Goal: Task Accomplishment & Management: Manage account settings

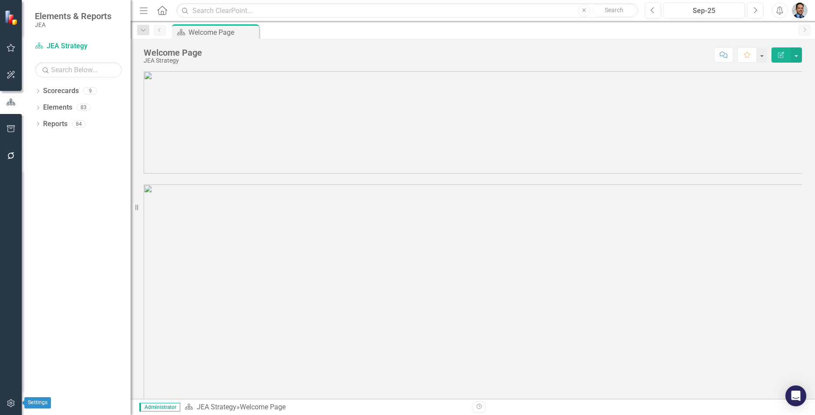
click at [9, 286] on icon "button" at bounding box center [11, 403] width 9 height 7
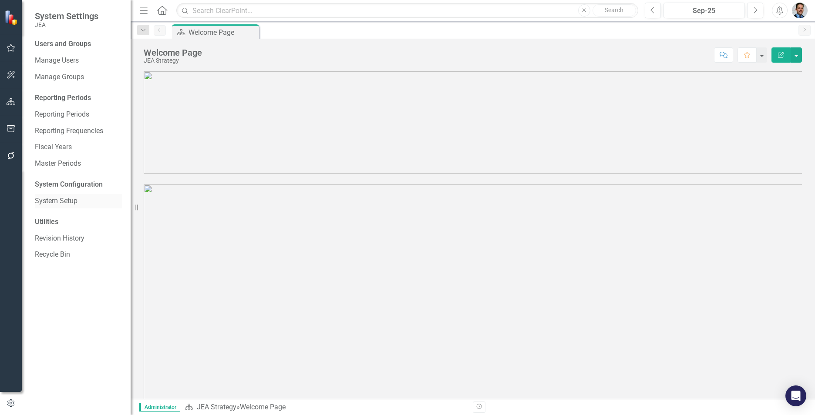
click at [48, 200] on link "System Setup" at bounding box center [78, 201] width 87 height 10
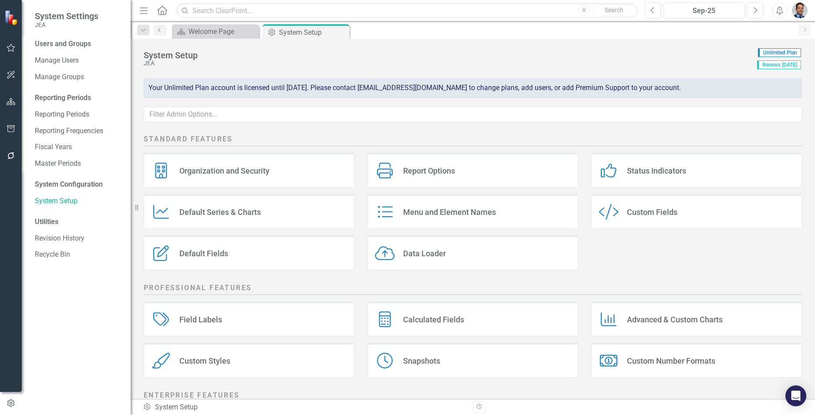
click at [440, 219] on div "Custom Style Custom Fields" at bounding box center [696, 211] width 211 height 35
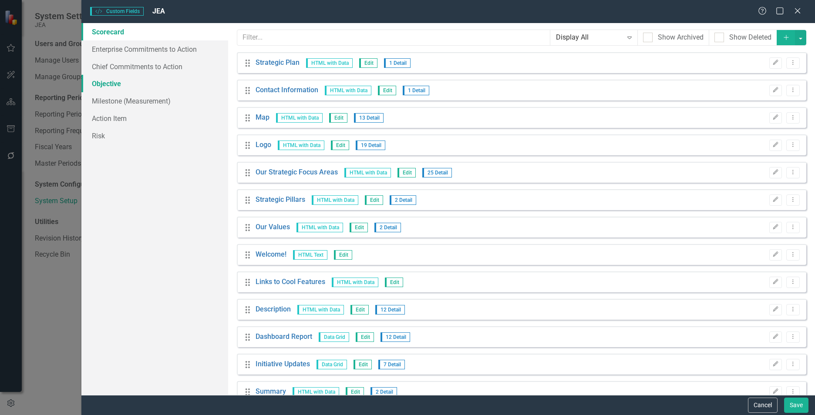
click at [108, 82] on link "Objective" at bounding box center [154, 83] width 147 height 17
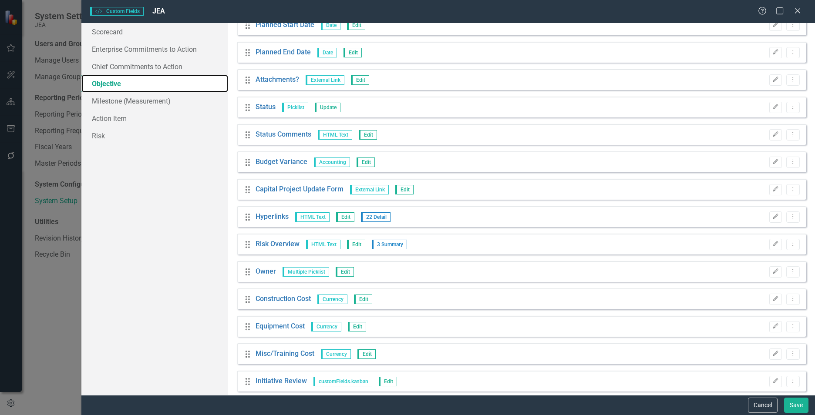
scroll to position [623, 0]
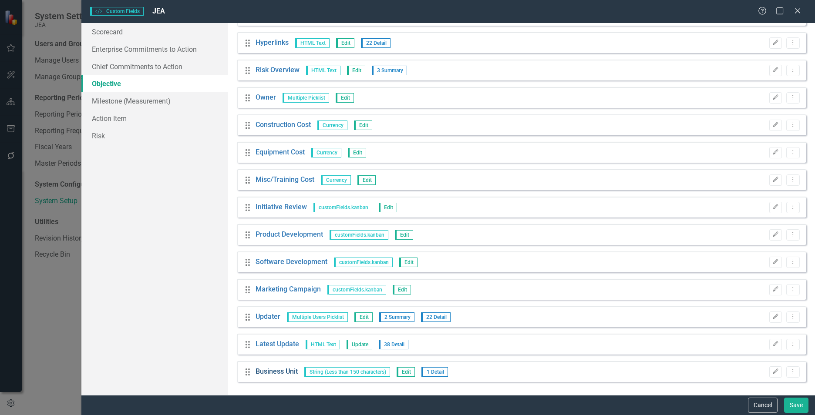
click at [273, 286] on link "Business Unit" at bounding box center [277, 372] width 42 height 10
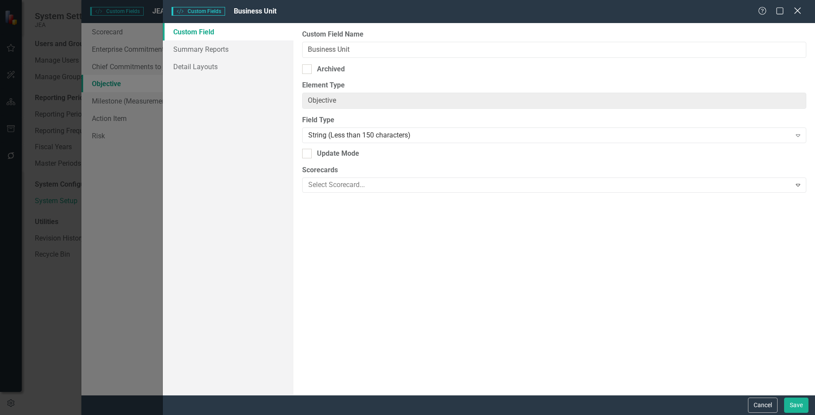
click at [440, 11] on icon at bounding box center [797, 10] width 7 height 7
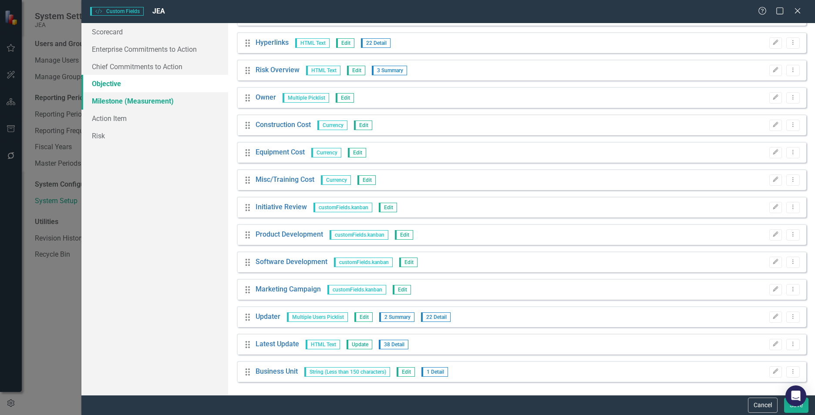
click at [121, 106] on link "Milestone (Measurement)" at bounding box center [154, 100] width 147 height 17
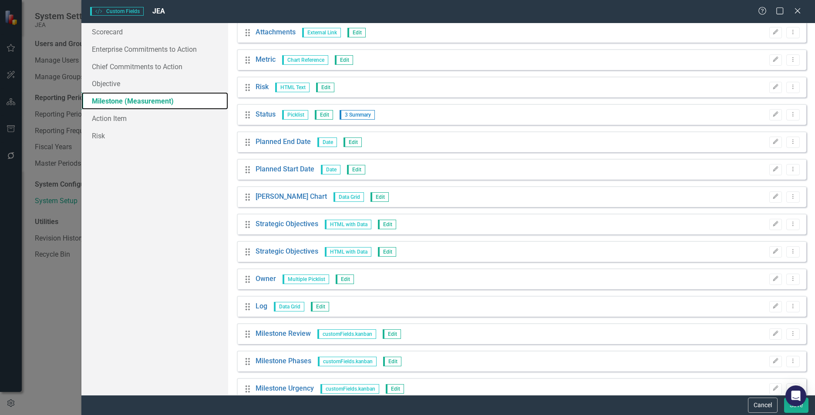
scroll to position [294, 0]
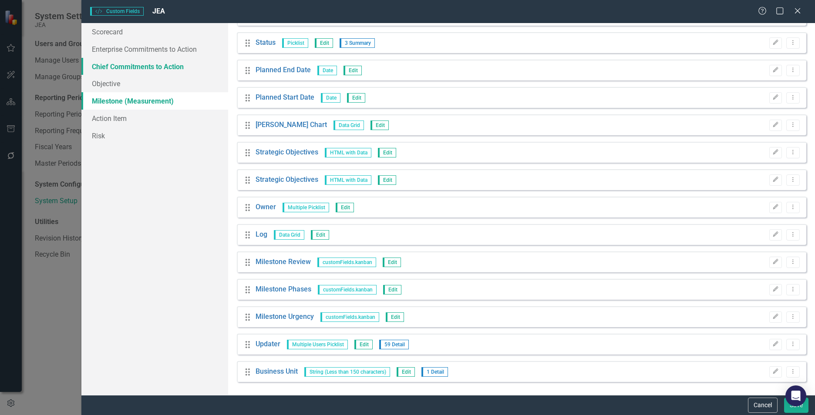
click at [137, 67] on link "Chief Commitments to Action" at bounding box center [154, 66] width 147 height 17
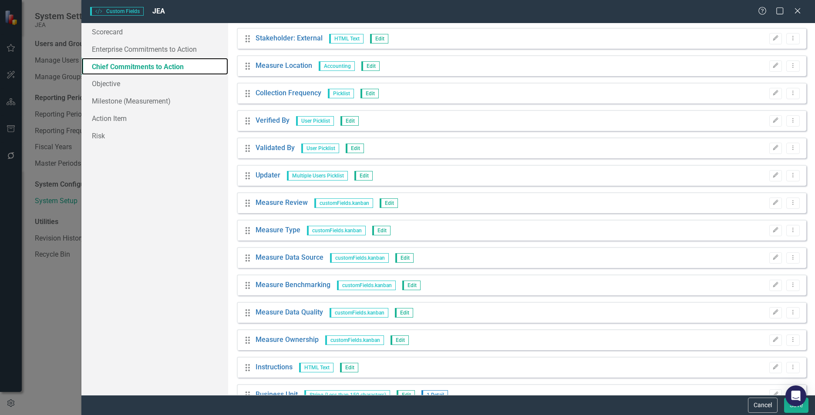
scroll to position [788, 0]
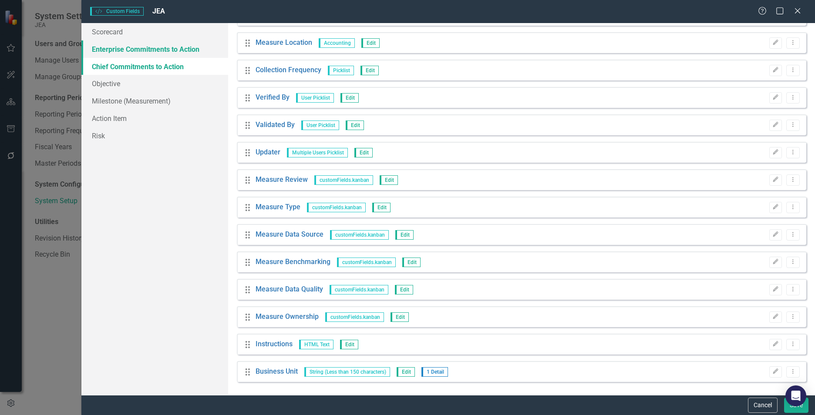
click at [167, 50] on link "Enterprise Commitments to Action" at bounding box center [154, 48] width 147 height 17
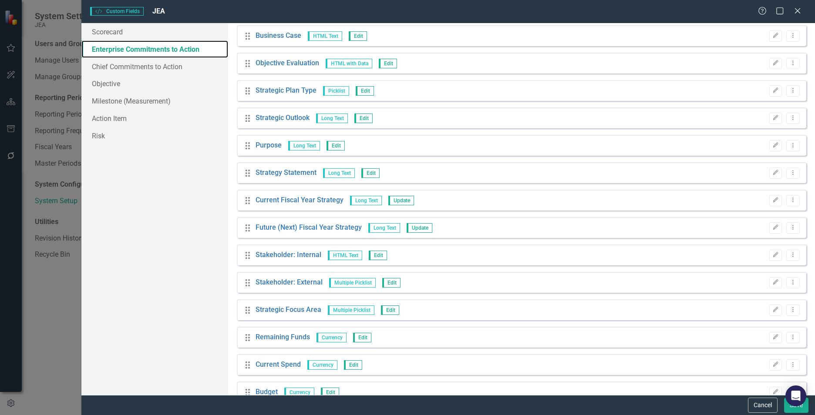
scroll to position [0, 0]
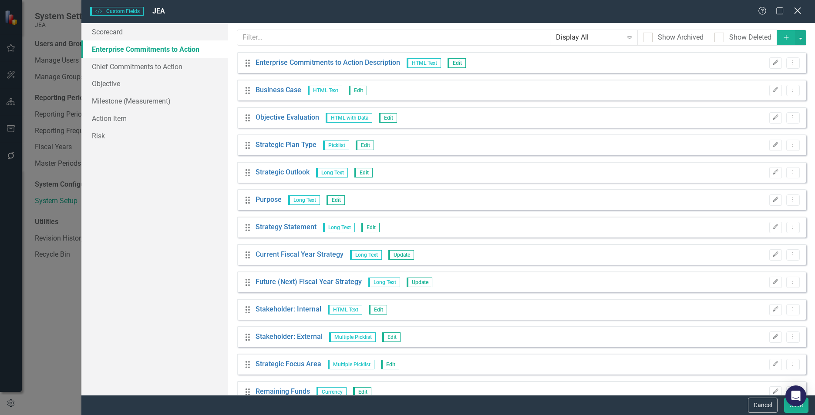
click at [440, 11] on icon "Close" at bounding box center [797, 11] width 11 height 8
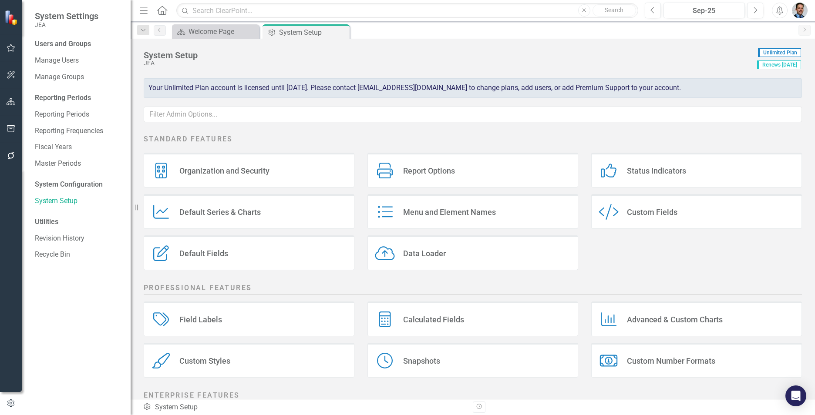
click at [440, 171] on div "Report Options Report Options" at bounding box center [472, 170] width 211 height 35
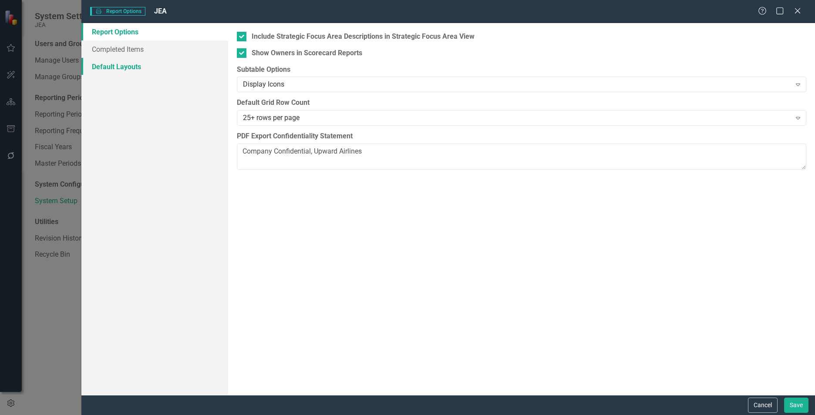
click at [124, 69] on link "Default Layouts" at bounding box center [154, 66] width 147 height 17
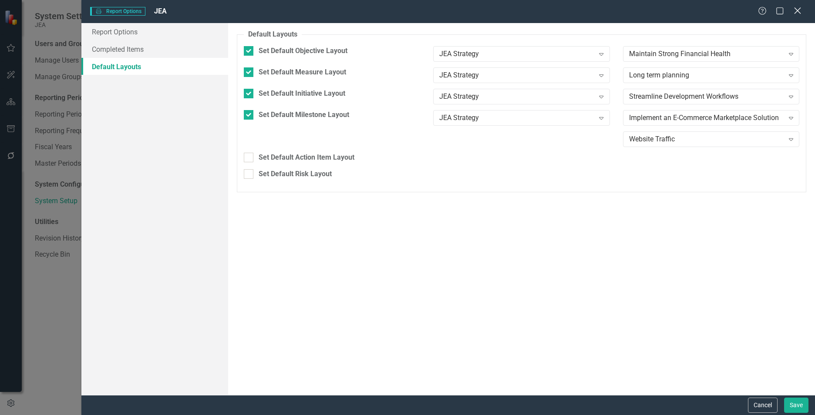
click at [440, 10] on icon "Close" at bounding box center [797, 11] width 11 height 8
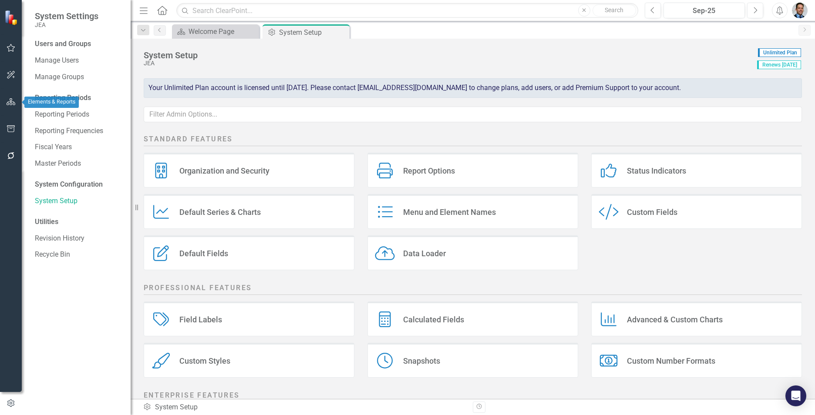
click at [14, 100] on icon "button" at bounding box center [11, 101] width 9 height 7
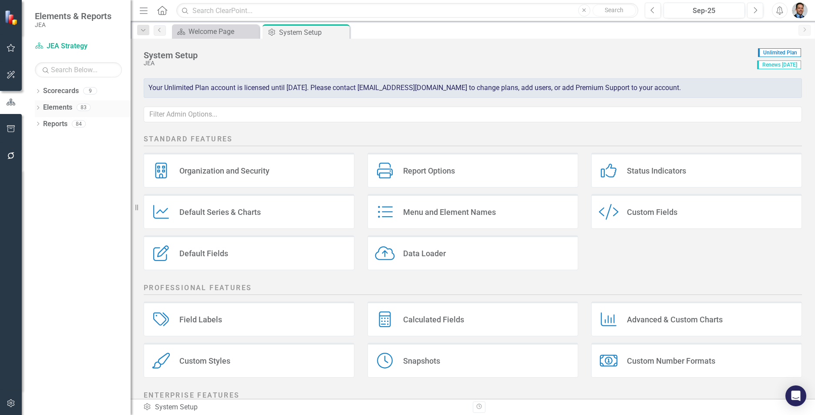
click at [60, 107] on link "Elements" at bounding box center [57, 108] width 29 height 10
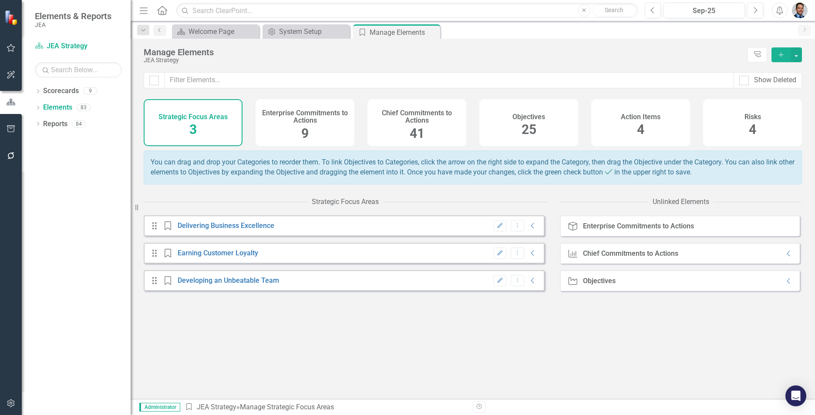
click at [407, 125] on h4 "Chief Commitments to Actions" at bounding box center [417, 116] width 88 height 15
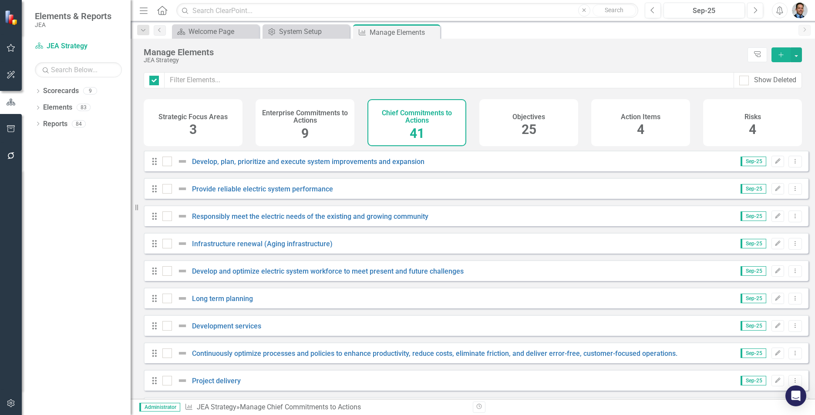
checkbox input "false"
click at [440, 121] on div "25" at bounding box center [529, 130] width 15 height 19
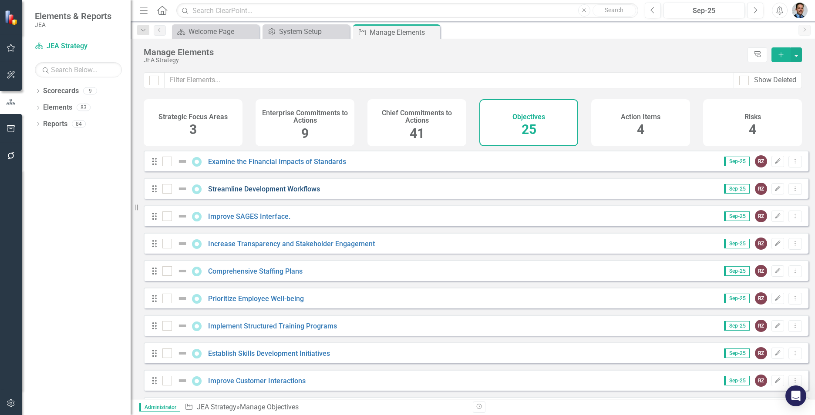
click at [251, 193] on link "Streamline Development Workflows" at bounding box center [264, 189] width 112 height 8
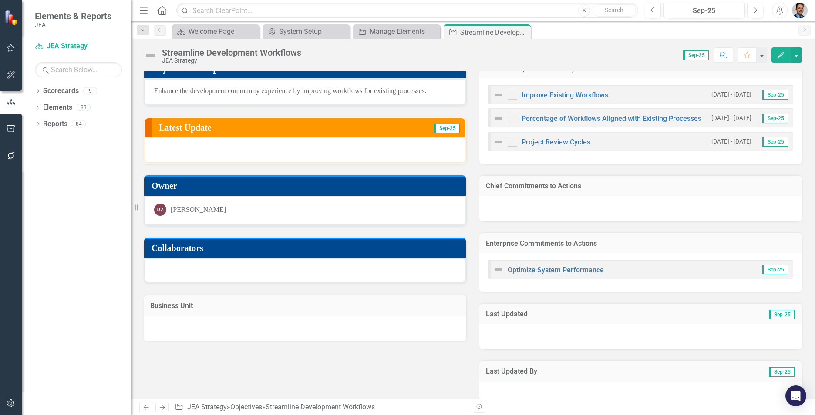
scroll to position [88, 0]
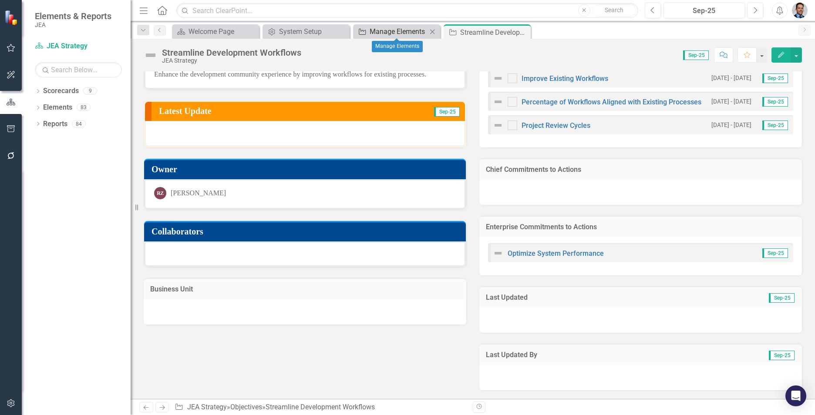
click at [394, 31] on div "Manage Elements" at bounding box center [398, 31] width 57 height 11
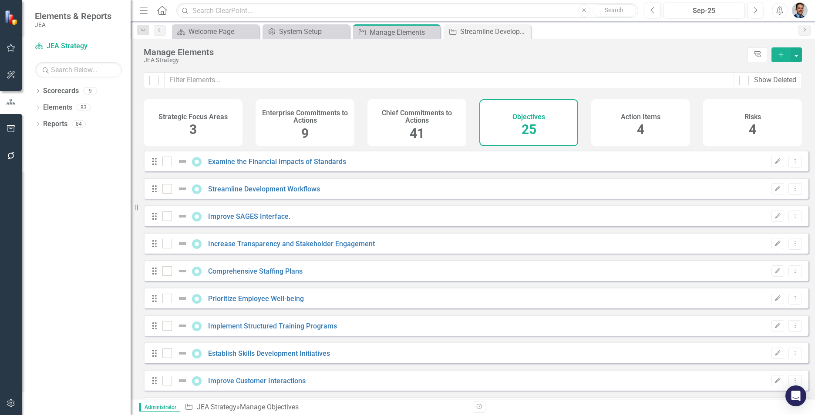
checkbox input "false"
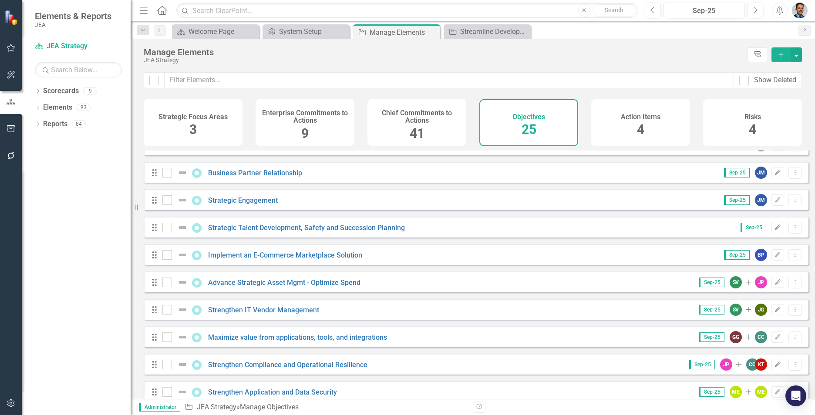
scroll to position [392, 0]
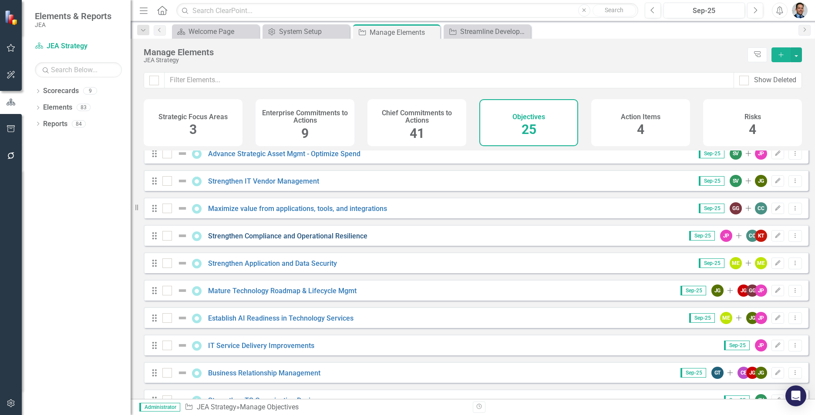
click at [280, 240] on link "Strengthen Compliance and Operational Resilience" at bounding box center [287, 236] width 159 height 8
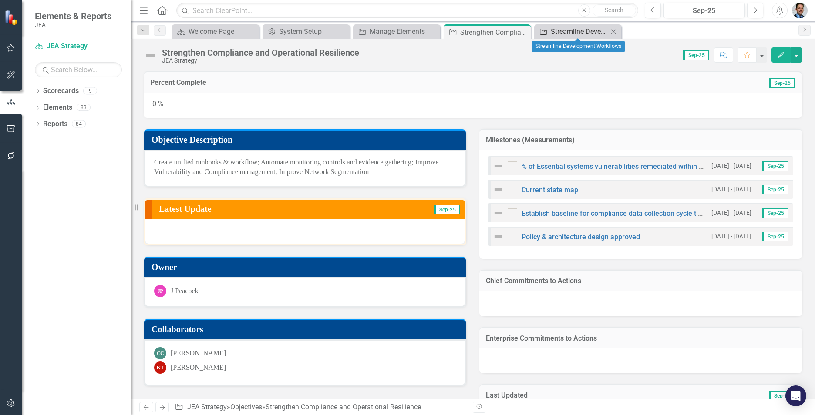
click at [440, 33] on div "Streamline Development Workflows" at bounding box center [579, 31] width 57 height 11
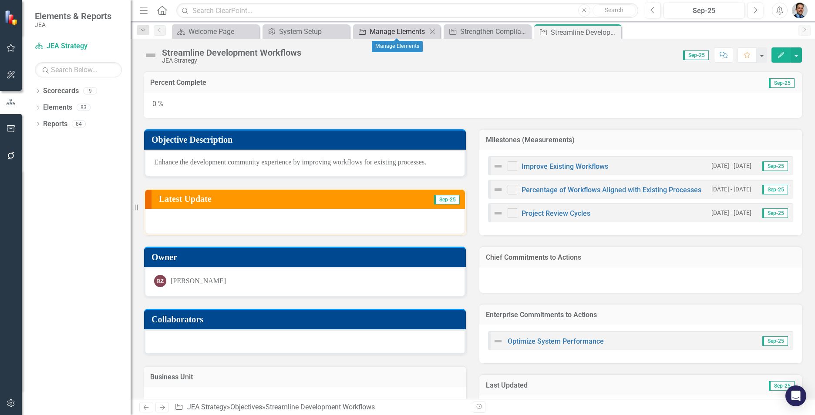
click at [387, 33] on div "Manage Elements" at bounding box center [398, 31] width 57 height 11
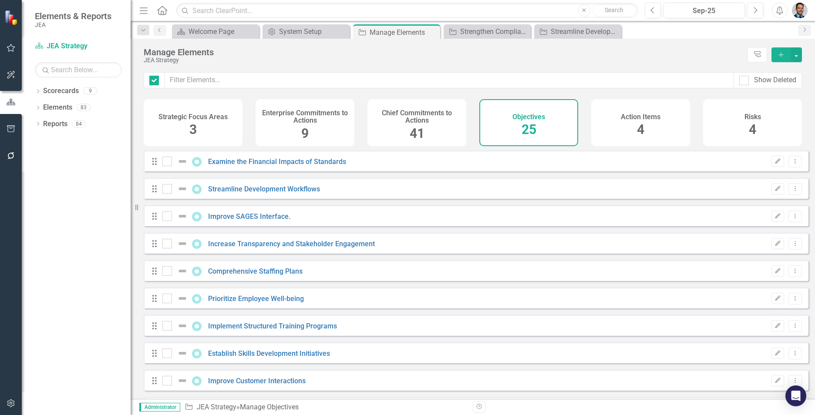
checkbox input "false"
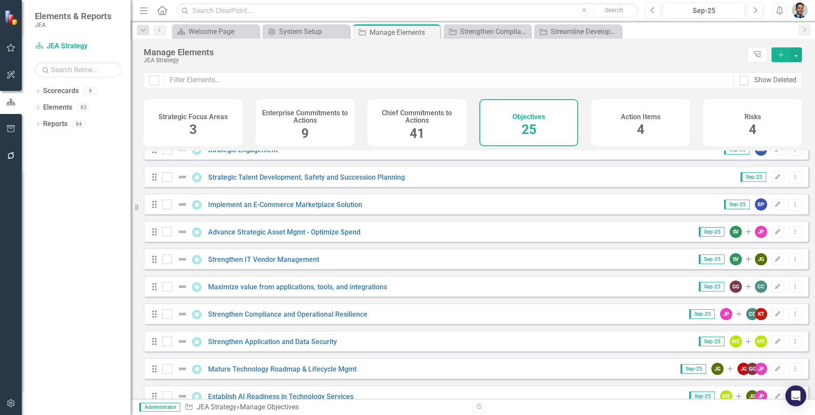
scroll to position [269, 0]
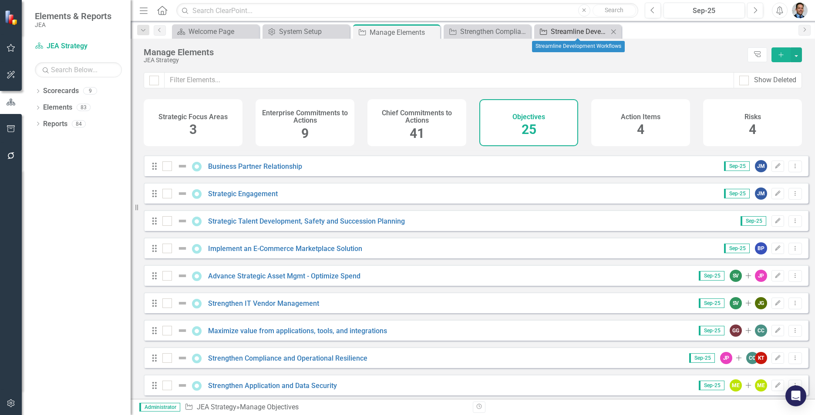
click at [440, 34] on div "Streamline Development Workflows" at bounding box center [579, 31] width 57 height 11
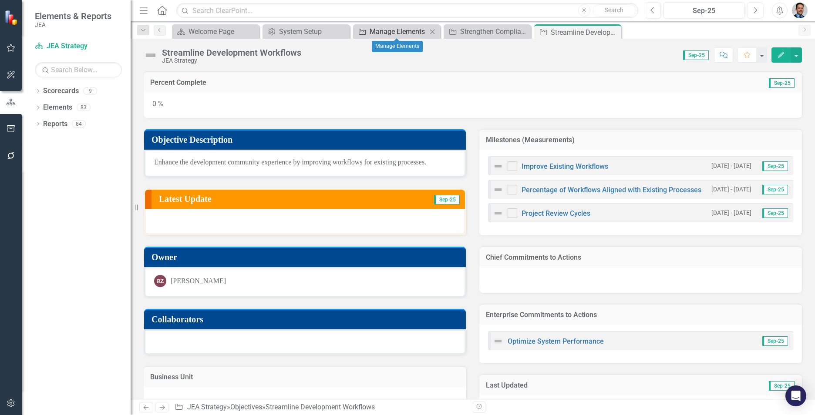
click at [385, 30] on div "Manage Elements" at bounding box center [398, 31] width 57 height 11
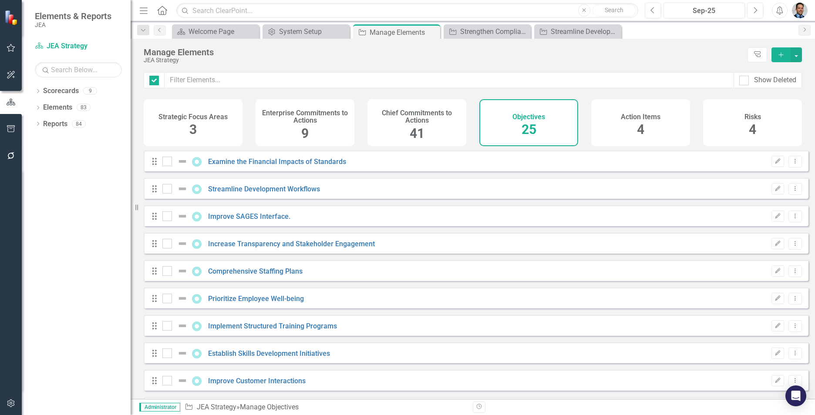
checkbox input "false"
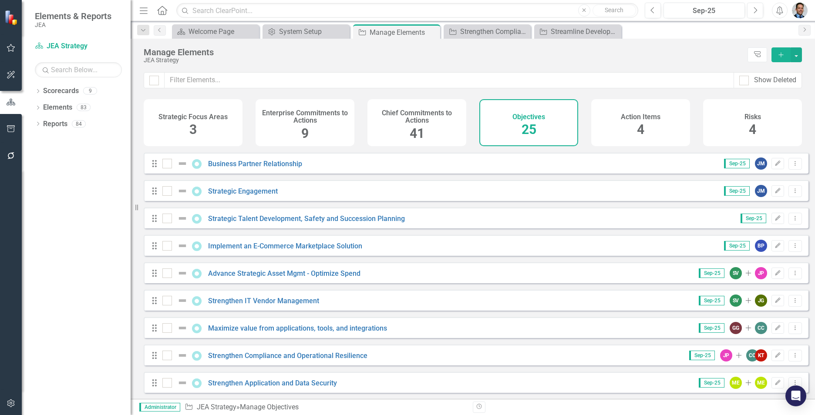
scroll to position [348, 0]
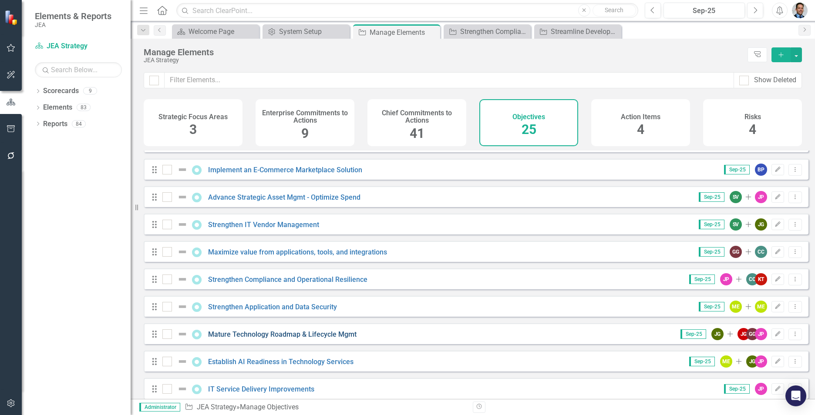
click at [315, 286] on link "Mature Technology Roadmap & Lifecycle Mgmt" at bounding box center [282, 334] width 148 height 8
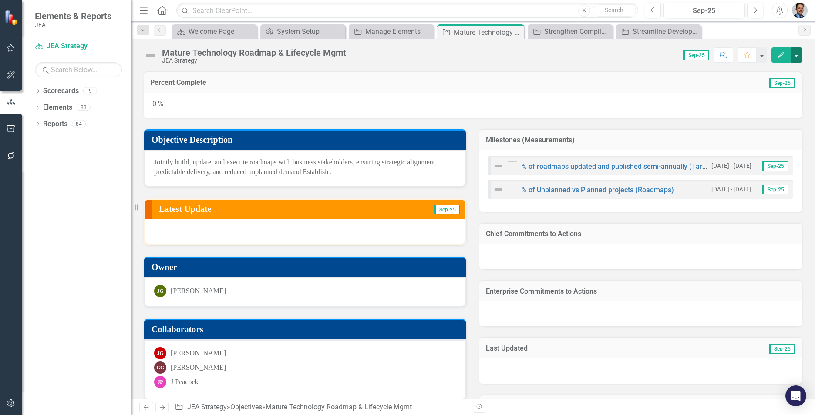
click at [440, 54] on button "button" at bounding box center [796, 54] width 11 height 15
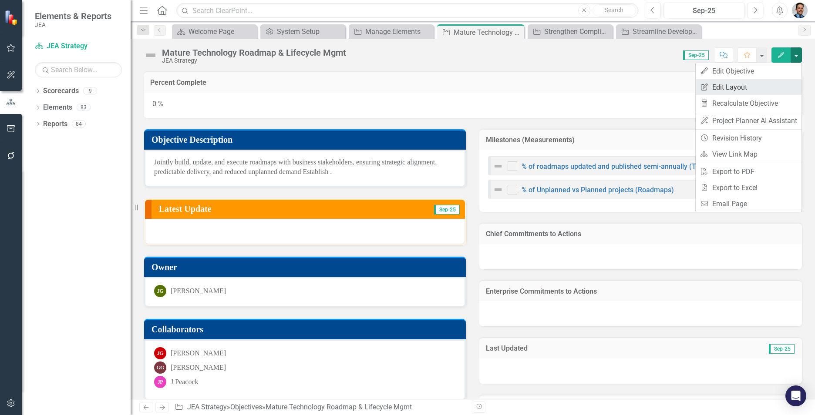
click at [440, 87] on link "Edit Report Edit Layout" at bounding box center [749, 87] width 106 height 16
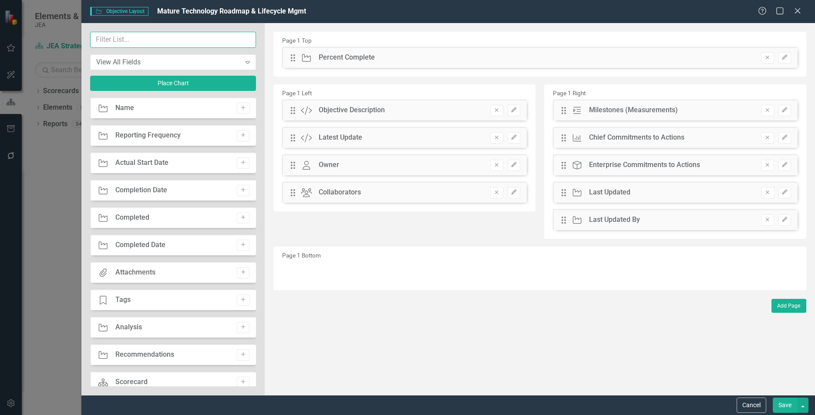
click at [148, 35] on input "text" at bounding box center [173, 40] width 166 height 16
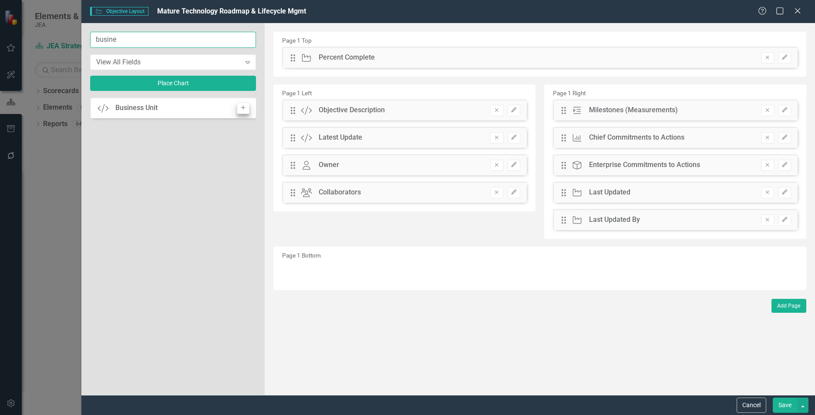
type input "busine"
click at [244, 109] on icon "Add" at bounding box center [243, 107] width 7 height 5
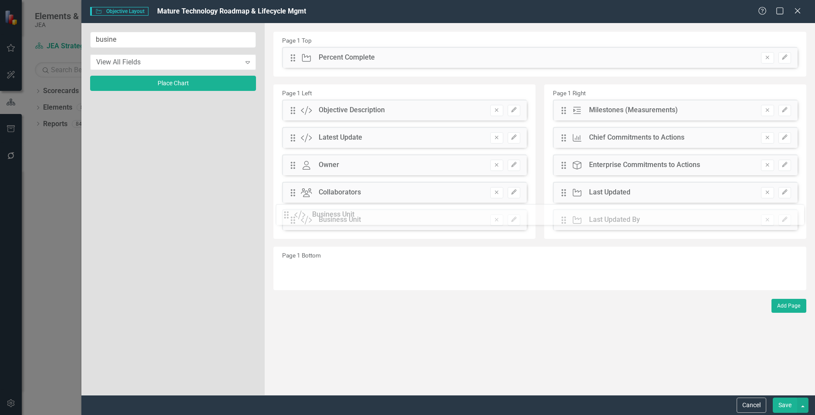
drag, startPoint x: 293, startPoint y: 59, endPoint x: 293, endPoint y: 216, distance: 157.6
click at [440, 220] on icon "Edit" at bounding box center [514, 219] width 7 height 5
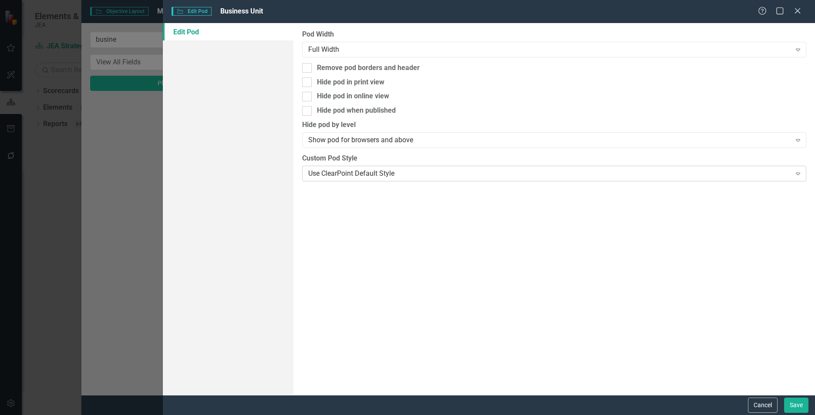
click at [362, 174] on div "Use ClearPoint Default Style" at bounding box center [549, 173] width 483 height 10
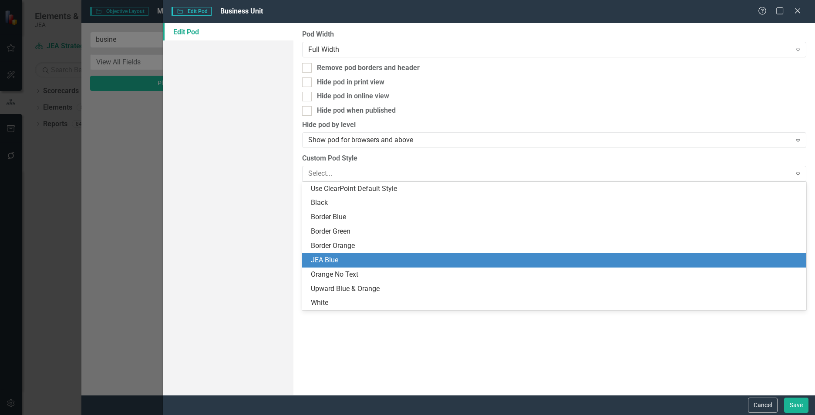
click at [334, 263] on div "JEA Blue" at bounding box center [556, 261] width 490 height 10
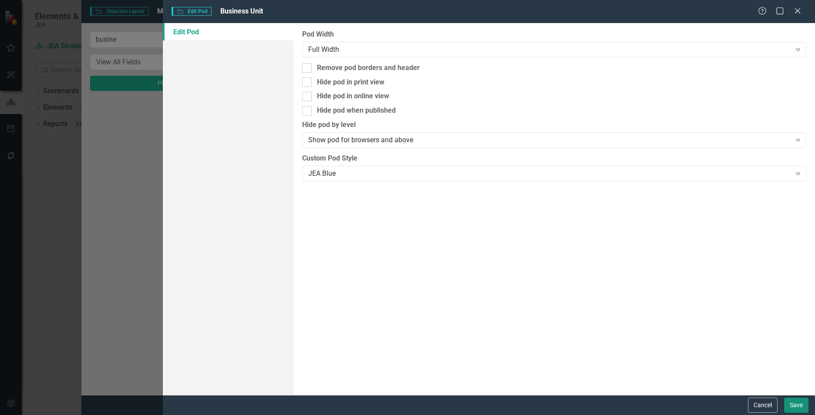
click at [440, 286] on button "Save" at bounding box center [796, 405] width 24 height 15
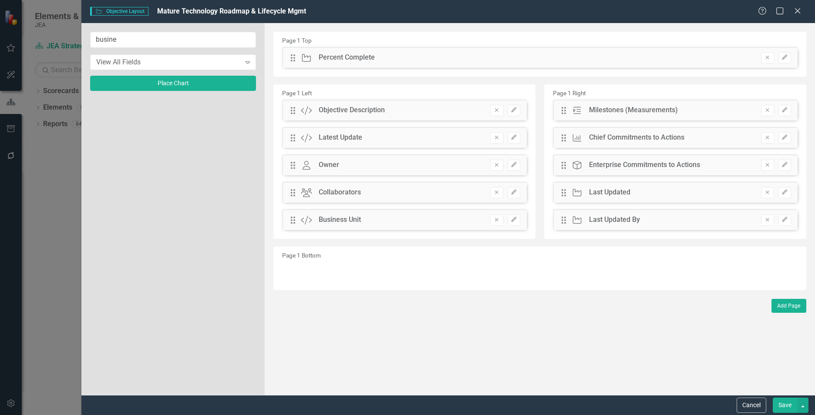
click at [440, 286] on button "Save" at bounding box center [785, 405] width 24 height 15
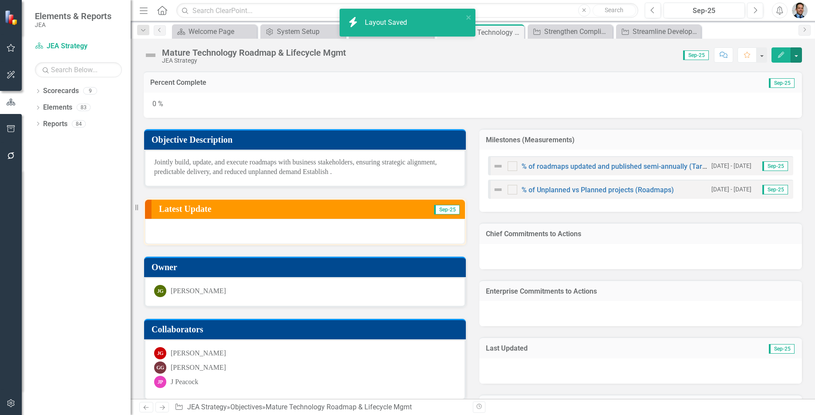
scroll to position [68, 0]
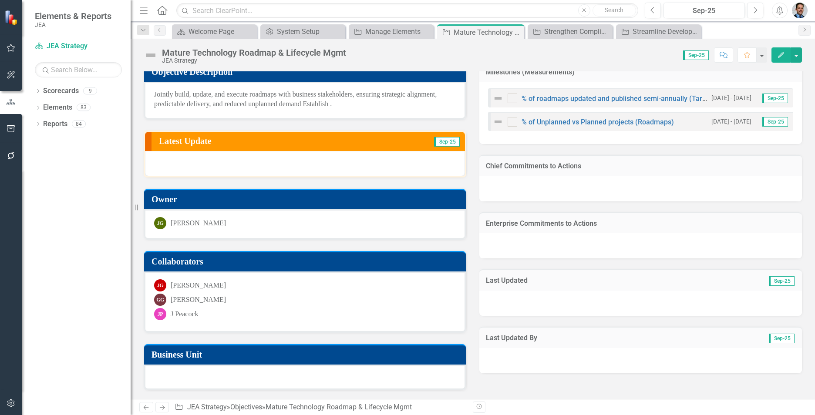
click at [272, 286] on h3 "Business Unit" at bounding box center [306, 355] width 310 height 10
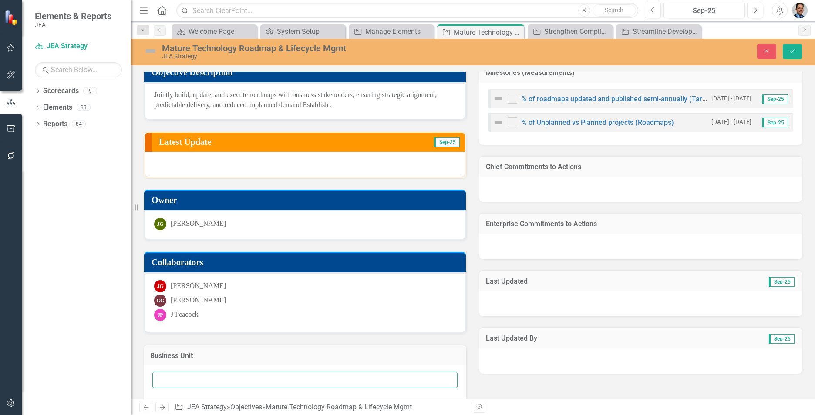
click at [267, 286] on input "text" at bounding box center [304, 380] width 305 height 16
click at [440, 50] on icon "Close" at bounding box center [767, 51] width 8 height 6
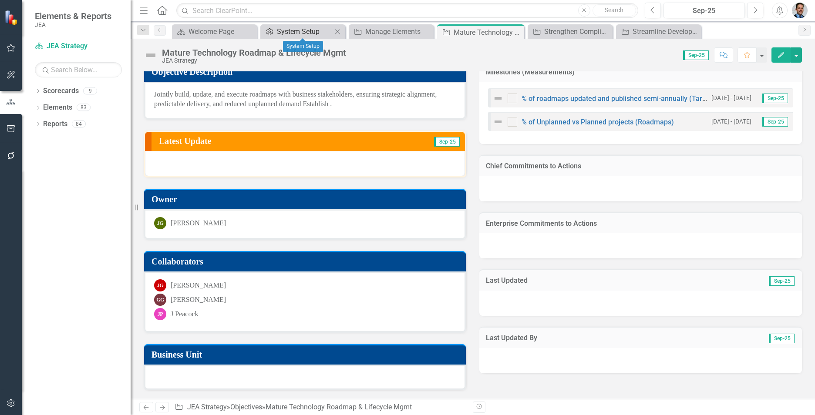
click at [292, 31] on div "System Setup" at bounding box center [304, 31] width 55 height 11
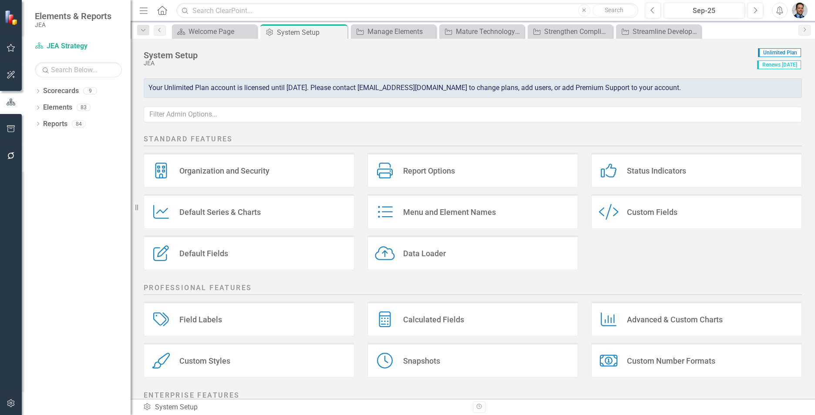
click at [440, 211] on div "Custom Fields" at bounding box center [652, 212] width 50 height 10
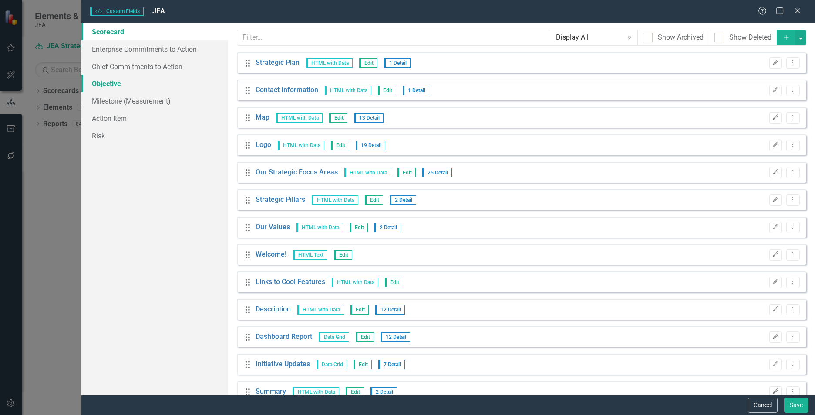
click at [117, 85] on link "Objective" at bounding box center [154, 83] width 147 height 17
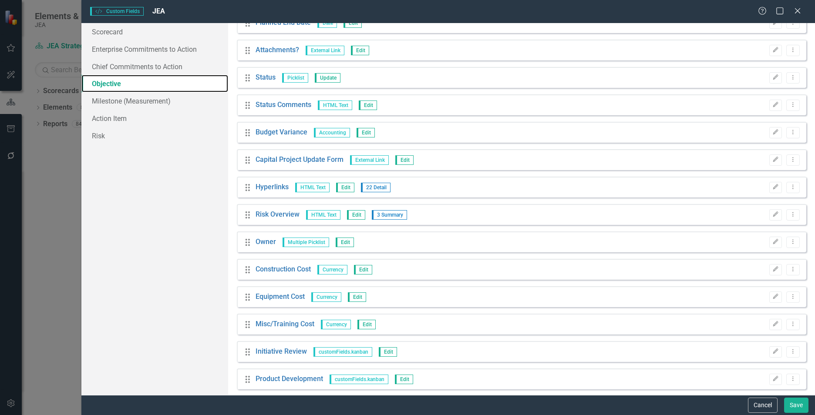
scroll to position [623, 0]
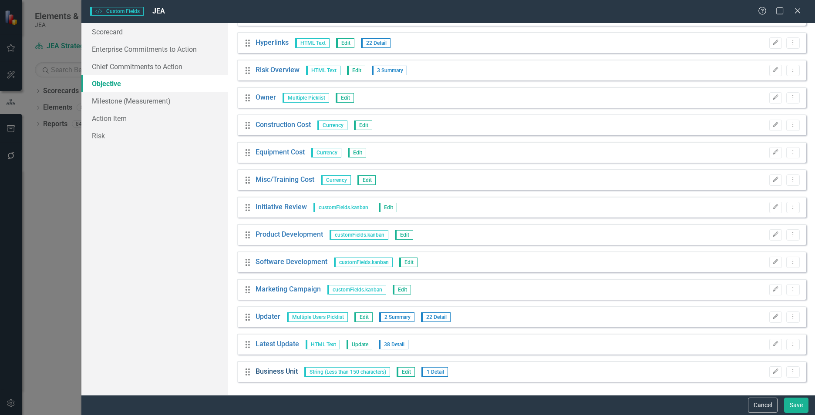
click at [265, 286] on link "Business Unit" at bounding box center [277, 372] width 42 height 10
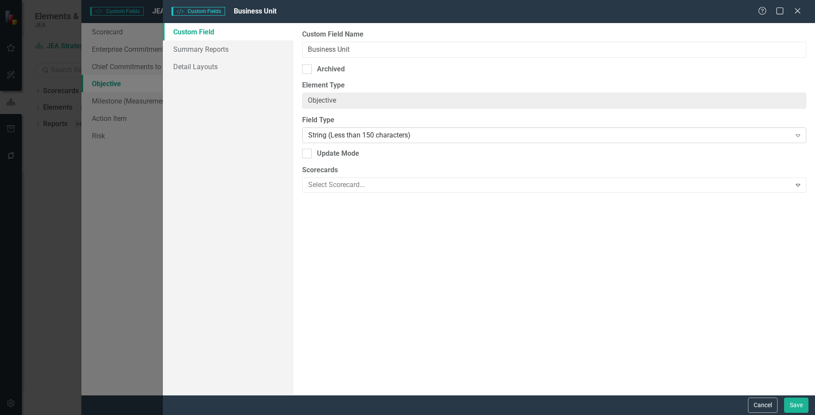
click at [344, 135] on div "String (Less than 150 characters)" at bounding box center [549, 136] width 483 height 10
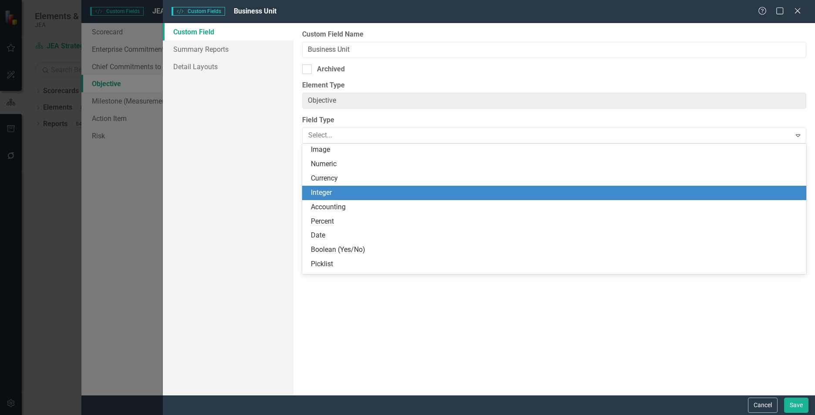
scroll to position [87, 0]
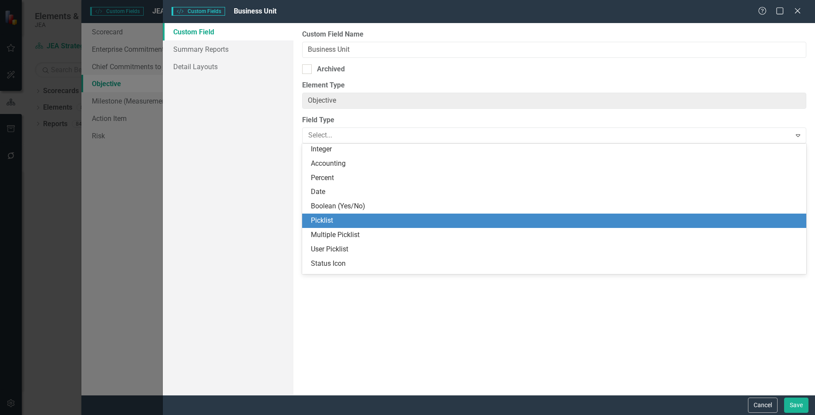
click at [326, 220] on div "Picklist" at bounding box center [556, 221] width 490 height 10
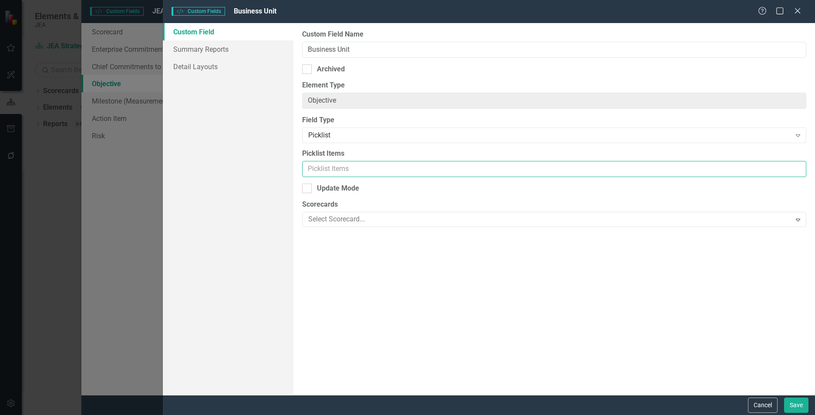
click at [340, 166] on input "Picklist Items" at bounding box center [554, 169] width 504 height 16
click at [348, 170] on input "Picklist Items" at bounding box center [554, 169] width 504 height 16
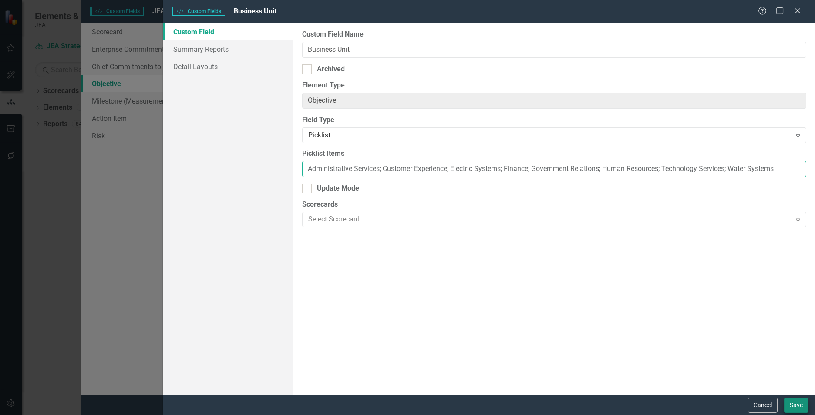
type input "Administrative Services; Customer Experience; Electric Systems; Finance; Govern…"
click at [440, 286] on button "Save" at bounding box center [796, 405] width 24 height 15
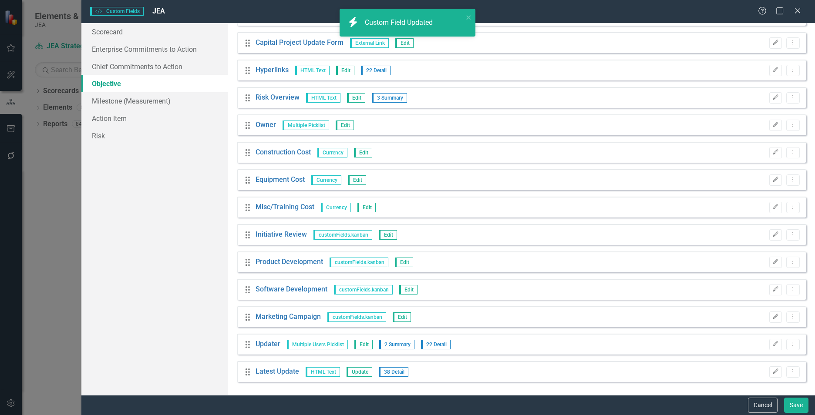
scroll to position [0, 0]
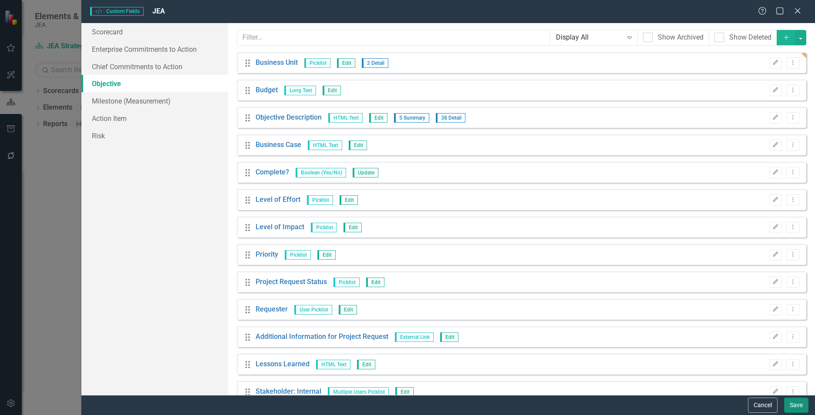
click at [440, 286] on button "Save" at bounding box center [796, 405] width 24 height 15
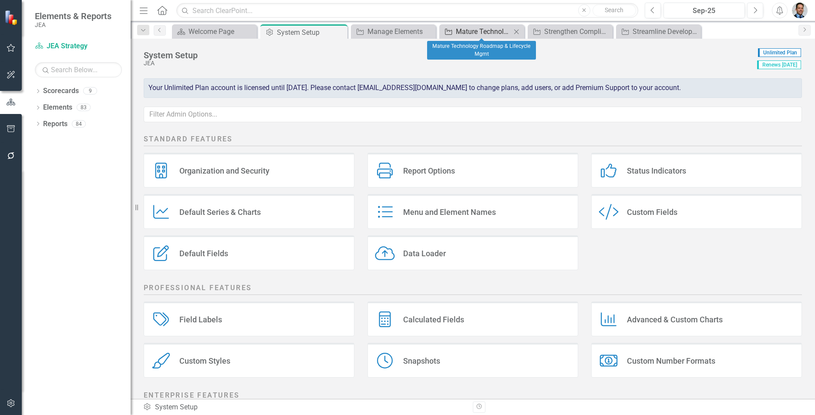
click at [440, 29] on div "Mature Technology Roadmap & Lifecycle Mgmt" at bounding box center [483, 31] width 55 height 11
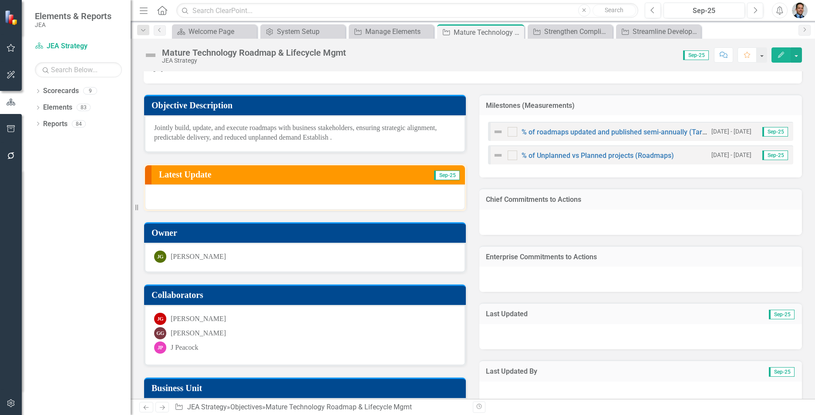
scroll to position [68, 0]
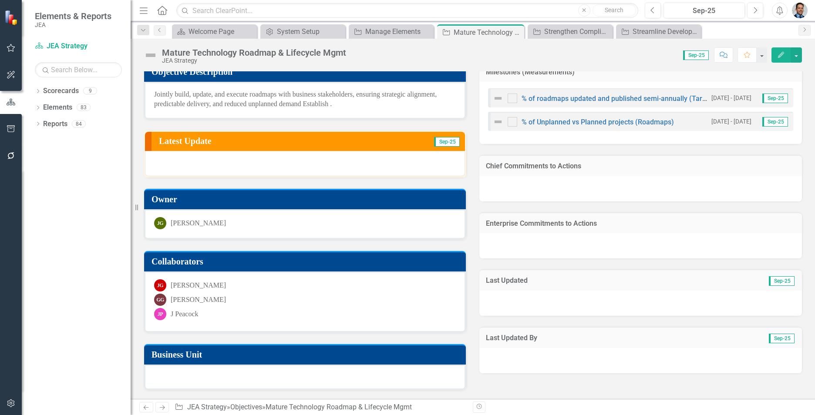
click at [295, 286] on h3 "Business Unit" at bounding box center [306, 355] width 310 height 10
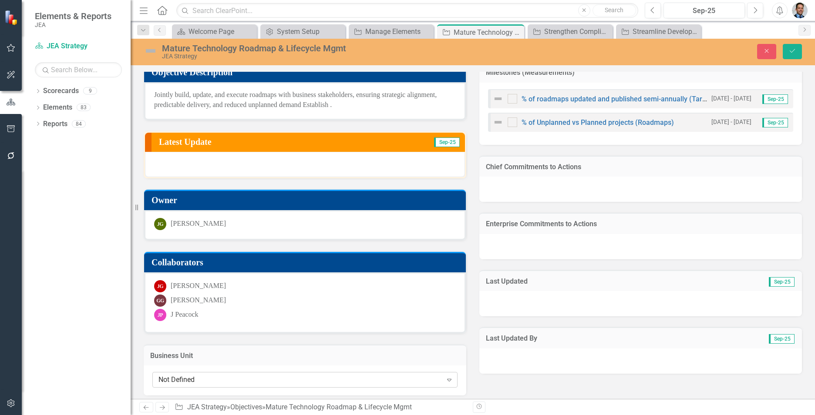
click at [294, 286] on div "Not Defined" at bounding box center [300, 380] width 284 height 10
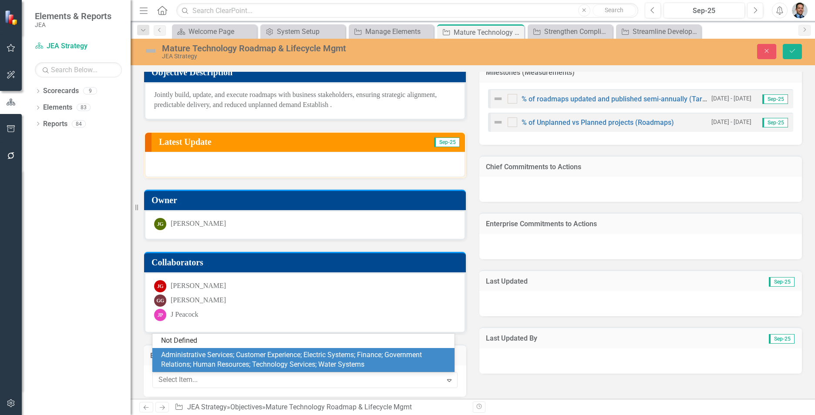
click at [440, 286] on div "Objective Description Jointly build, update, and execute roadmaps with business…" at bounding box center [472, 223] width 671 height 347
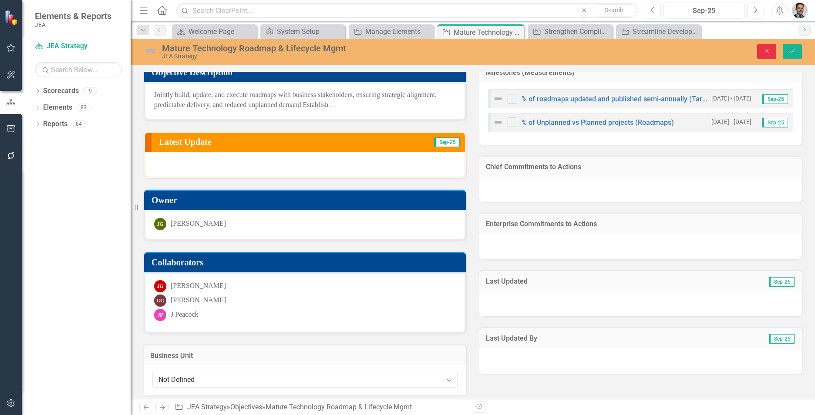
click at [440, 52] on icon "Close" at bounding box center [767, 51] width 8 height 6
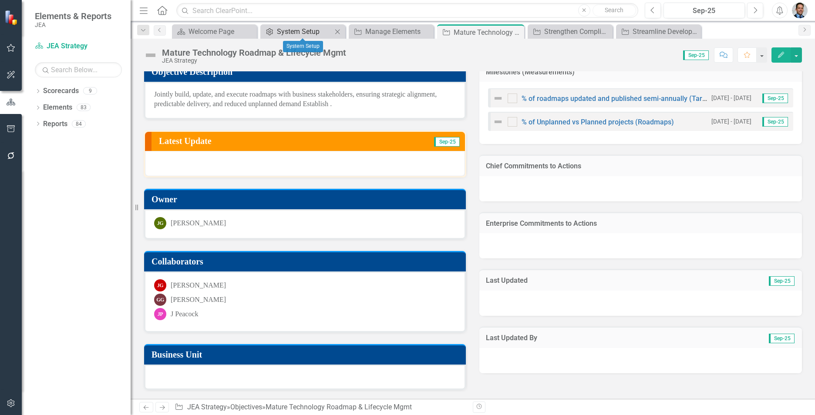
click at [300, 28] on div "System Setup" at bounding box center [304, 31] width 55 height 11
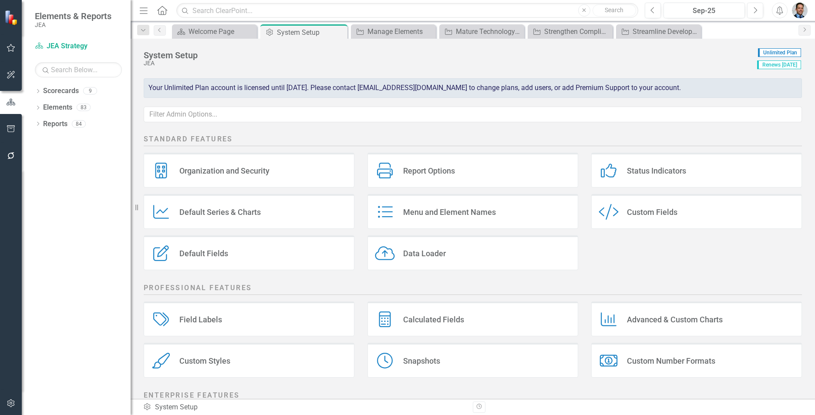
click at [440, 217] on div "Custom Fields" at bounding box center [652, 212] width 50 height 10
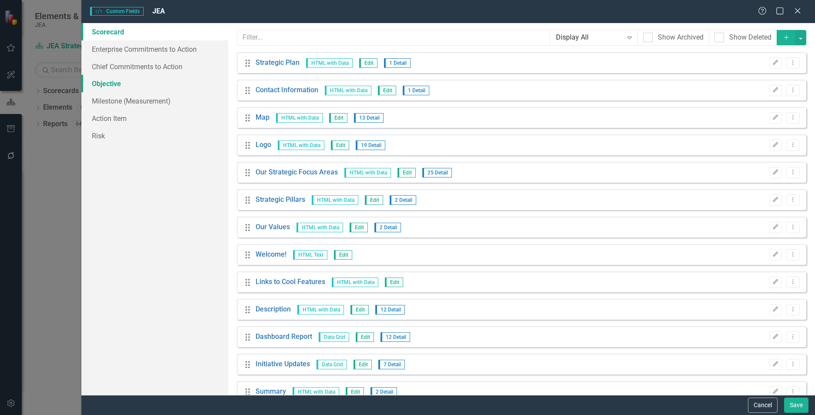
click at [109, 84] on link "Objective" at bounding box center [154, 83] width 147 height 17
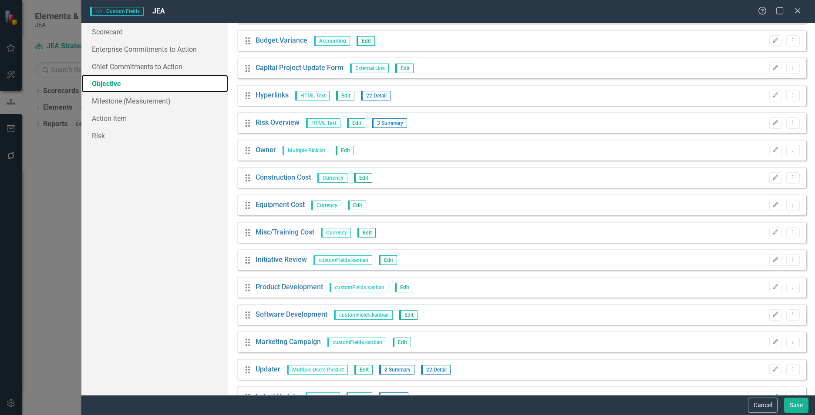
scroll to position [623, 0]
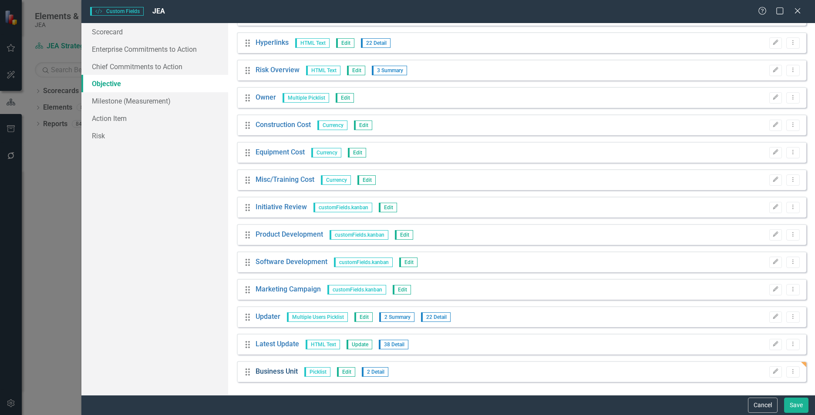
click at [282, 286] on link "Business Unit" at bounding box center [277, 372] width 42 height 10
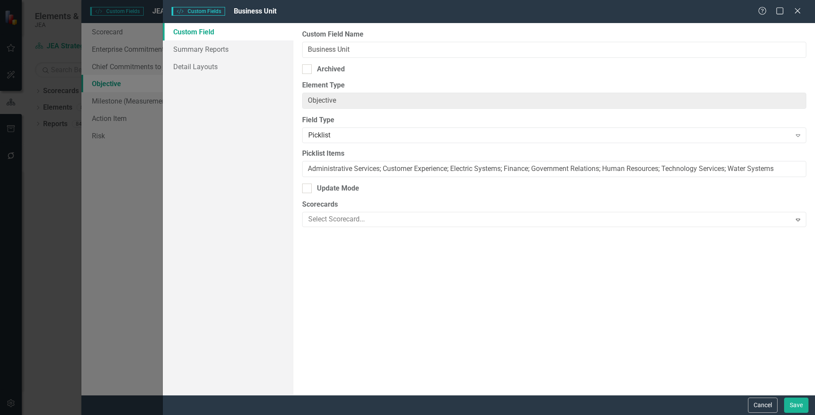
click at [357, 182] on div "Custom Field Name Business Unit Archived Element Type Objective ClearPoint Can …" at bounding box center [554, 209] width 522 height 372
click at [378, 169] on input "Administrative Services; Customer Experience; Electric Systems; Finance; Govern…" at bounding box center [554, 169] width 504 height 16
click at [381, 168] on input "Administrative Services; Customer Experience; Electric Systems; Finance; Govern…" at bounding box center [554, 169] width 504 height 16
type input "Administrative ServicesCustomer Experience; Electric Systems; Finance; Governme…"
click at [440, 286] on button "Save" at bounding box center [796, 405] width 24 height 15
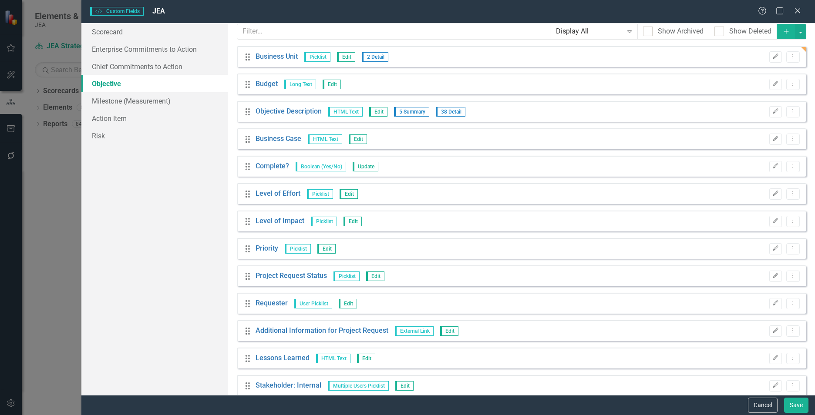
scroll to position [0, 0]
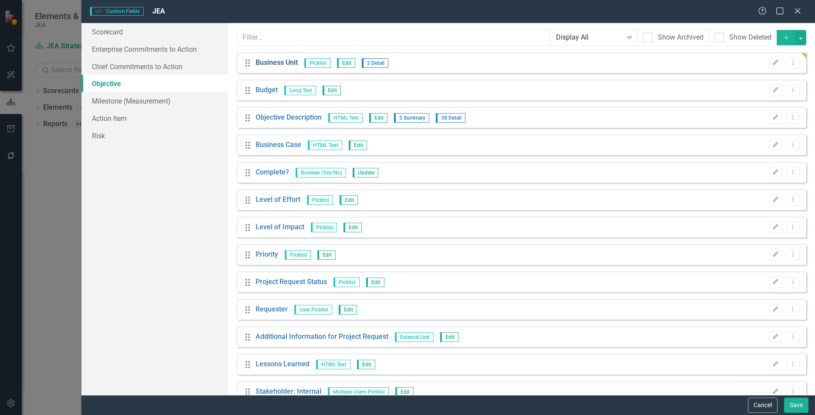
click at [279, 63] on link "Business Unit" at bounding box center [277, 63] width 42 height 10
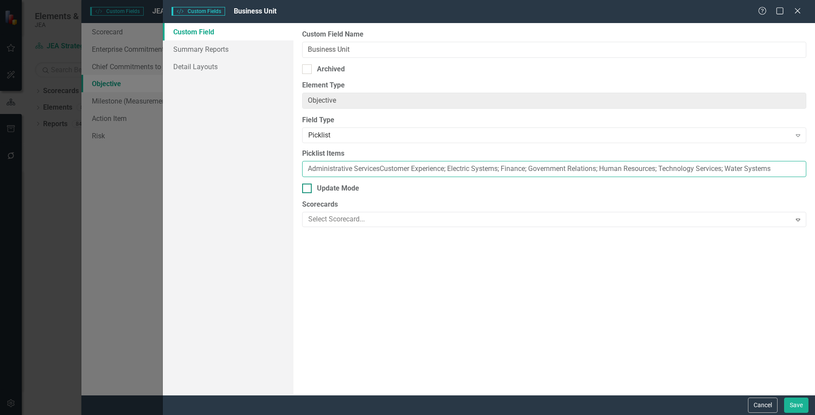
drag, startPoint x: 380, startPoint y: 168, endPoint x: 794, endPoint y: 188, distance: 414.0
click at [440, 188] on div "Custom Field Name Business Unit Archived Element Type Objective ClearPoint Can …" at bounding box center [554, 209] width 522 height 372
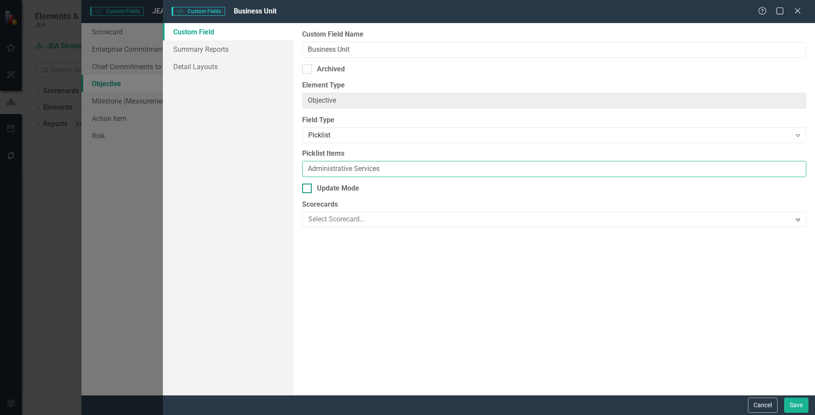
type input "Administrative Services"
click at [440, 286] on button "Save" at bounding box center [796, 405] width 24 height 15
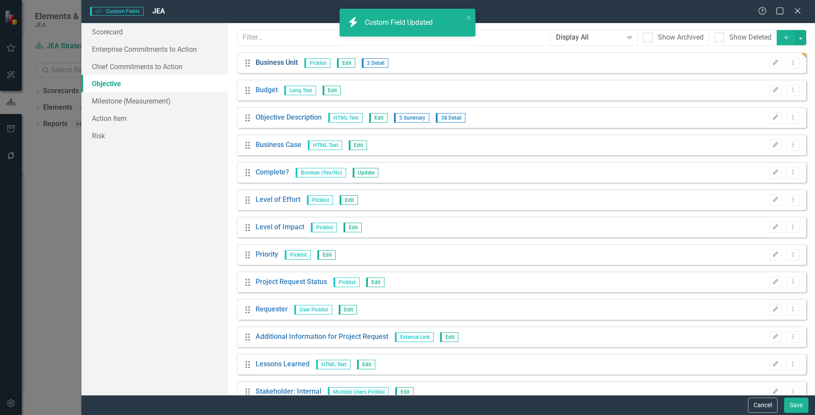
click at [270, 62] on link "Business Unit" at bounding box center [277, 63] width 42 height 10
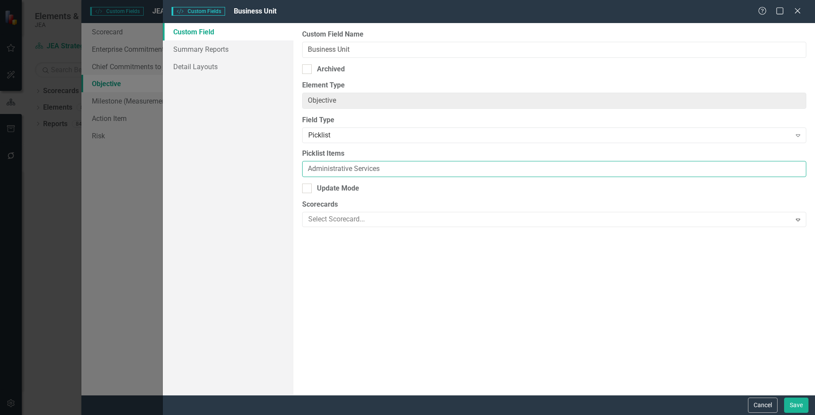
click at [387, 168] on input "Administrative Services" at bounding box center [554, 169] width 504 height 16
type input "Administrative Services, Customer Experience, Electric Systems"
click at [440, 286] on button "Save" at bounding box center [796, 405] width 24 height 15
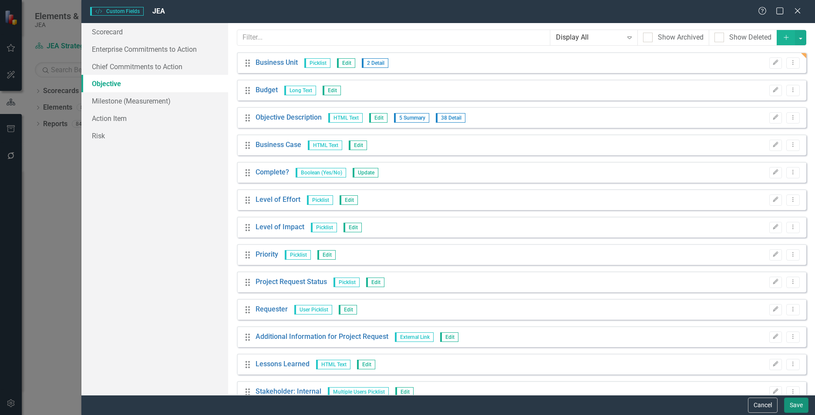
click at [440, 286] on button "Save" at bounding box center [796, 405] width 24 height 15
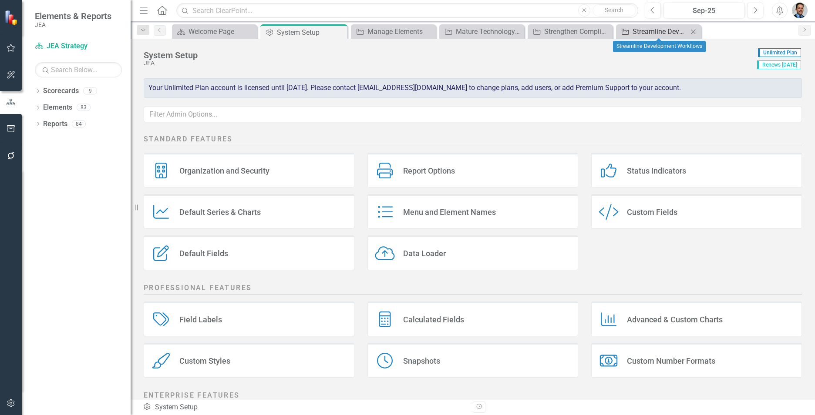
click at [440, 33] on div "Streamline Development Workflows" at bounding box center [660, 31] width 55 height 11
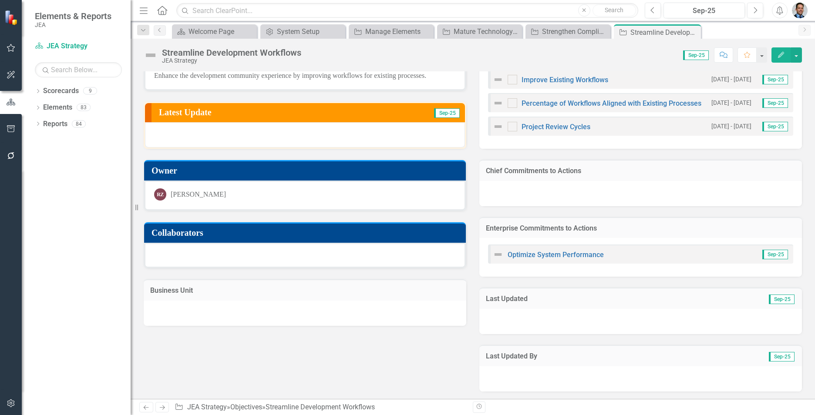
scroll to position [88, 0]
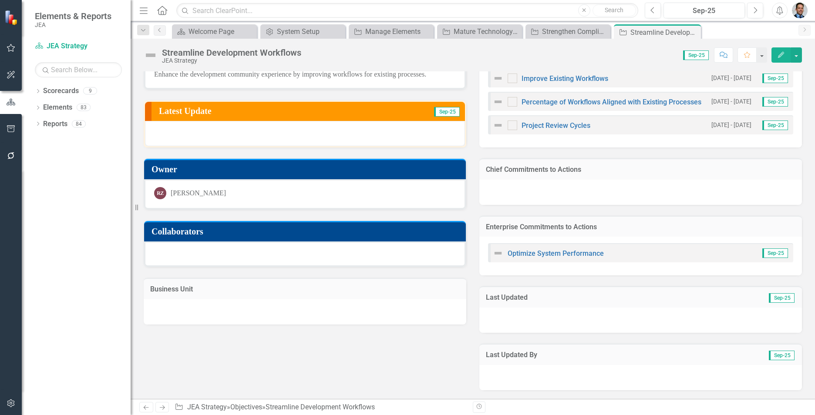
click at [223, 286] on div at bounding box center [305, 311] width 323 height 25
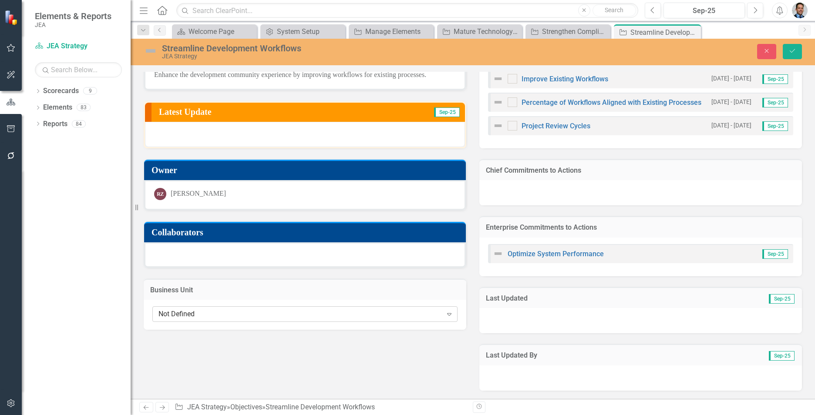
click at [225, 286] on div "Not Defined" at bounding box center [300, 315] width 284 height 10
click at [265, 286] on div "Objective Description Enhance the development community experience by improving…" at bounding box center [472, 210] width 671 height 360
click at [440, 51] on icon "Close" at bounding box center [767, 51] width 8 height 6
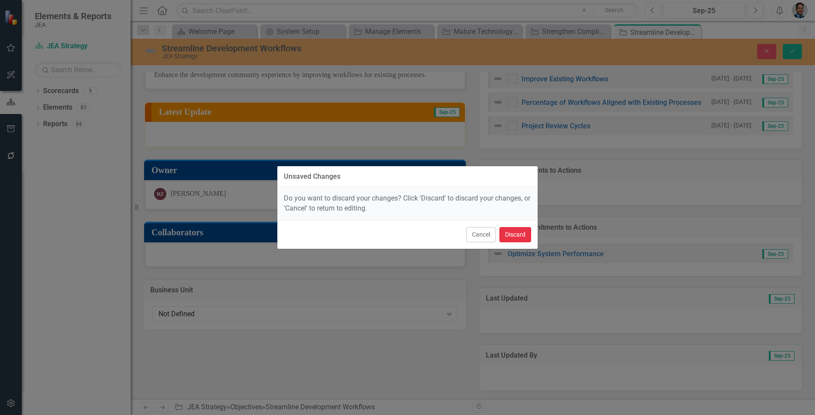
click at [440, 232] on button "Discard" at bounding box center [515, 234] width 32 height 15
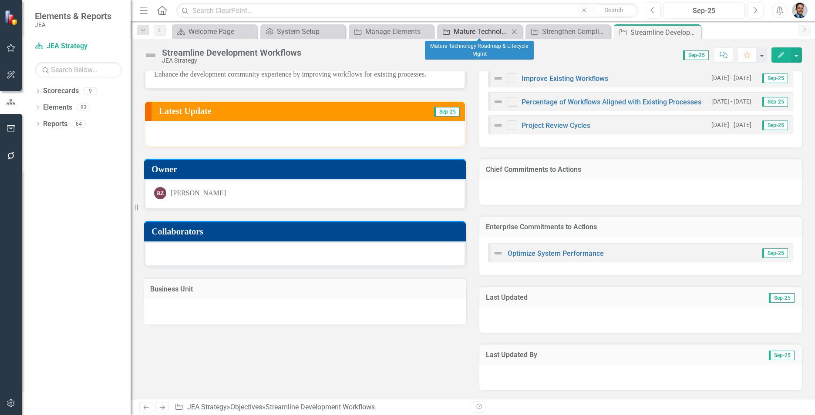
click at [440, 26] on div "Mature Technology Roadmap & Lifecycle Mgmt" at bounding box center [481, 31] width 55 height 11
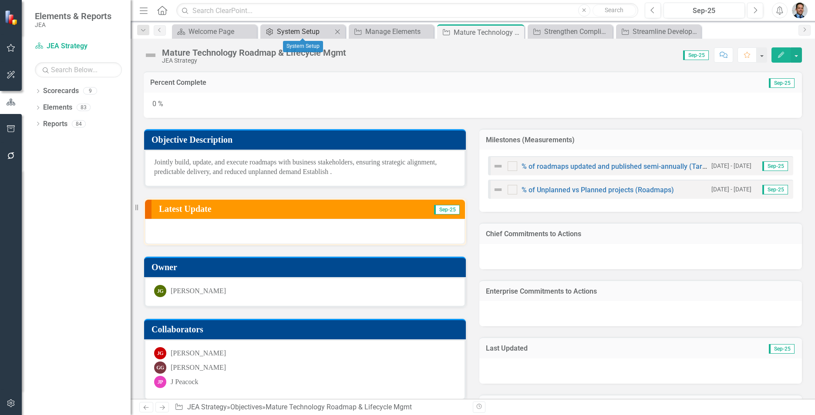
click at [311, 32] on div "System Setup" at bounding box center [304, 31] width 55 height 11
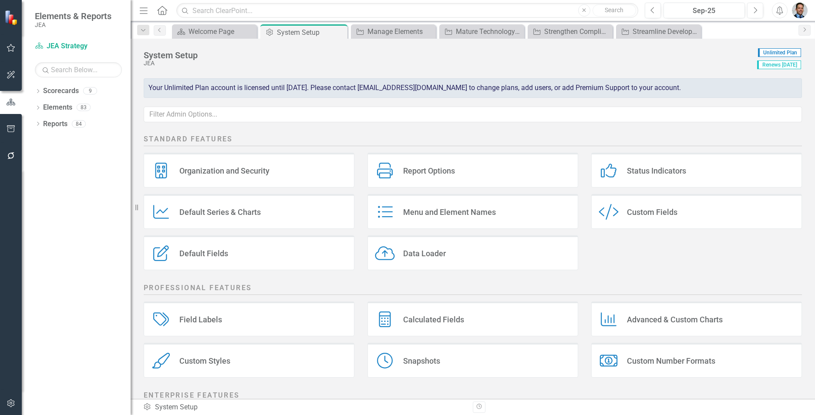
click at [440, 205] on div "Custom Style Custom Fields" at bounding box center [696, 211] width 211 height 35
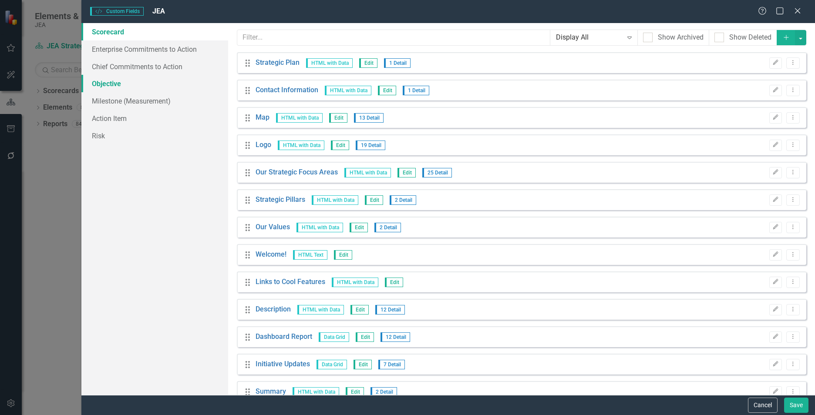
click at [119, 79] on link "Objective" at bounding box center [154, 83] width 147 height 17
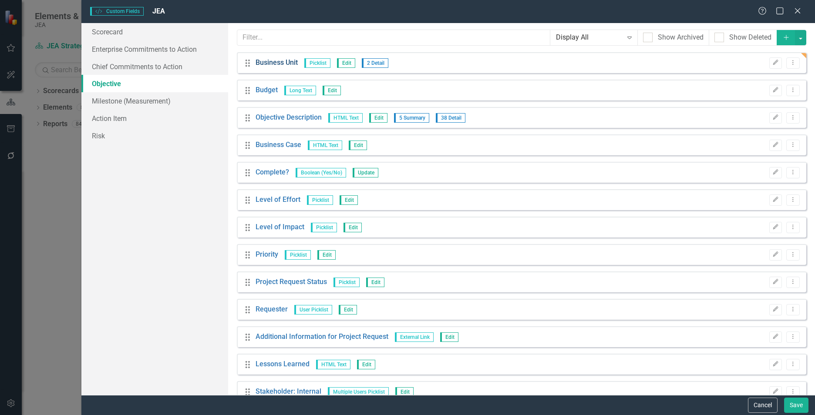
click at [271, 63] on link "Business Unit" at bounding box center [277, 63] width 42 height 10
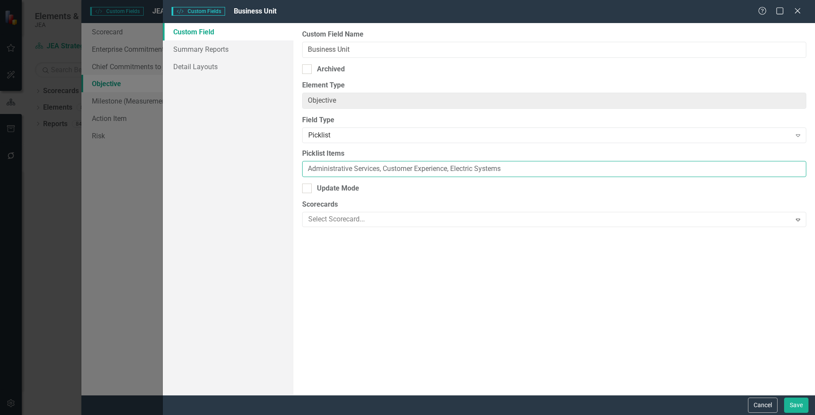
click at [440, 172] on input "Administrative Services, Customer Experience, Electric Systems" at bounding box center [554, 169] width 504 height 16
drag, startPoint x: 305, startPoint y: 167, endPoint x: 818, endPoint y: 180, distance: 513.4
click at [440, 180] on html "Elements & Reports JEA Scorecard JEA Strategy Search Dropdown Scorecards 9 Drop…" at bounding box center [407, 207] width 815 height 415
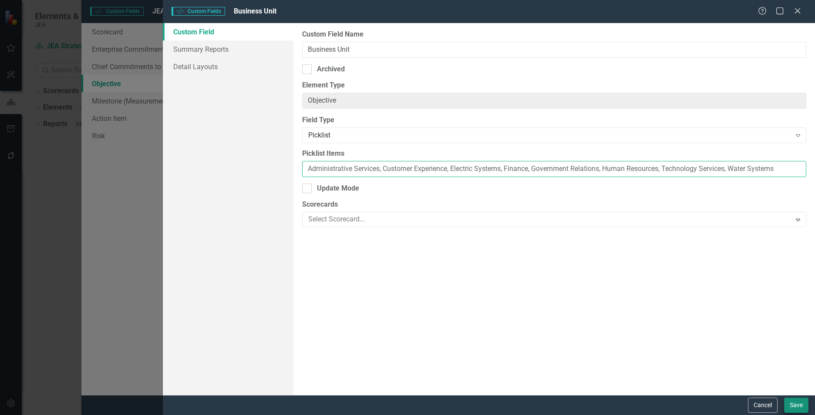
type input "Administrative Services, Customer Experience, Electric Systems, Finance, Govern…"
click at [440, 286] on button "Save" at bounding box center [796, 405] width 24 height 15
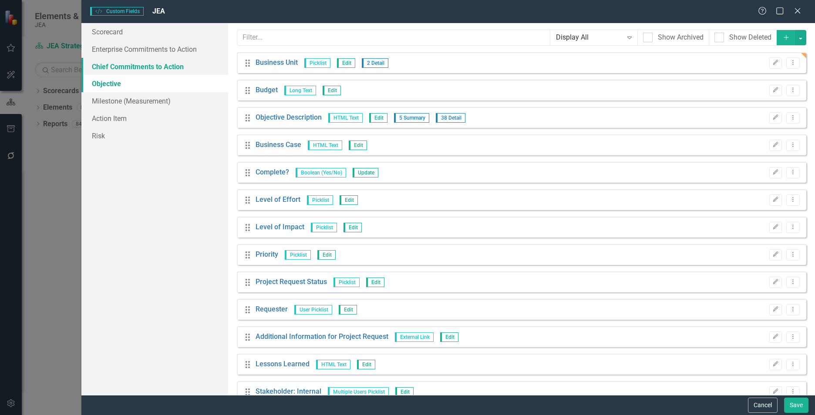
click at [127, 64] on link "Chief Commitments to Action" at bounding box center [154, 66] width 147 height 17
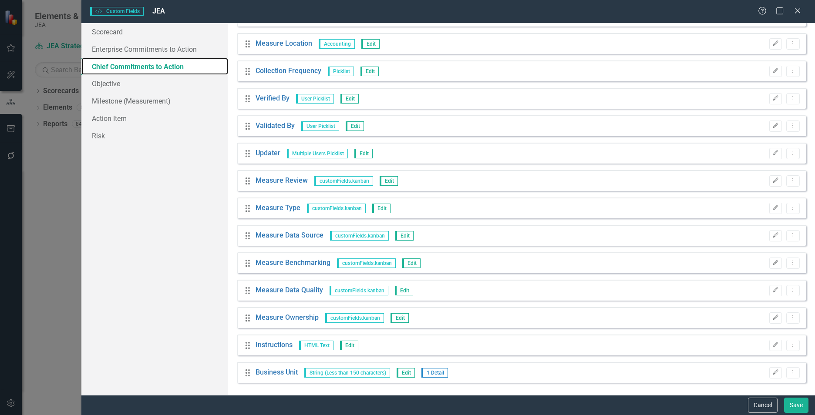
scroll to position [788, 0]
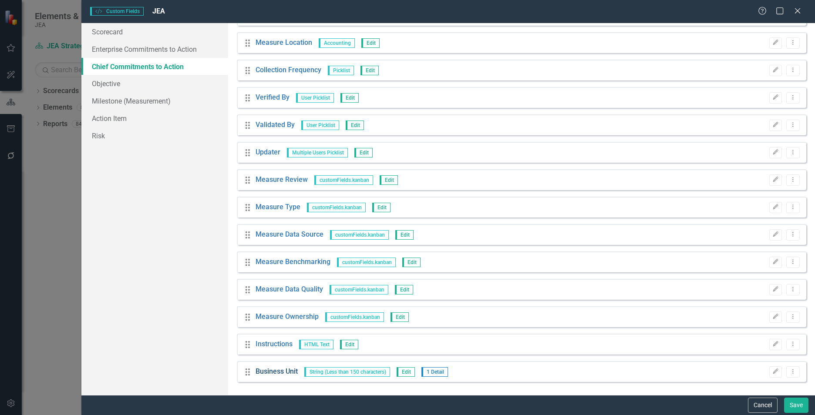
click at [266, 286] on link "Business Unit" at bounding box center [277, 372] width 42 height 10
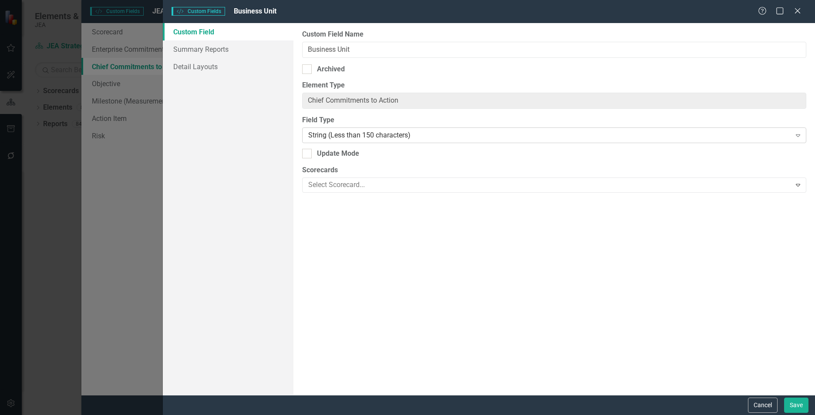
click at [331, 132] on div "String (Less than 150 characters)" at bounding box center [549, 136] width 483 height 10
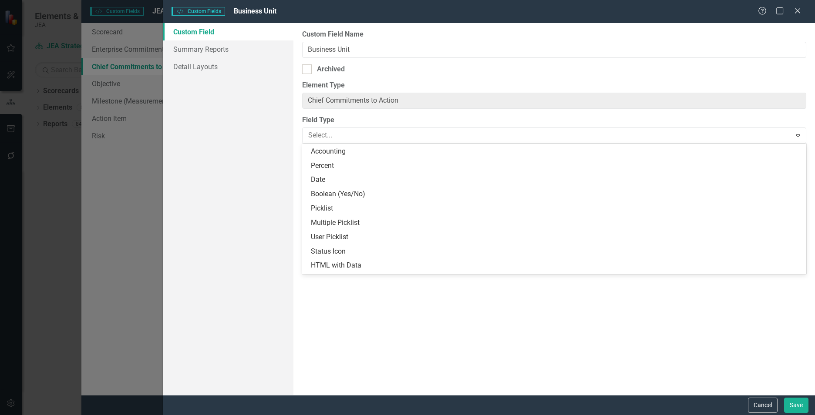
scroll to position [131, 0]
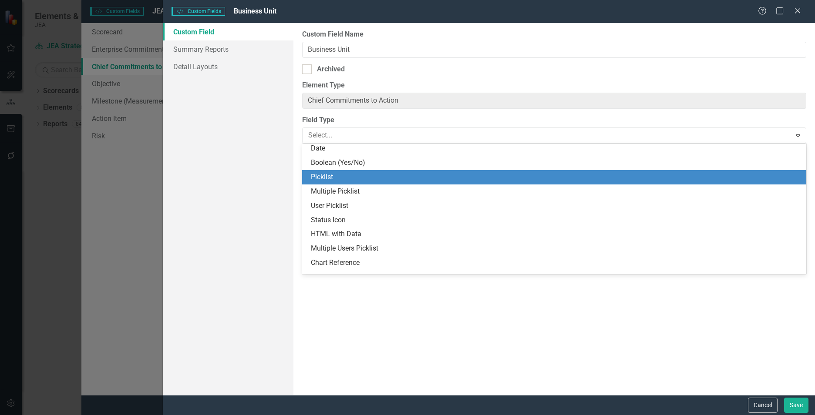
click at [320, 180] on div "Picklist" at bounding box center [556, 177] width 490 height 10
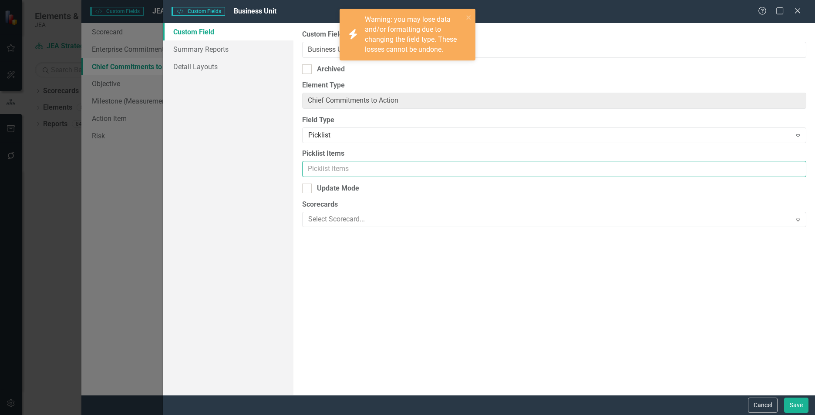
click at [326, 168] on input "Picklist Items" at bounding box center [554, 169] width 504 height 16
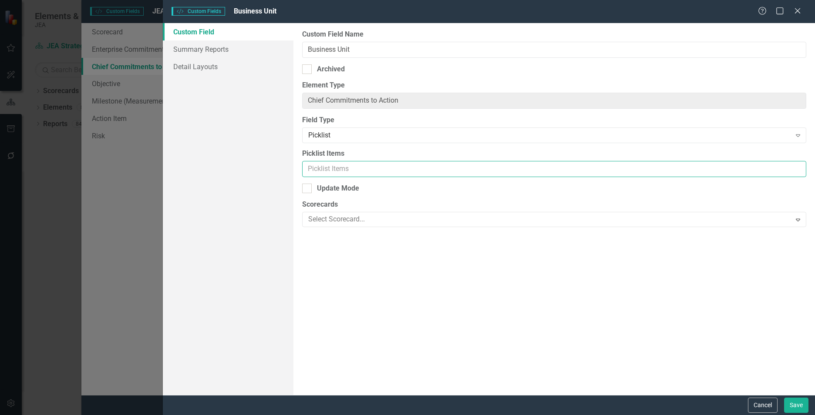
paste input "Administrative Services, Customer Experience, Electric Systems, Finance, Govern…"
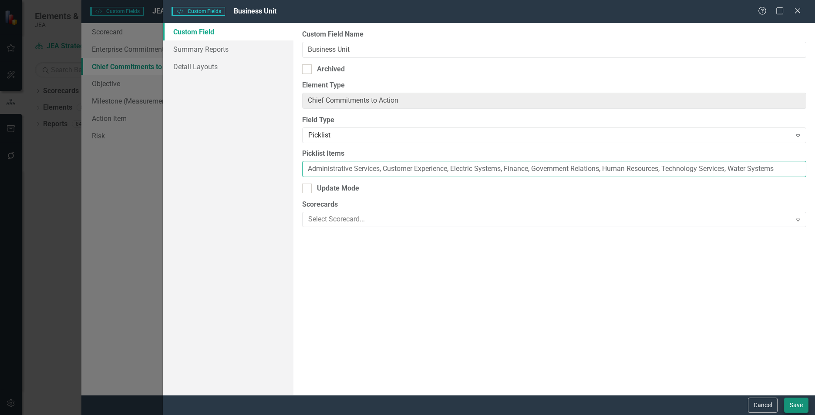
type input "Administrative Services, Customer Experience, Electric Systems, Finance, Govern…"
click at [440, 286] on button "Save" at bounding box center [796, 405] width 24 height 15
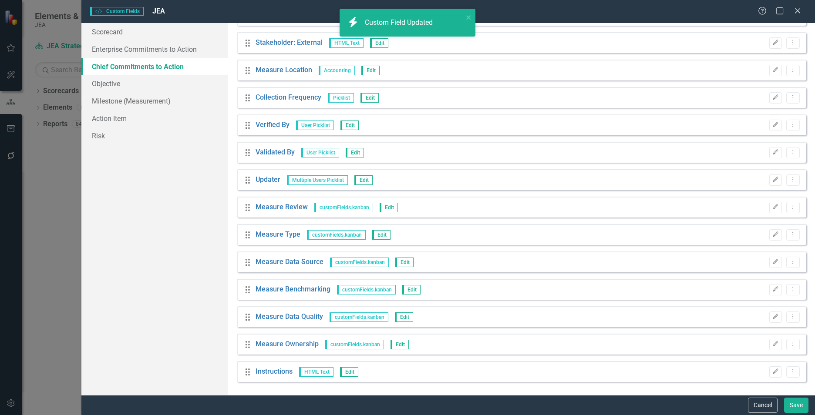
scroll to position [0, 0]
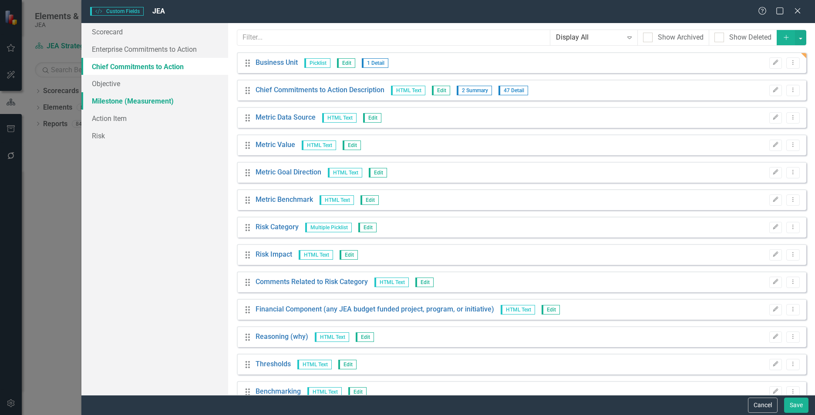
click at [111, 99] on link "Milestone (Measurement)" at bounding box center [154, 100] width 147 height 17
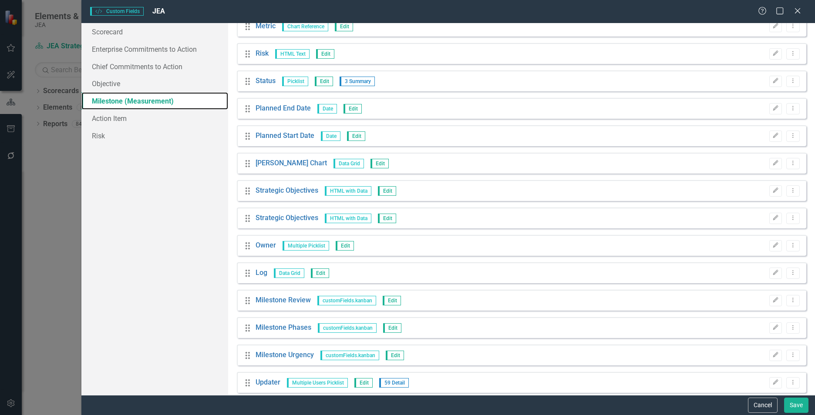
scroll to position [294, 0]
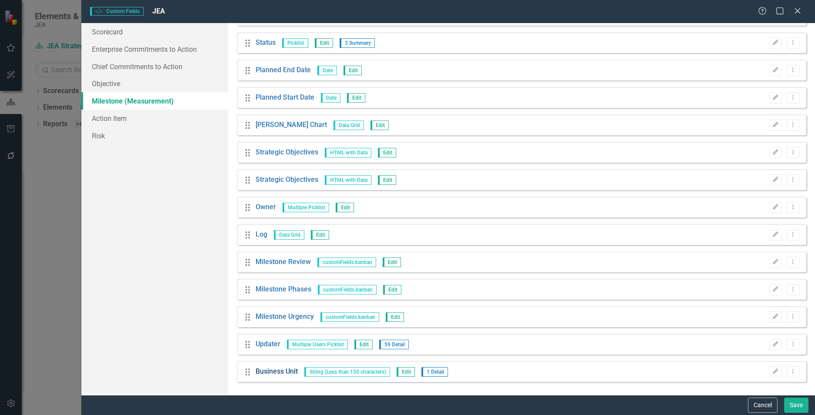
click at [258, 286] on link "Business Unit" at bounding box center [277, 372] width 42 height 10
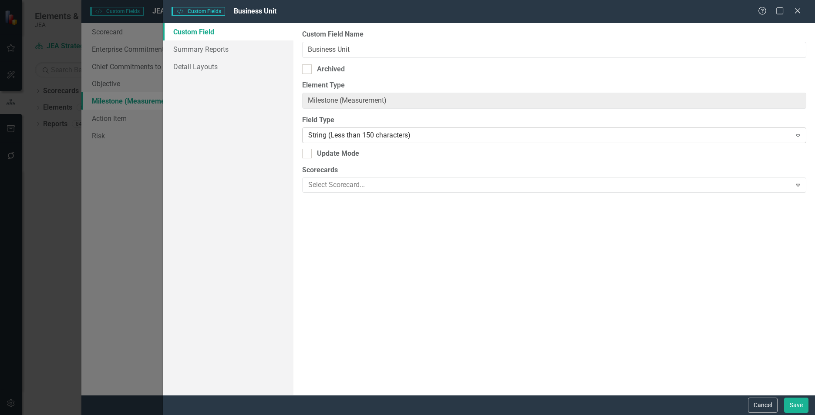
click at [323, 138] on div "String (Less than 150 characters)" at bounding box center [549, 136] width 483 height 10
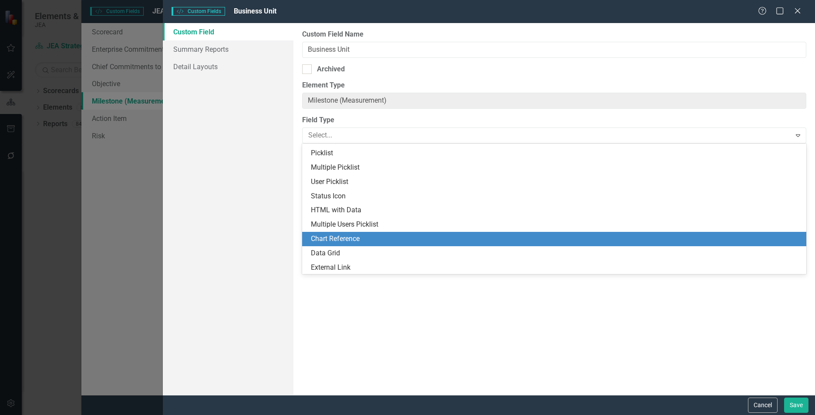
scroll to position [111, 0]
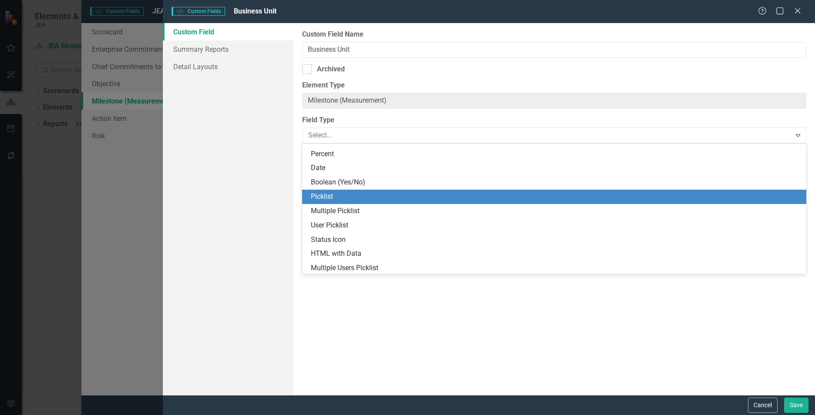
click at [322, 196] on div "Picklist" at bounding box center [556, 197] width 490 height 10
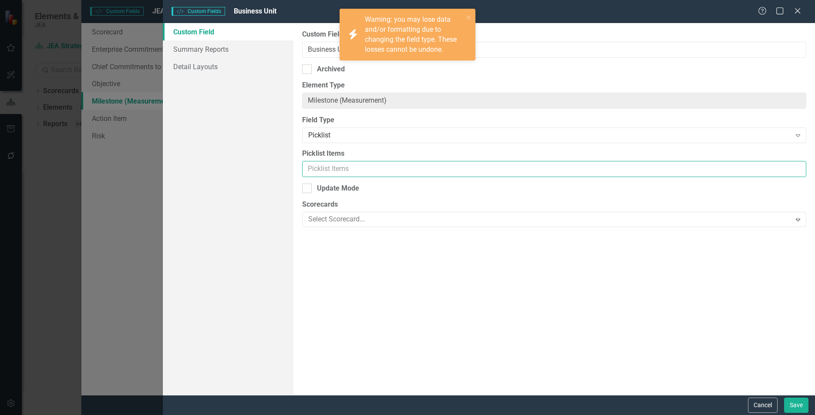
click at [335, 170] on input "Picklist Items" at bounding box center [554, 169] width 504 height 16
paste input "Administrative Services, Customer Experience, Electric Systems, Finance, Govern…"
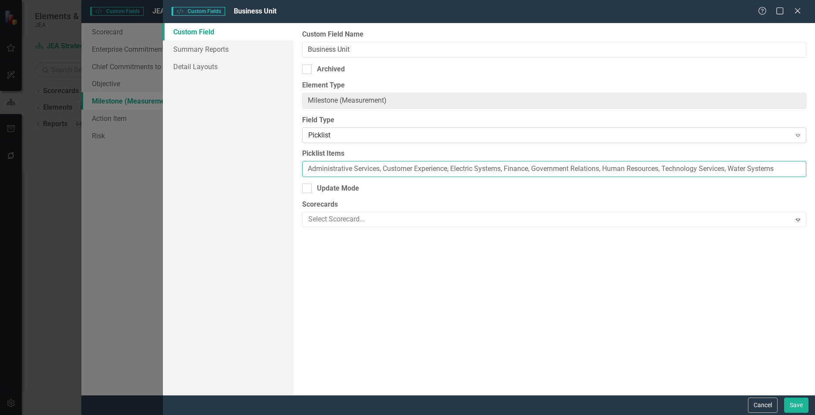
type input "Administrative Services, Customer Experience, Electric Systems, Finance, Govern…"
click at [377, 132] on div "Picklist" at bounding box center [549, 136] width 483 height 10
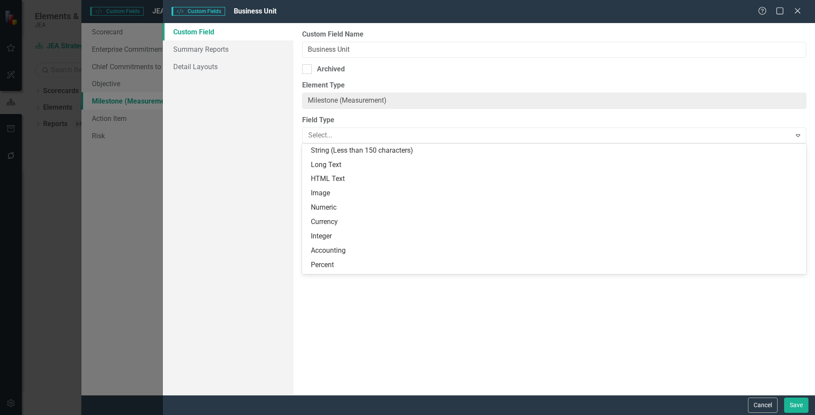
scroll to position [157, 0]
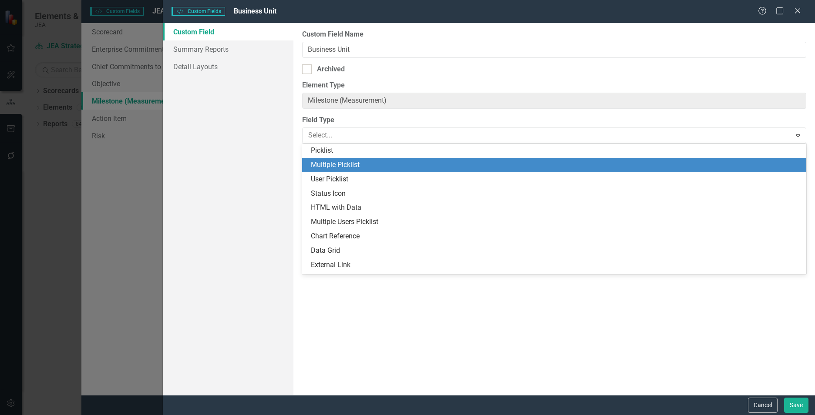
click at [336, 162] on div "Multiple Picklist" at bounding box center [556, 165] width 490 height 10
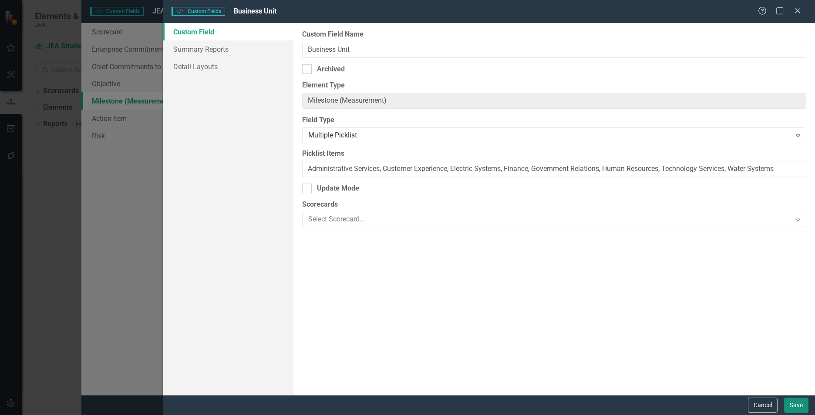
click at [440, 286] on button "Save" at bounding box center [796, 405] width 24 height 15
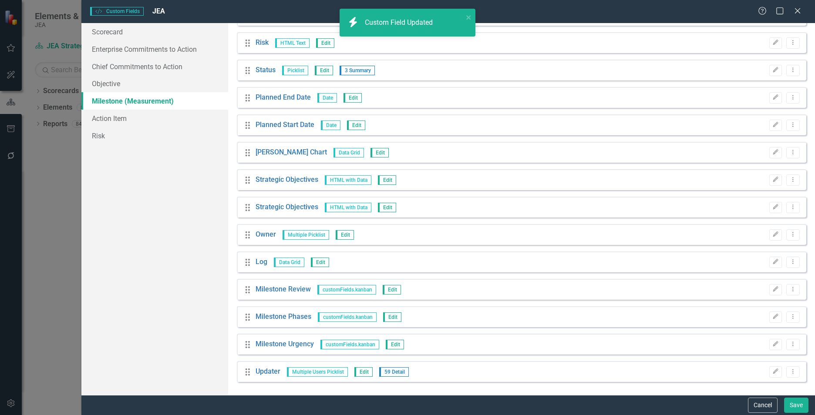
scroll to position [0, 0]
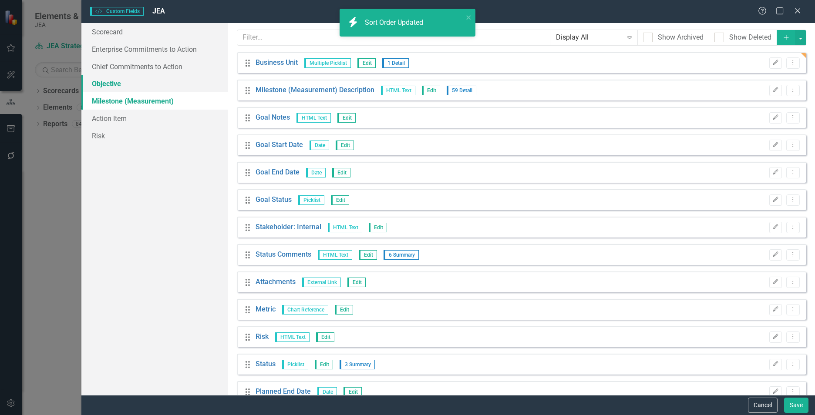
click at [110, 81] on link "Objective" at bounding box center [154, 83] width 147 height 17
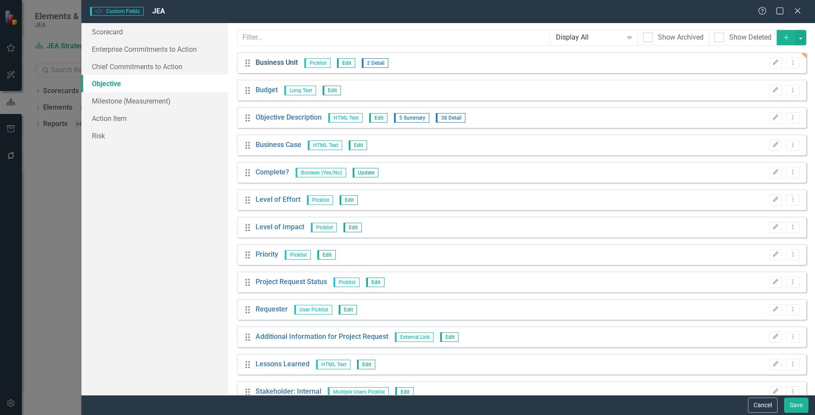
click at [277, 61] on link "Business Unit" at bounding box center [277, 63] width 42 height 10
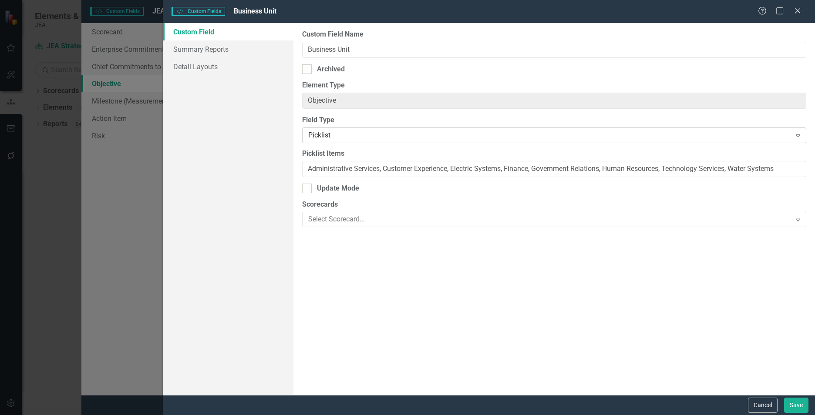
click at [342, 137] on div "Picklist" at bounding box center [549, 136] width 483 height 10
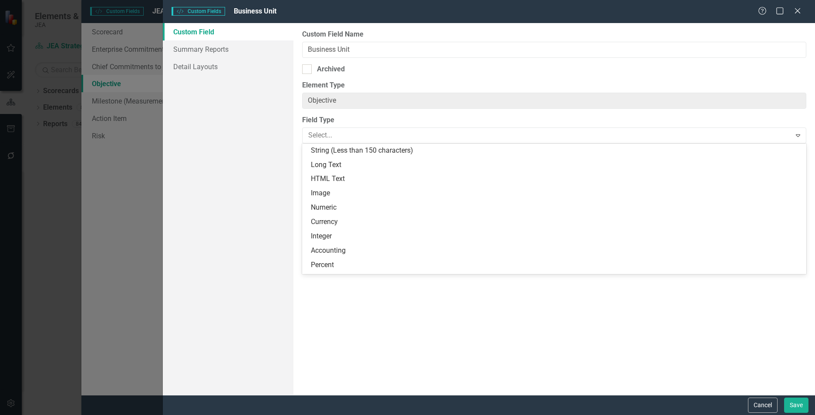
scroll to position [157, 0]
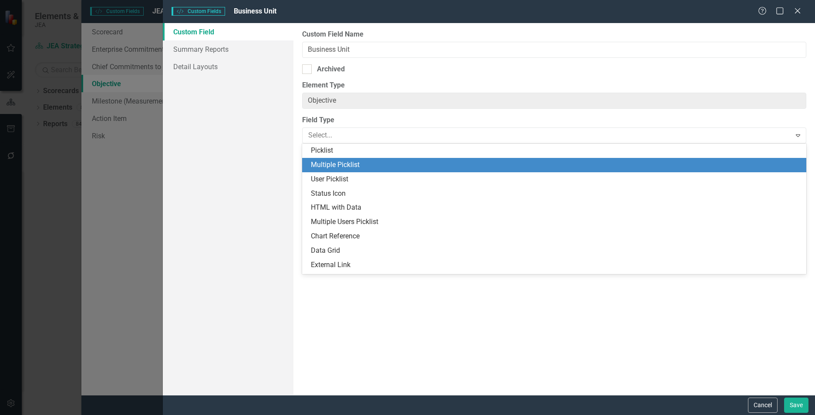
click at [338, 163] on div "Multiple Picklist" at bounding box center [556, 165] width 490 height 10
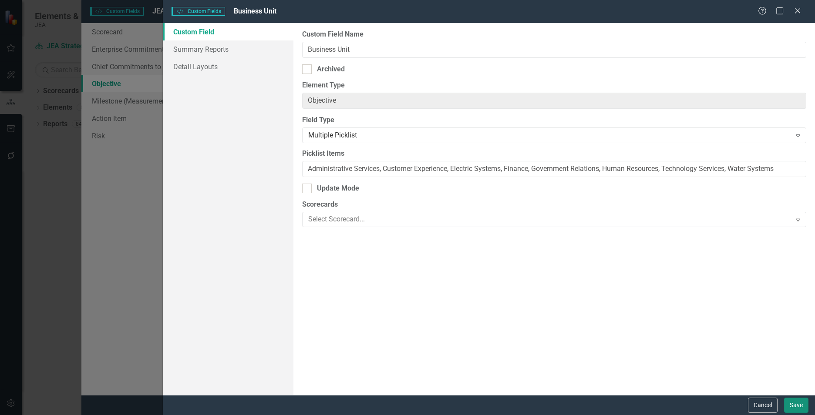
click at [440, 286] on button "Save" at bounding box center [796, 405] width 24 height 15
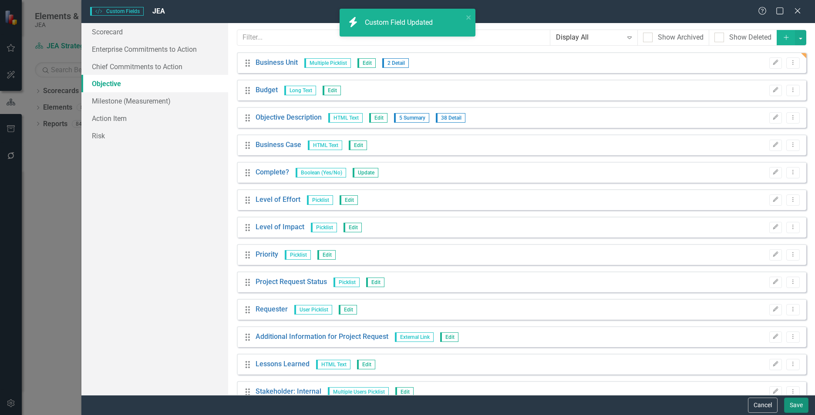
click at [440, 286] on button "Save" at bounding box center [796, 405] width 24 height 15
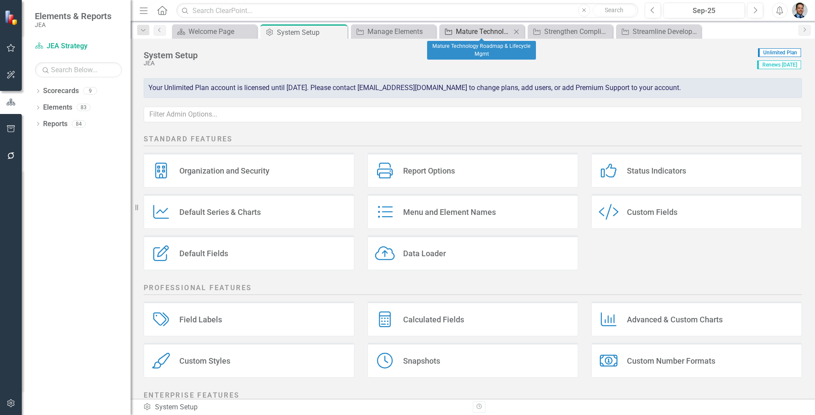
click at [440, 31] on div "Mature Technology Roadmap & Lifecycle Mgmt" at bounding box center [483, 31] width 55 height 11
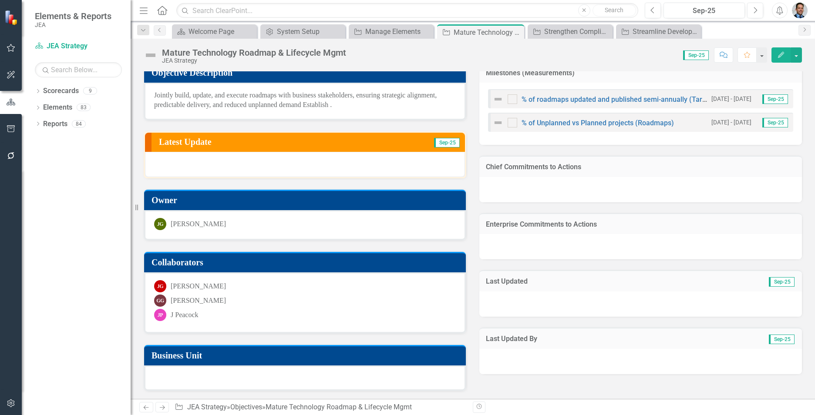
scroll to position [68, 0]
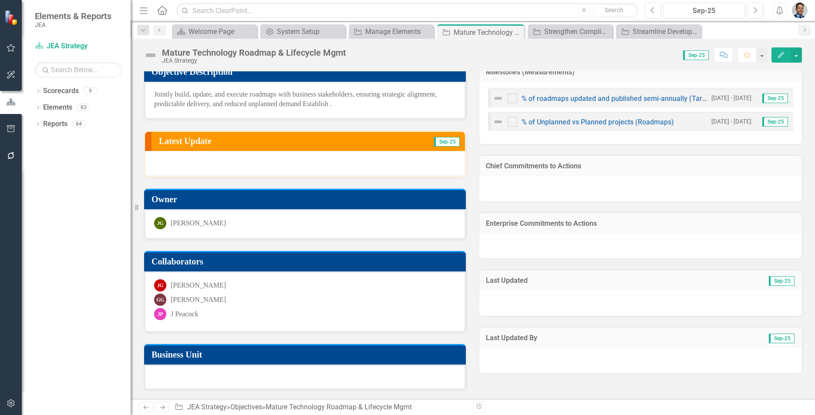
click at [295, 286] on h3 "Business Unit" at bounding box center [306, 355] width 310 height 10
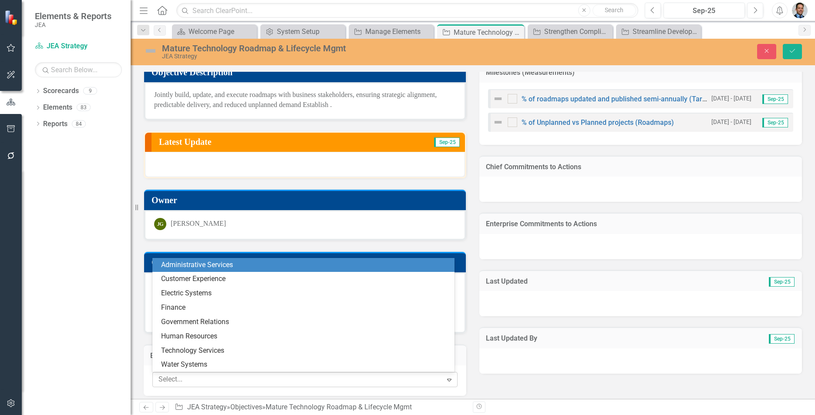
click at [278, 286] on div at bounding box center [298, 380] width 287 height 12
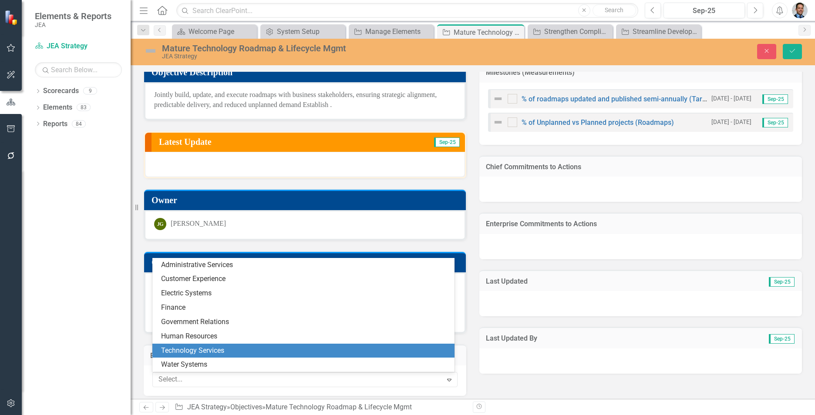
click at [263, 286] on div "Technology Services" at bounding box center [305, 351] width 288 height 10
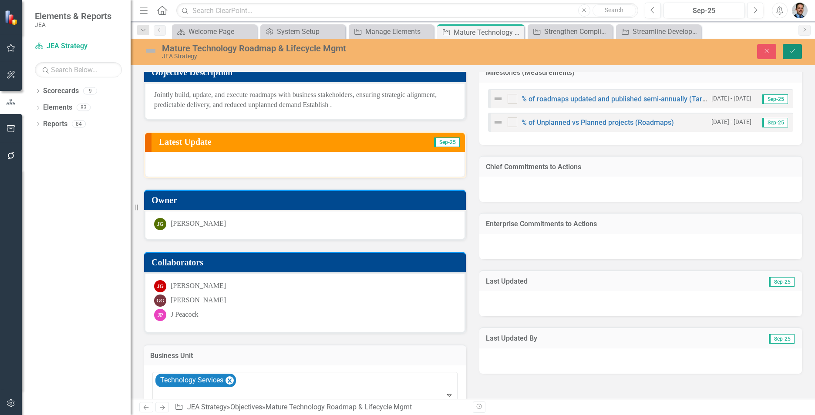
click at [440, 49] on icon "Save" at bounding box center [792, 51] width 8 height 6
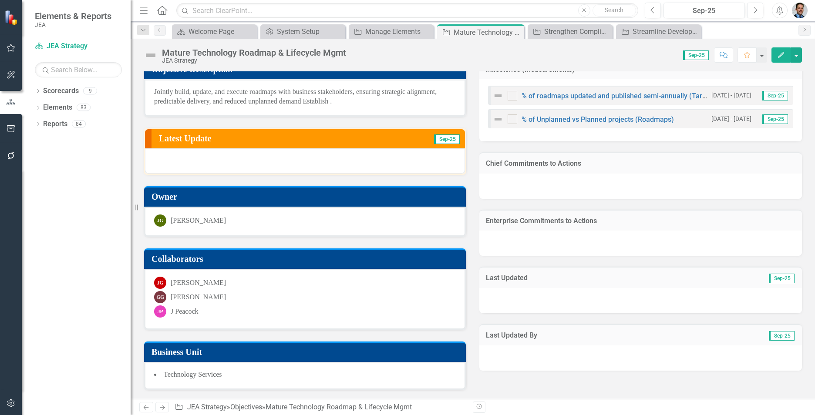
scroll to position [0, 0]
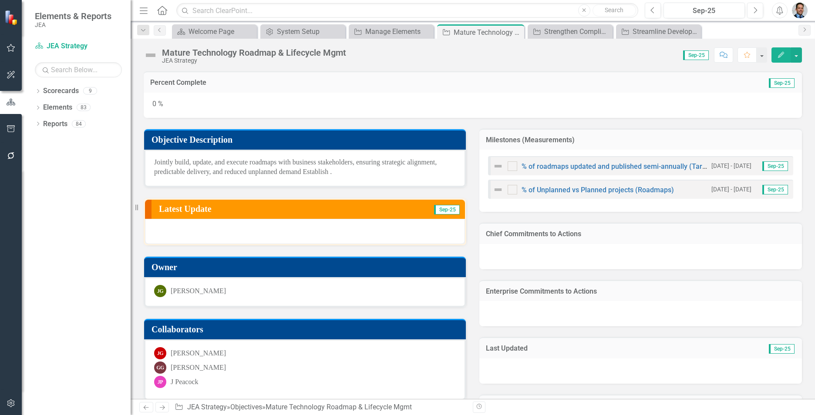
click at [440, 236] on h3 "Chief Commitments to Actions" at bounding box center [641, 234] width 310 height 8
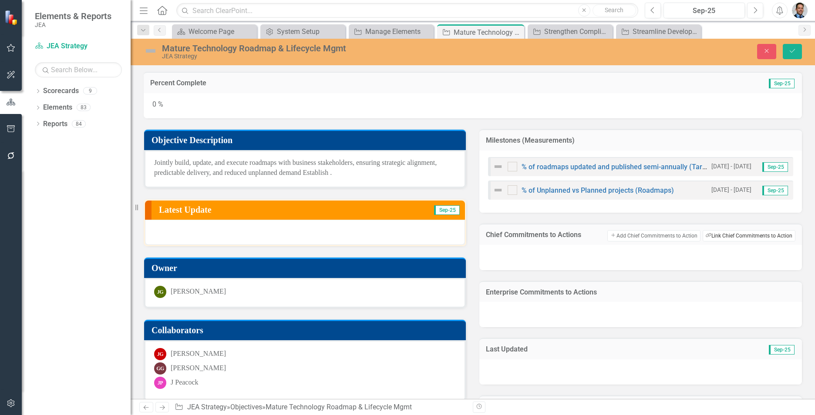
click at [440, 236] on button "Link Tag Link Chief Commitments to Action" at bounding box center [749, 235] width 93 height 11
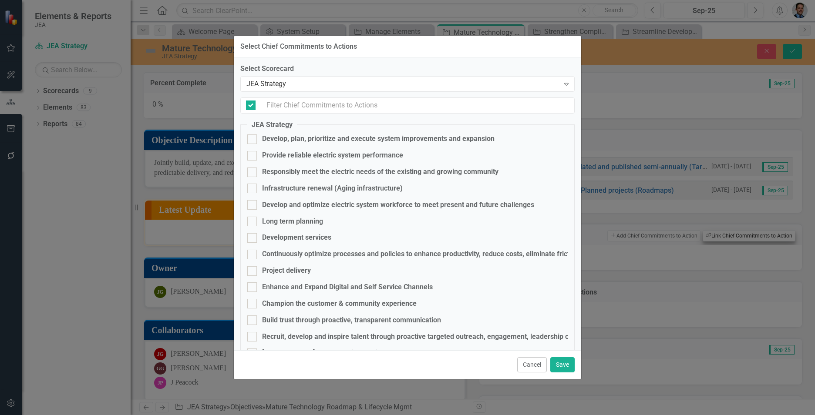
checkbox input "false"
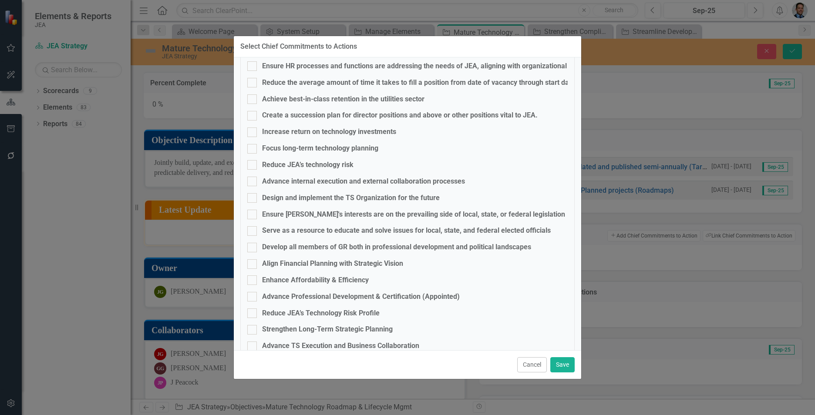
scroll to position [468, 0]
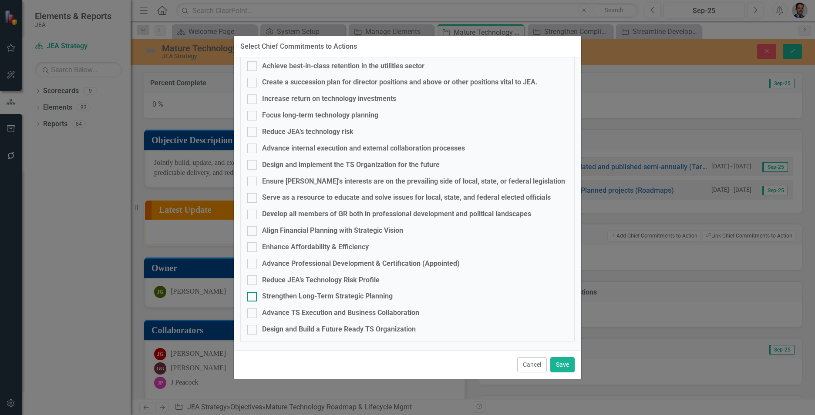
click at [324, 286] on div "Strengthen Long-Term Strategic Planning" at bounding box center [327, 297] width 131 height 10
click at [253, 286] on input "Strengthen Long-Term Strategic Planning" at bounding box center [250, 295] width 6 height 6
checkbox input "true"
click at [440, 286] on button "Save" at bounding box center [562, 364] width 24 height 15
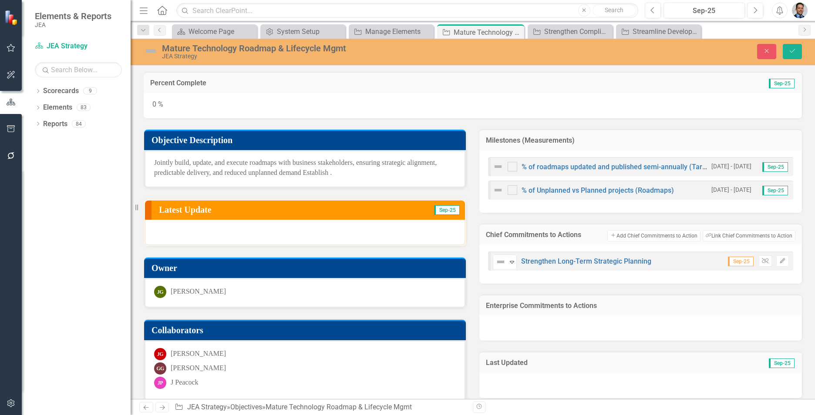
click at [440, 286] on h3 "Enterprise Commitments to Actions" at bounding box center [641, 306] width 310 height 8
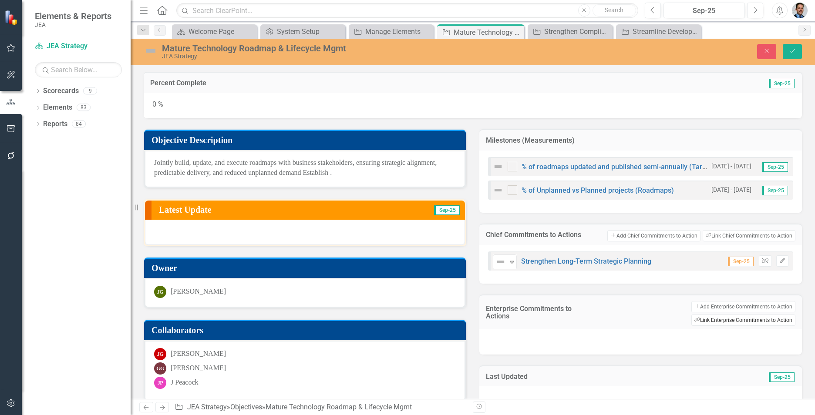
click at [440, 286] on button "Link Tag Link Enterprise Commitments to Action" at bounding box center [743, 320] width 104 height 11
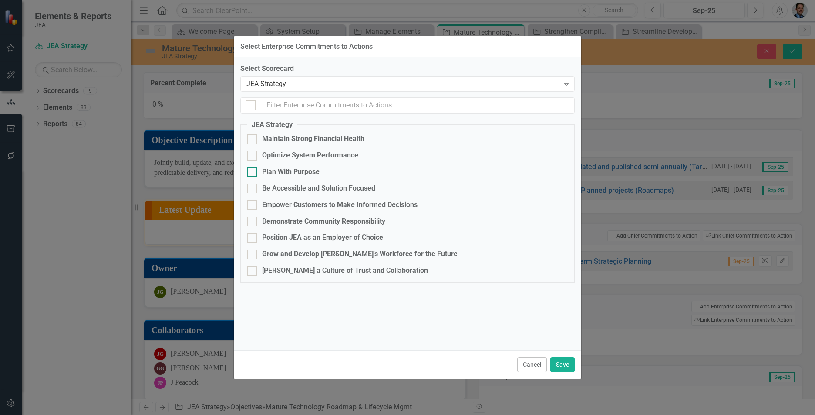
click at [284, 173] on div "Plan With Purpose" at bounding box center [290, 172] width 57 height 10
click at [253, 173] on input "Plan With Purpose" at bounding box center [250, 171] width 6 height 6
checkbox input "true"
click at [440, 286] on button "Save" at bounding box center [562, 364] width 24 height 15
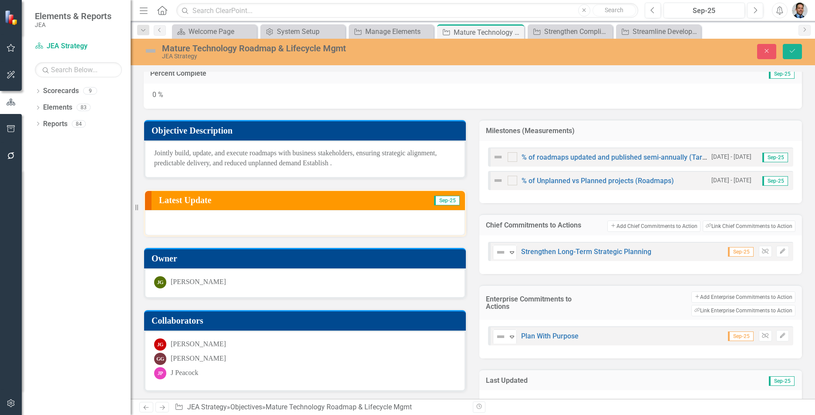
scroll to position [0, 0]
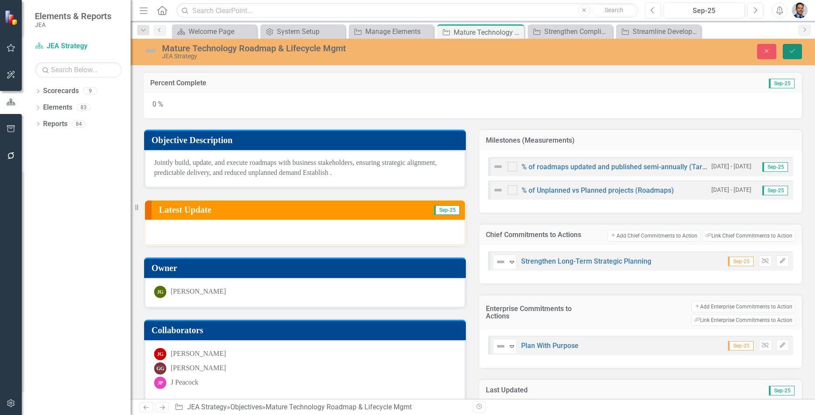
click at [440, 51] on icon "Save" at bounding box center [792, 51] width 8 height 6
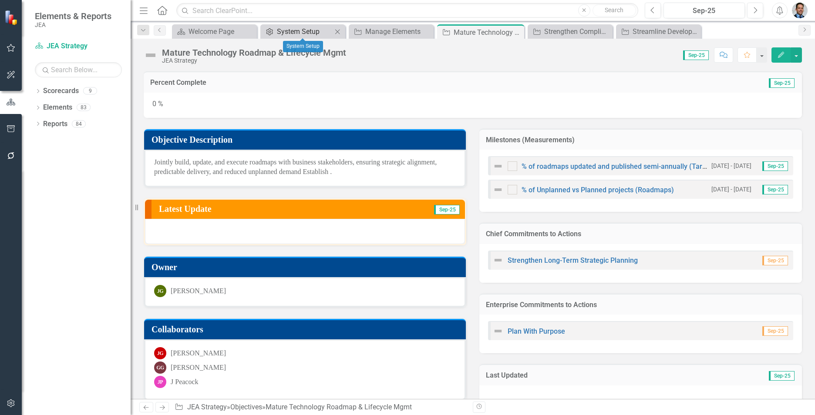
click at [297, 27] on div "System Setup" at bounding box center [304, 31] width 55 height 11
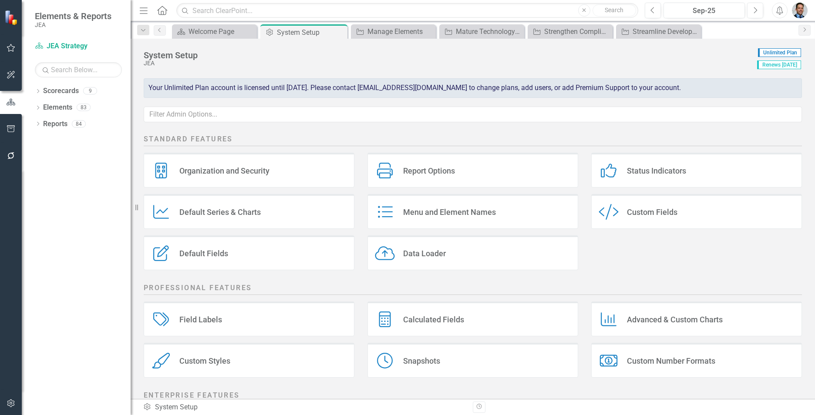
click at [440, 173] on div "Report Options" at bounding box center [429, 171] width 52 height 10
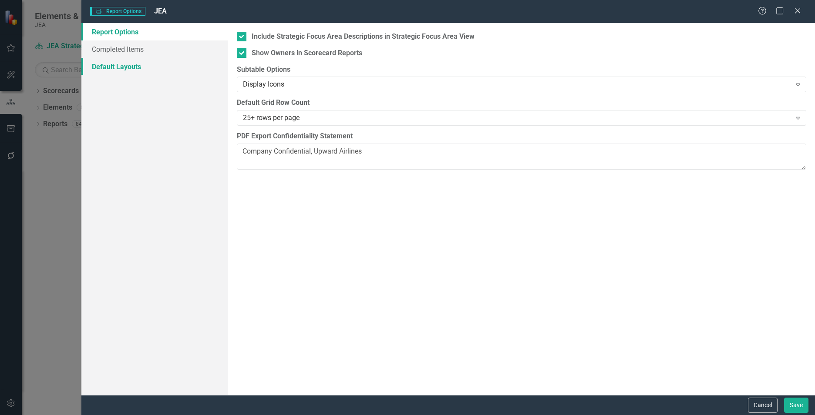
click at [139, 64] on link "Default Layouts" at bounding box center [154, 66] width 147 height 17
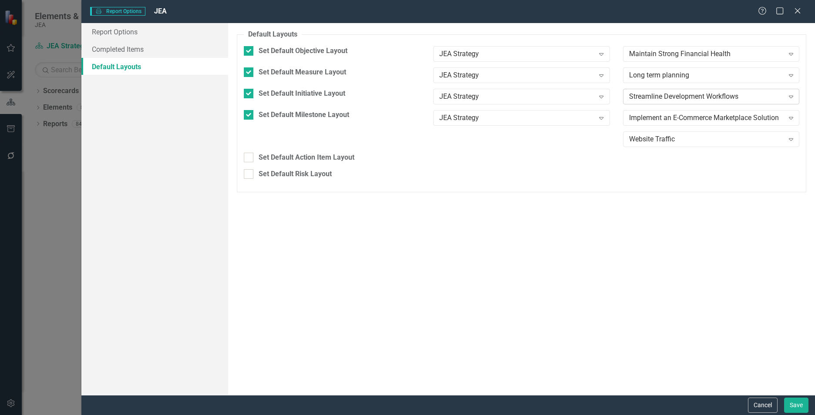
click at [440, 98] on div "Streamline Development Workflows" at bounding box center [706, 96] width 155 height 10
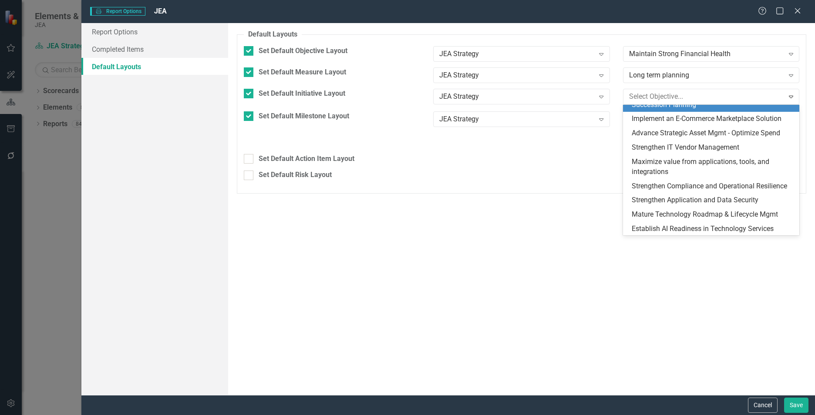
scroll to position [232, 0]
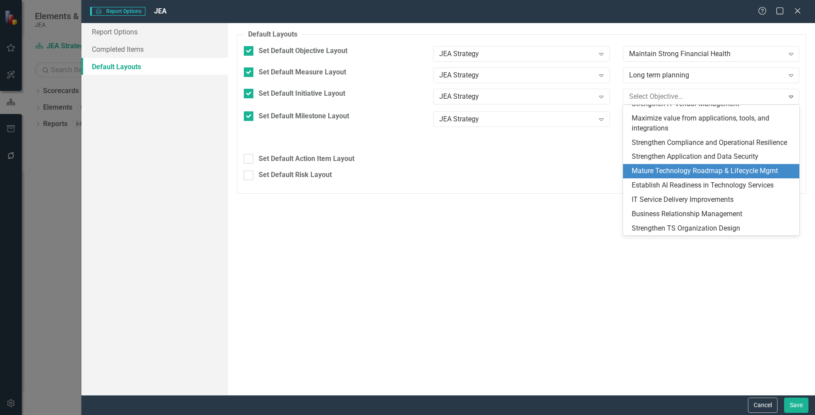
click at [440, 176] on div "Mature Technology Roadmap & Lifecycle Mgmt" at bounding box center [713, 171] width 162 height 10
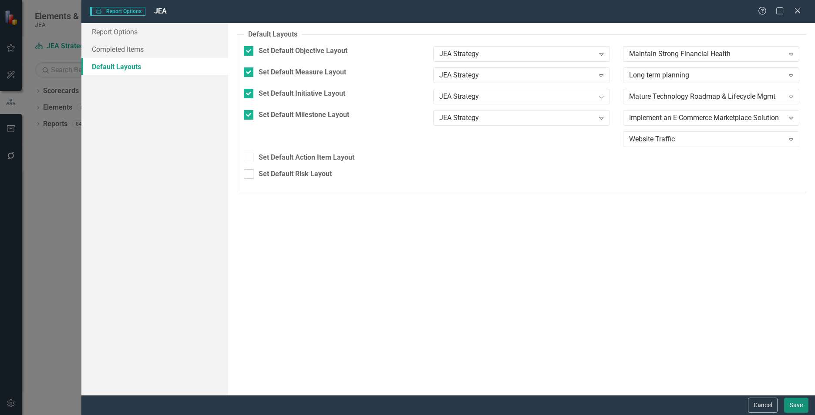
click at [440, 286] on button "Save" at bounding box center [796, 405] width 24 height 15
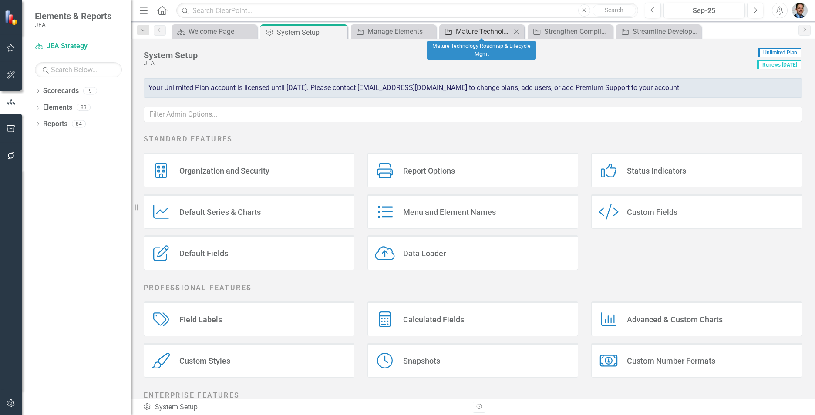
click at [440, 27] on div "Mature Technology Roadmap & Lifecycle Mgmt" at bounding box center [483, 31] width 55 height 11
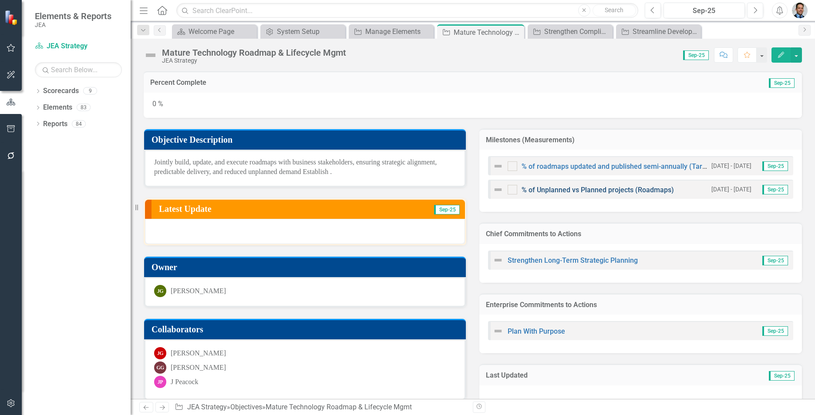
click at [440, 187] on link "% of Unplanned vs Planned projects (Roadmaps)" at bounding box center [598, 190] width 152 height 8
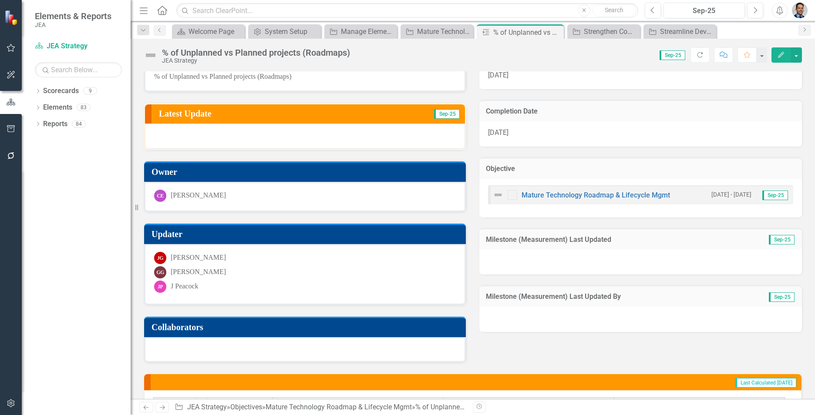
scroll to position [44, 0]
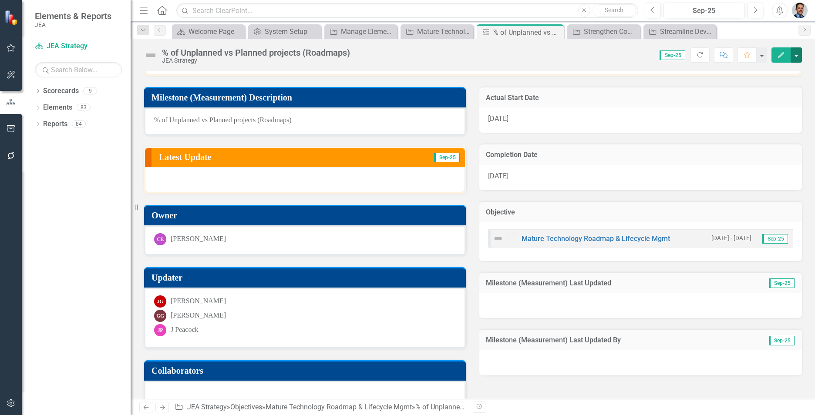
click at [440, 55] on button "button" at bounding box center [796, 54] width 11 height 15
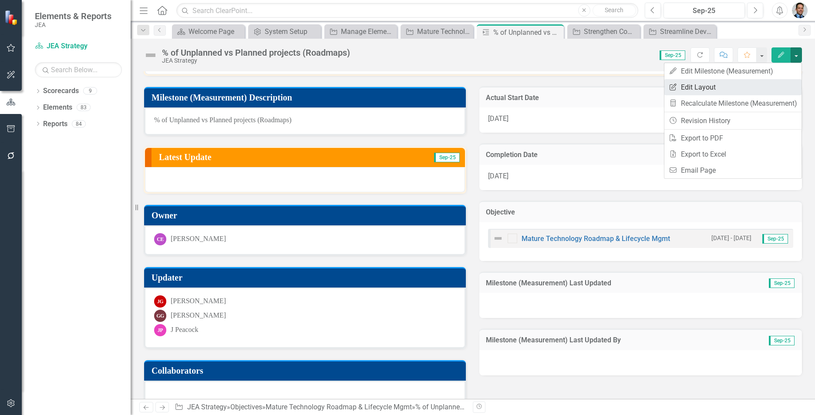
click at [440, 85] on link "Edit Report Edit Layout" at bounding box center [732, 87] width 137 height 16
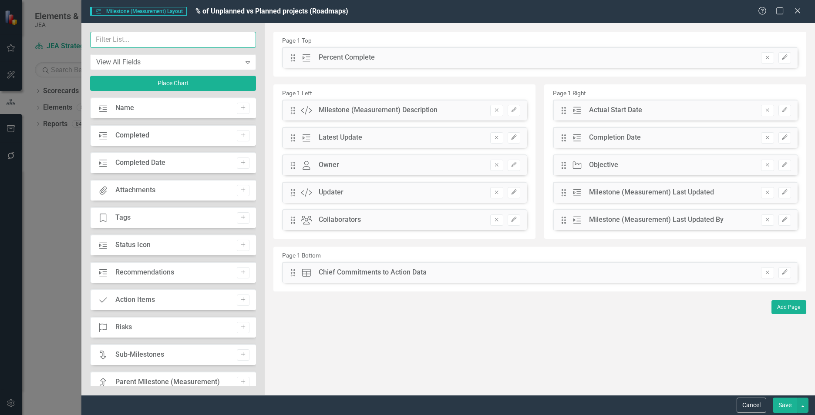
click at [157, 37] on input "text" at bounding box center [173, 40] width 166 height 16
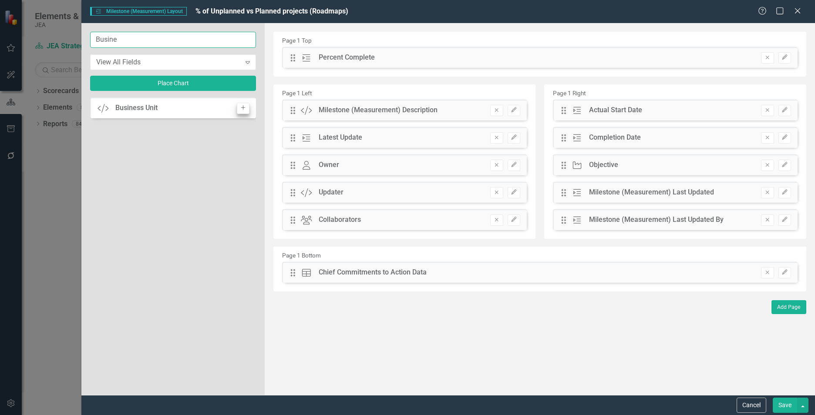
type input "Busine"
click at [244, 107] on icon "Add" at bounding box center [243, 107] width 7 height 5
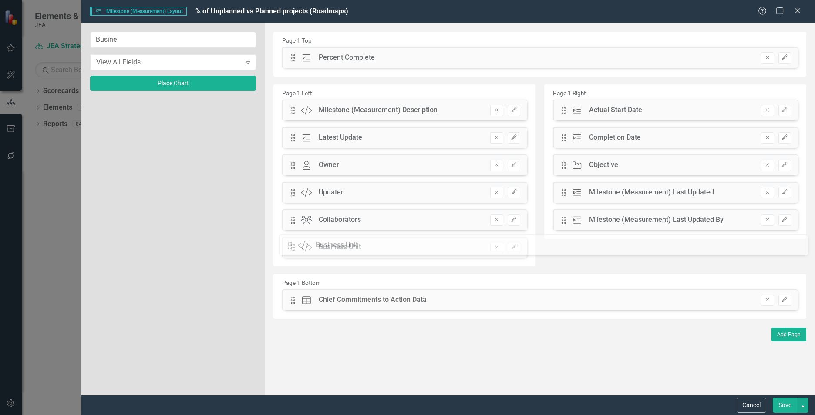
drag, startPoint x: 290, startPoint y: 57, endPoint x: 294, endPoint y: 245, distance: 187.7
click at [440, 251] on button "Edit" at bounding box center [514, 247] width 13 height 11
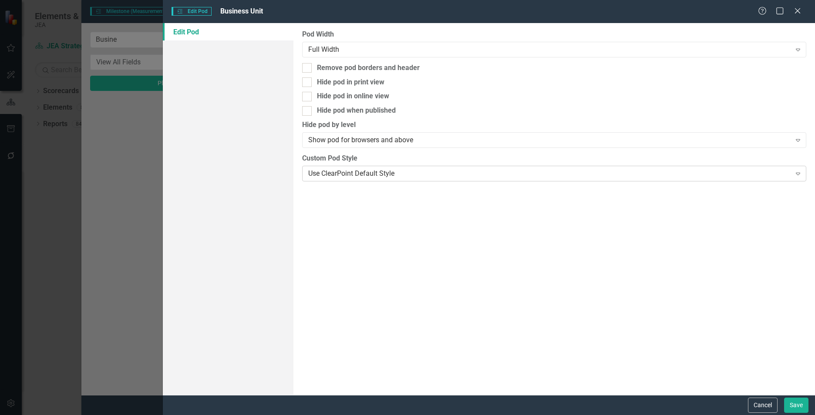
click at [347, 172] on div "Use ClearPoint Default Style" at bounding box center [549, 173] width 483 height 10
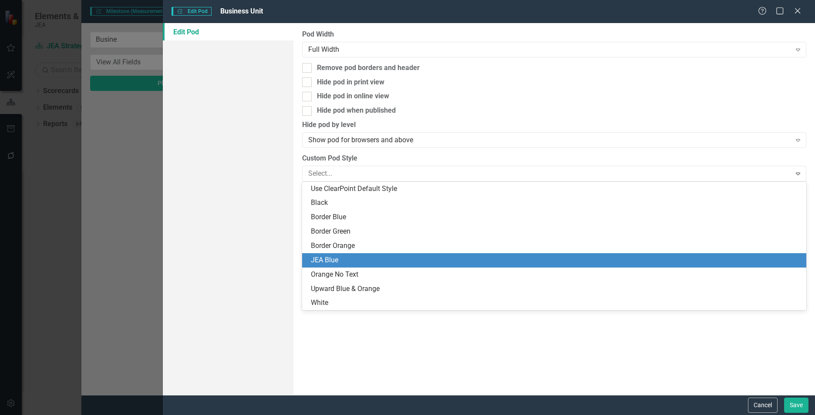
click at [341, 257] on div "JEA Blue" at bounding box center [556, 261] width 490 height 10
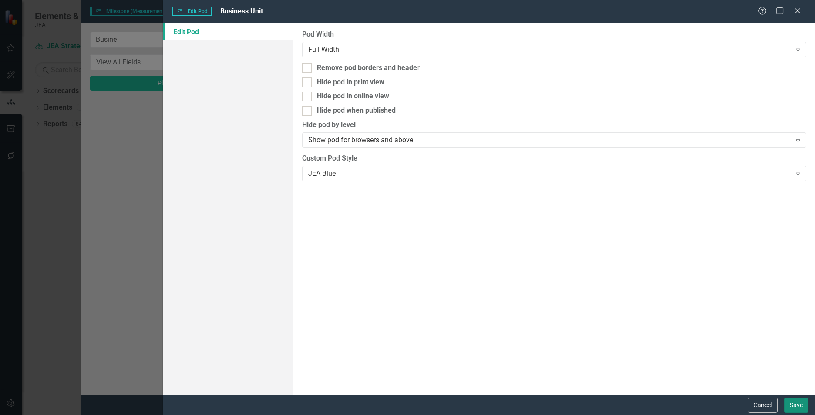
click at [440, 286] on button "Save" at bounding box center [796, 405] width 24 height 15
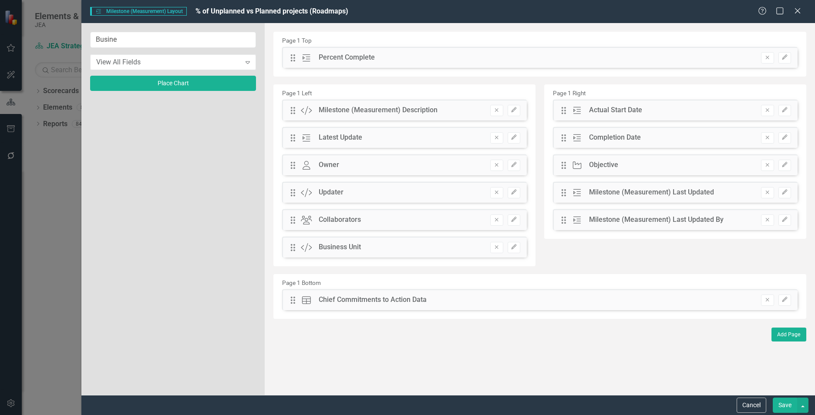
click at [440, 286] on button "Save" at bounding box center [785, 405] width 24 height 15
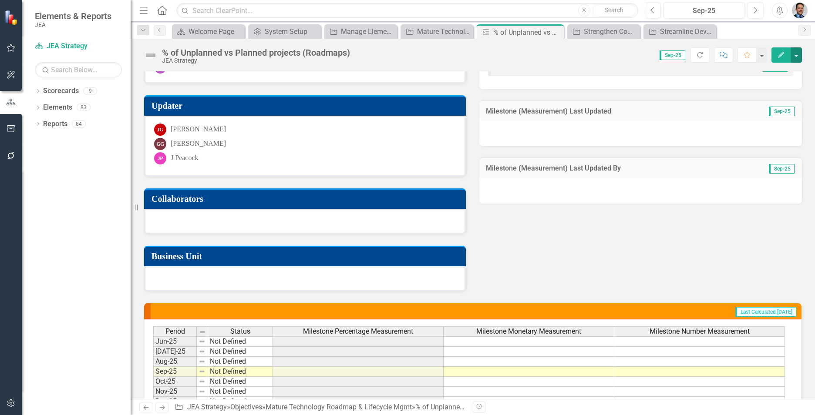
scroll to position [218, 0]
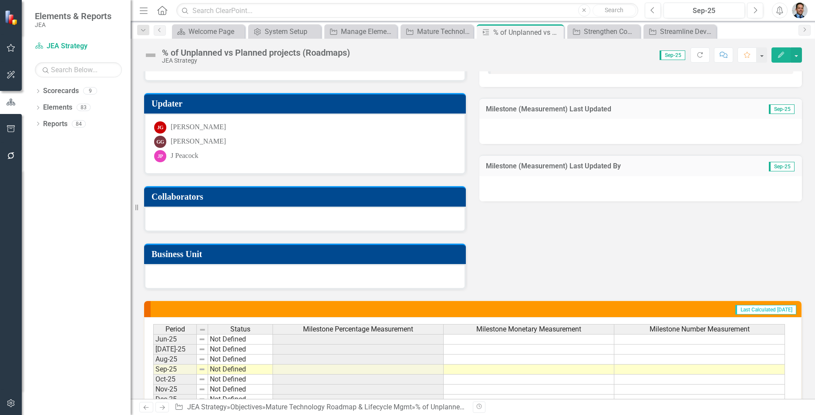
click at [284, 253] on h3 "Business Unit" at bounding box center [306, 254] width 310 height 10
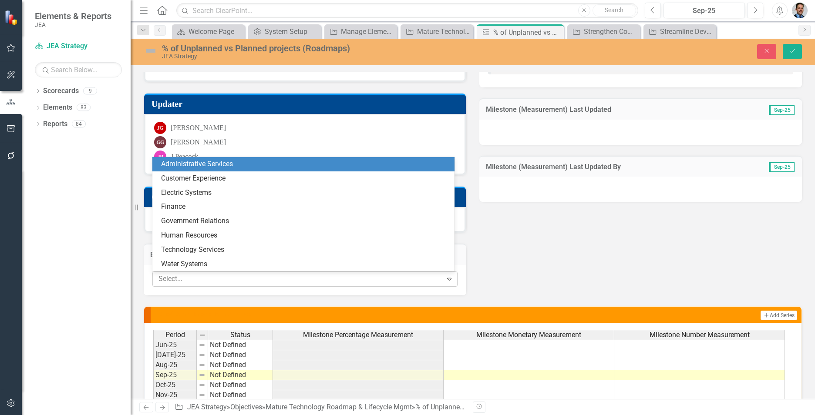
click at [281, 274] on div at bounding box center [298, 279] width 287 height 12
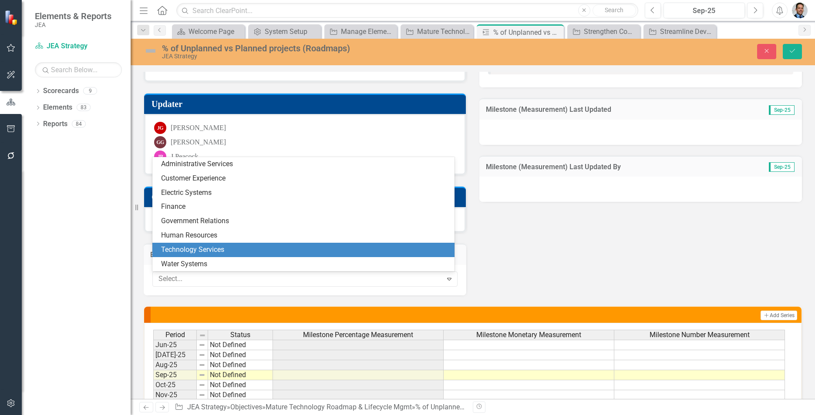
click at [273, 247] on div "Technology Services" at bounding box center [305, 250] width 288 height 10
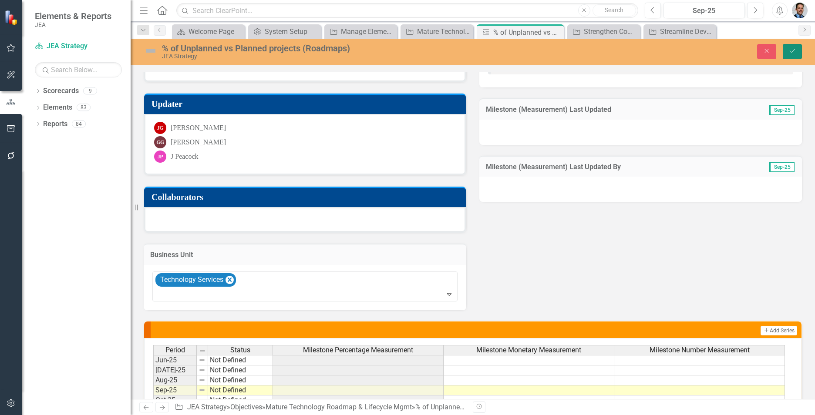
click at [440, 54] on button "Save" at bounding box center [792, 51] width 19 height 15
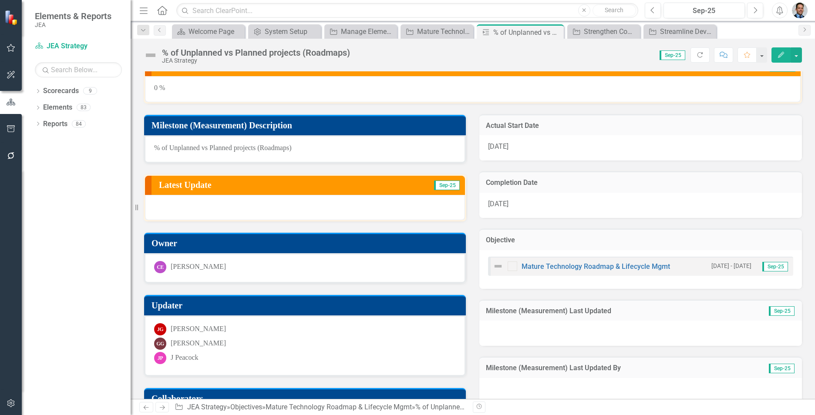
scroll to position [0, 0]
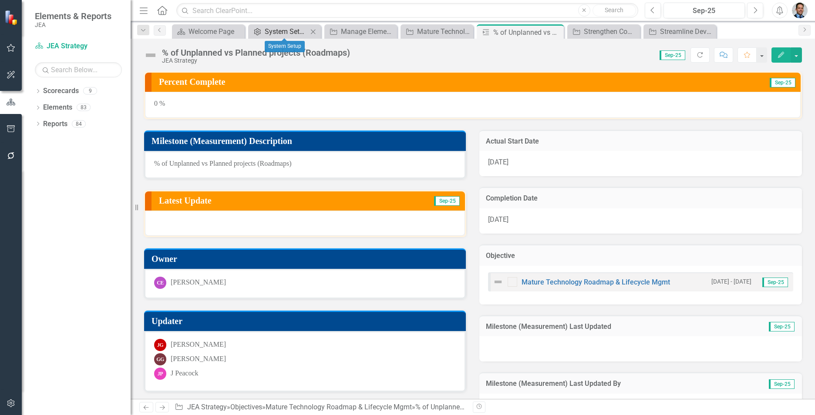
click at [281, 30] on div "System Setup" at bounding box center [286, 31] width 43 height 11
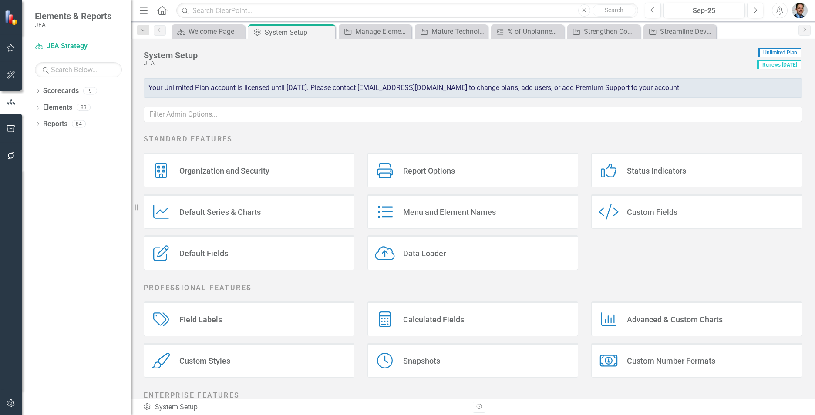
click at [440, 174] on div "Report Options Report Options" at bounding box center [472, 170] width 211 height 35
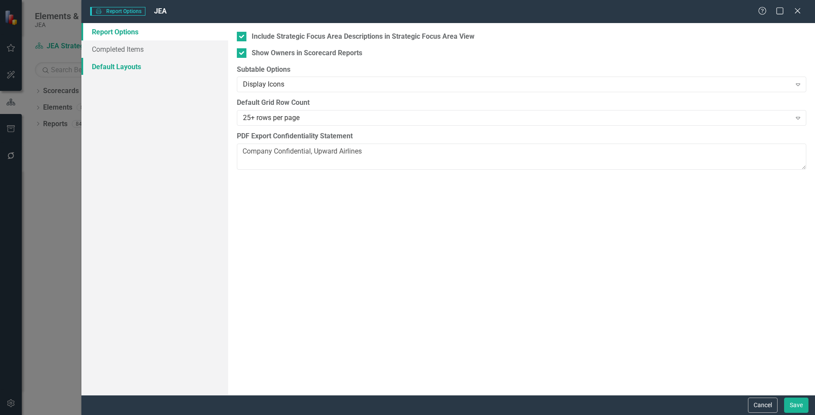
click at [124, 69] on link "Default Layouts" at bounding box center [154, 66] width 147 height 17
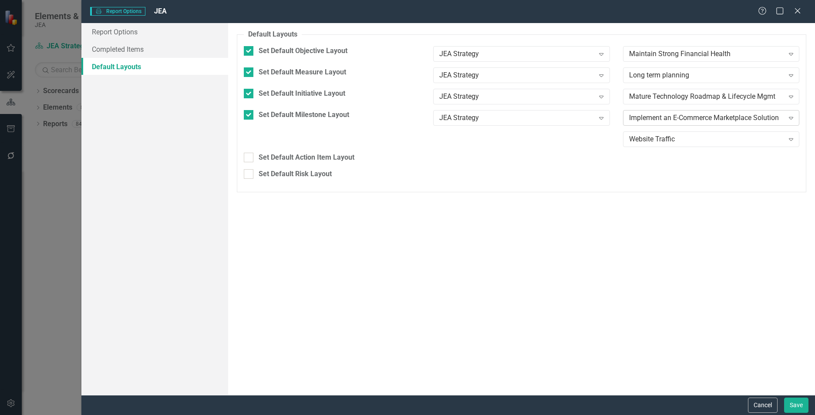
click at [440, 116] on div "Implement an E-Commerce Marketplace Solution" at bounding box center [706, 118] width 155 height 10
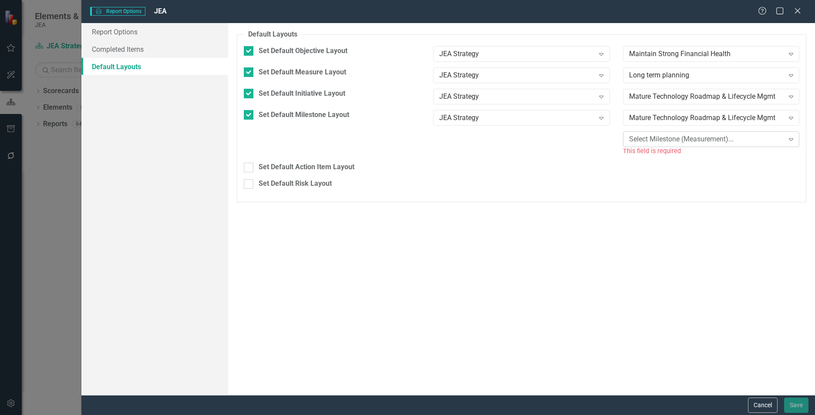
click at [440, 140] on div "Select Milestone (Measurement)..." at bounding box center [706, 139] width 155 height 10
click at [440, 286] on button "Save" at bounding box center [796, 405] width 24 height 15
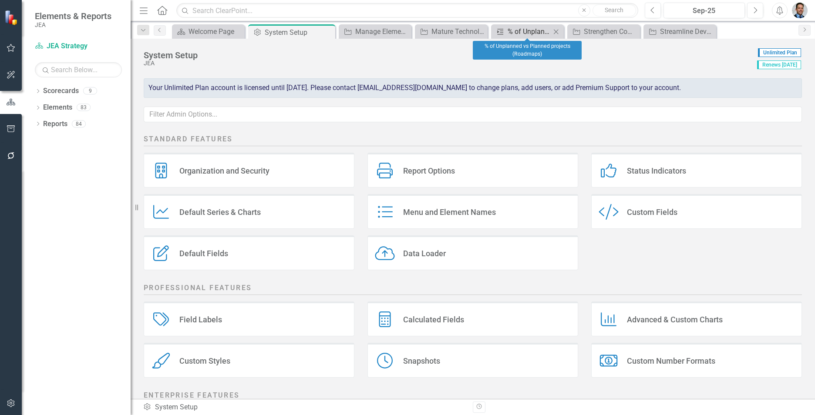
click at [440, 32] on div "% of Unplanned vs Planned projects (Roadmaps)" at bounding box center [529, 31] width 43 height 11
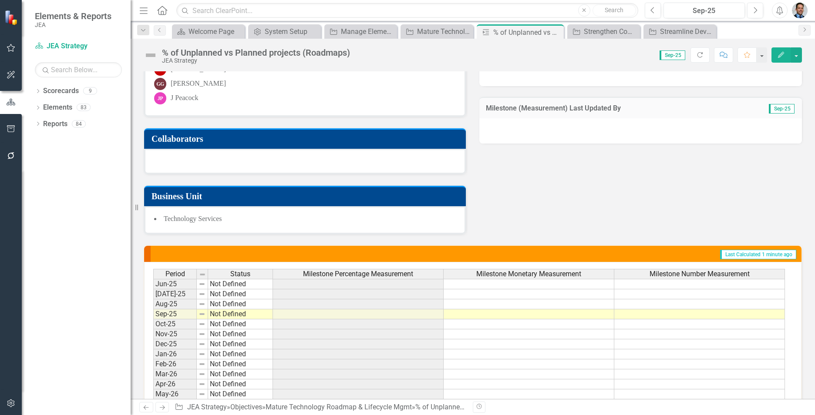
scroll to position [348, 0]
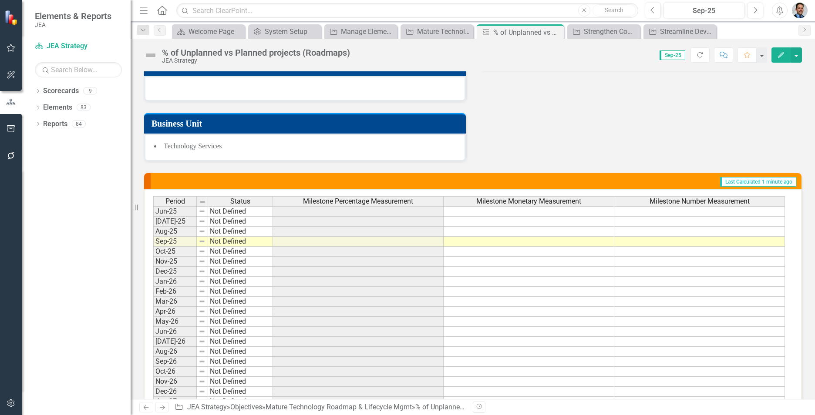
click at [440, 182] on h3 "Chief Commitments to Action Data" at bounding box center [335, 181] width 354 height 7
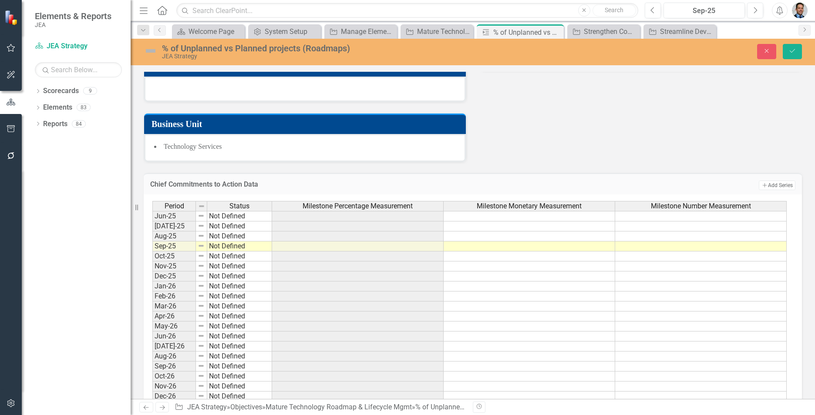
drag, startPoint x: 195, startPoint y: 185, endPoint x: 426, endPoint y: 188, distance: 230.3
click at [426, 188] on h3 "Chief Commitments to Action Data" at bounding box center [390, 185] width 481 height 8
click at [440, 54] on icon "Close" at bounding box center [767, 51] width 8 height 6
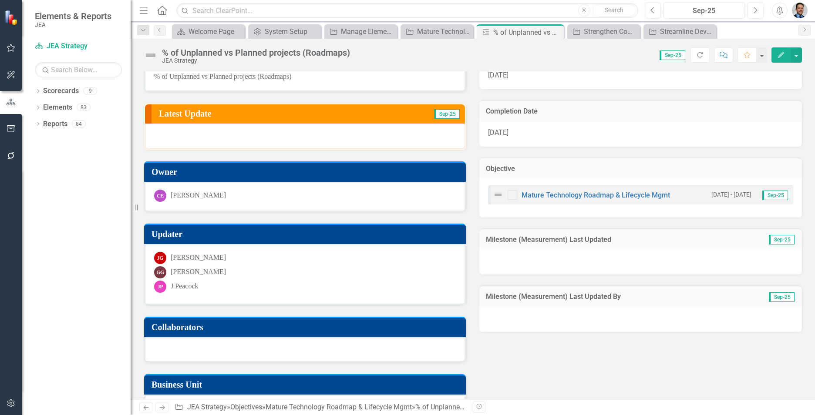
scroll to position [0, 0]
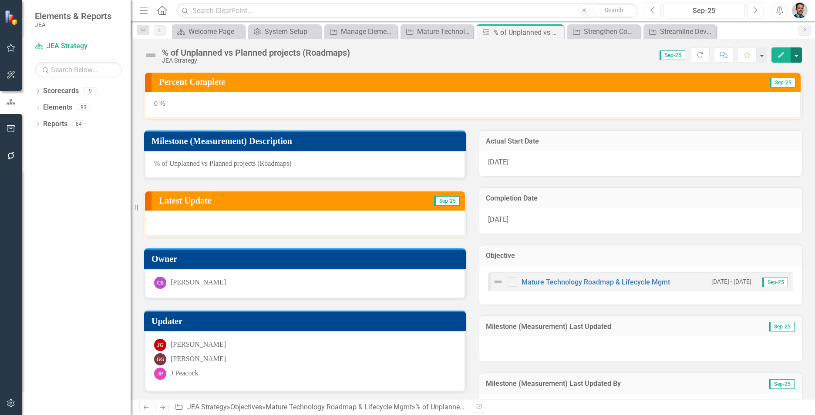
click at [440, 57] on button "button" at bounding box center [796, 54] width 11 height 15
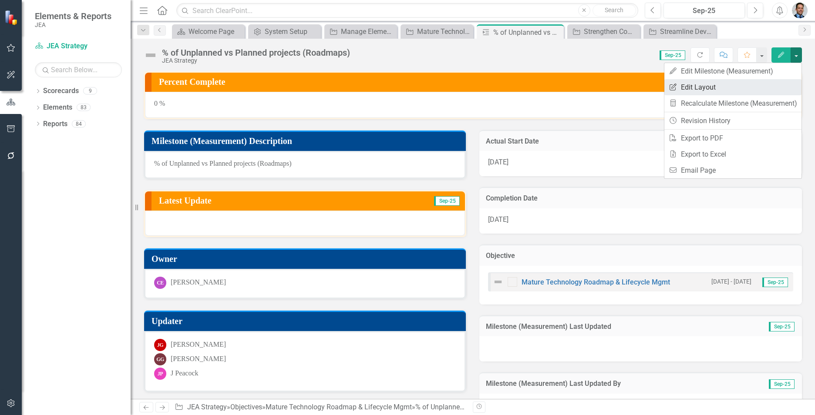
click at [440, 88] on link "Edit Report Edit Layout" at bounding box center [732, 87] width 137 height 16
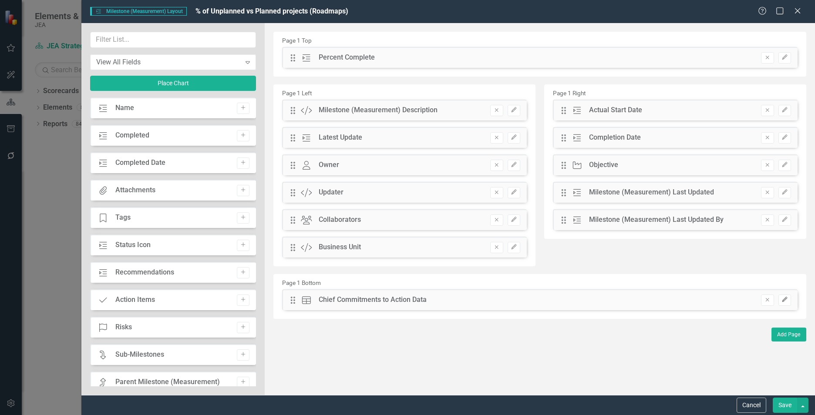
click at [440, 286] on icon "button" at bounding box center [784, 299] width 5 height 5
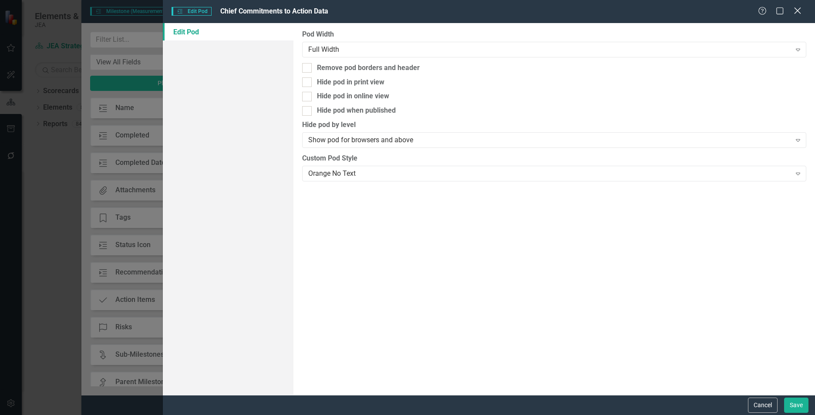
click at [440, 8] on icon "Close" at bounding box center [797, 11] width 11 height 8
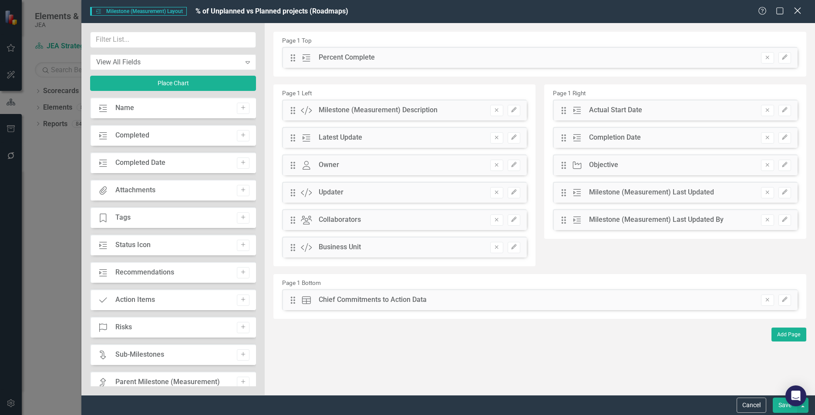
click at [440, 10] on icon at bounding box center [797, 10] width 7 height 7
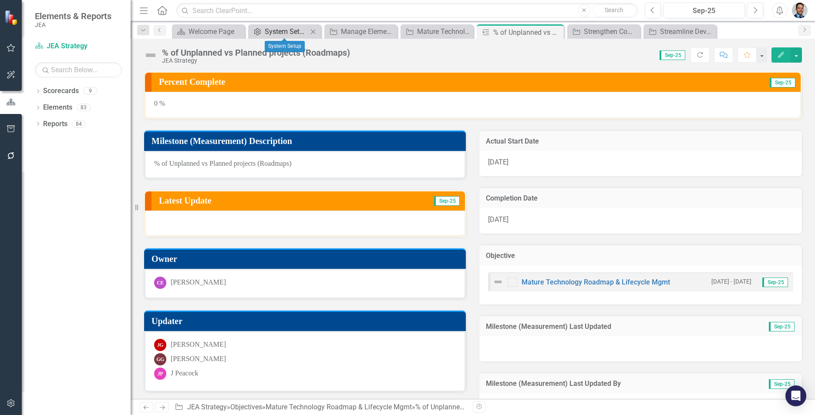
click at [270, 31] on div "System Setup" at bounding box center [286, 31] width 43 height 11
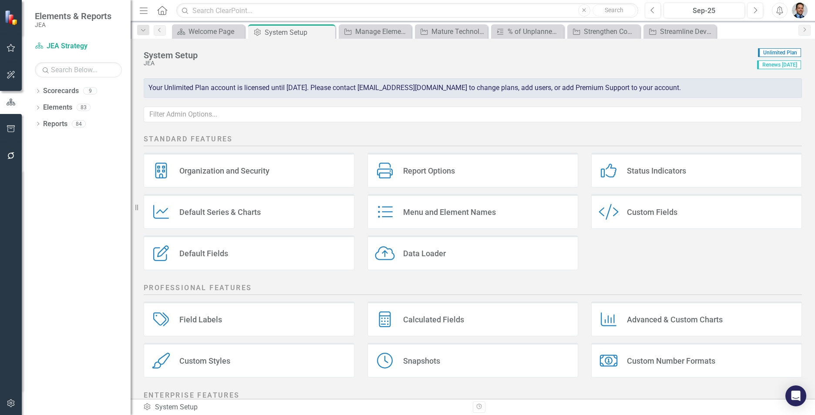
click at [440, 209] on div "Custom Fields" at bounding box center [652, 212] width 50 height 10
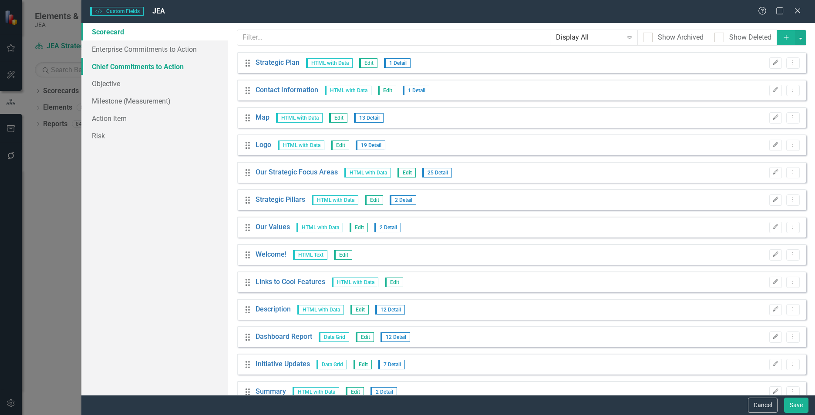
click at [176, 67] on link "Chief Commitments to Action" at bounding box center [154, 66] width 147 height 17
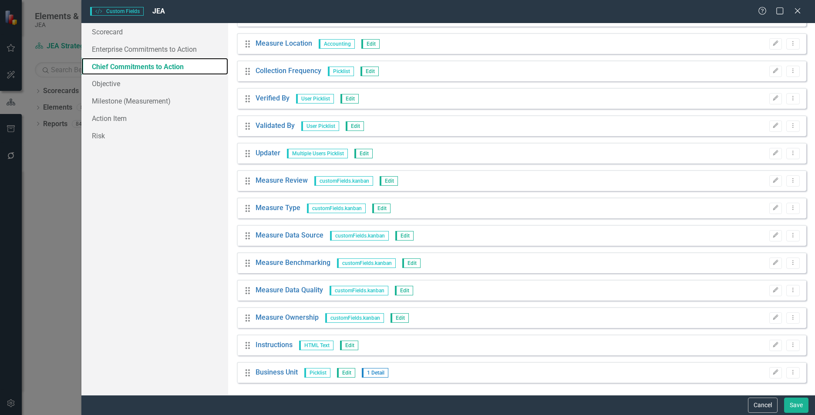
scroll to position [788, 0]
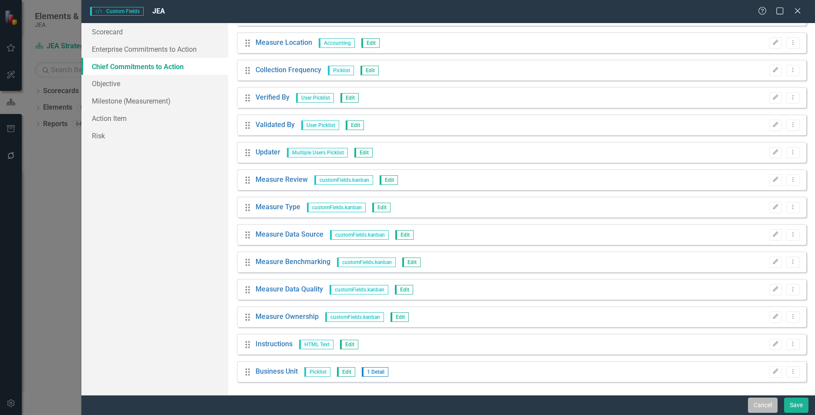
click at [440, 286] on button "Cancel" at bounding box center [763, 405] width 30 height 15
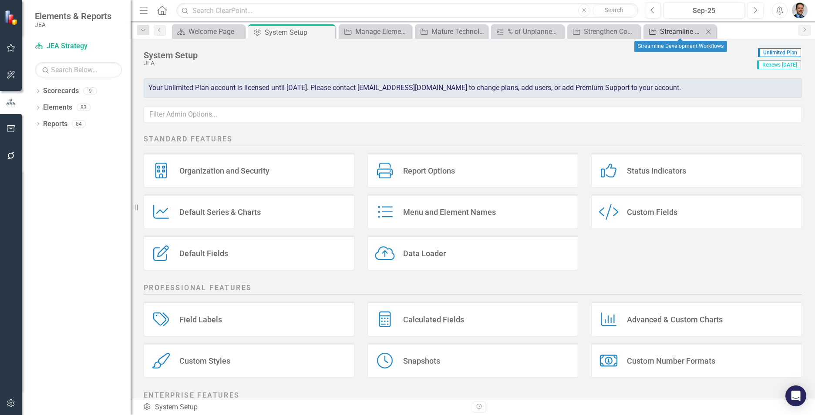
click at [440, 30] on div "Streamline Development Workflows" at bounding box center [681, 31] width 43 height 11
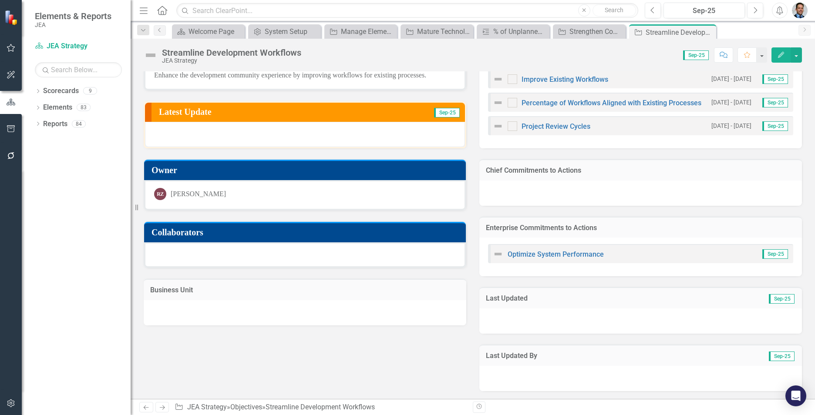
scroll to position [88, 0]
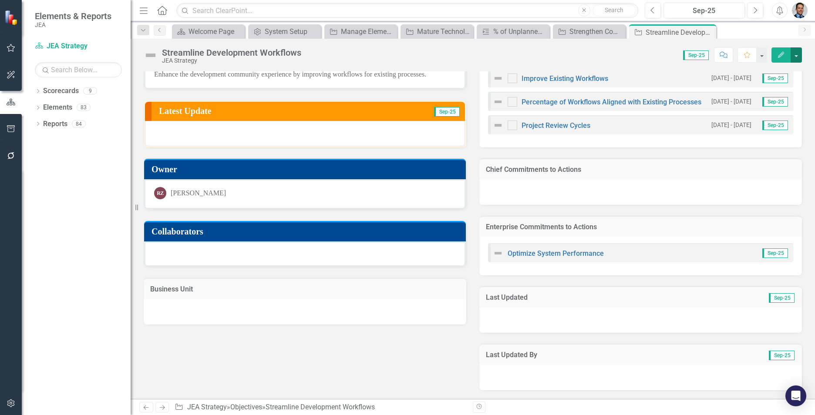
click at [440, 56] on button "button" at bounding box center [796, 54] width 11 height 15
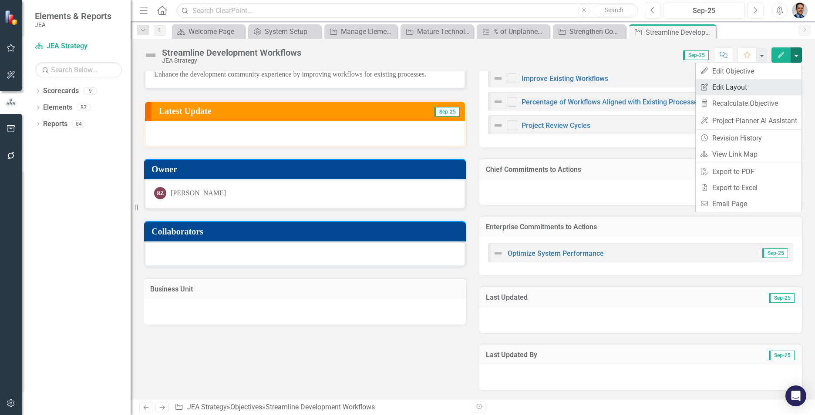
click at [440, 90] on link "Edit Report Edit Layout" at bounding box center [749, 87] width 106 height 16
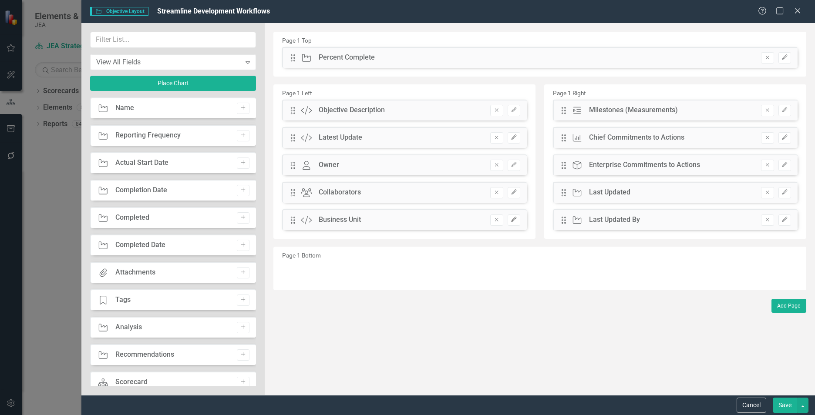
click at [440, 223] on button "Edit" at bounding box center [514, 220] width 13 height 11
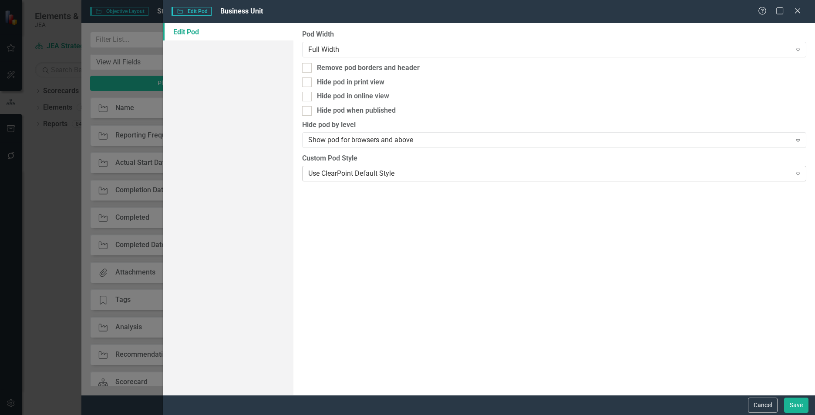
click at [407, 174] on div "Use ClearPoint Default Style" at bounding box center [549, 173] width 483 height 10
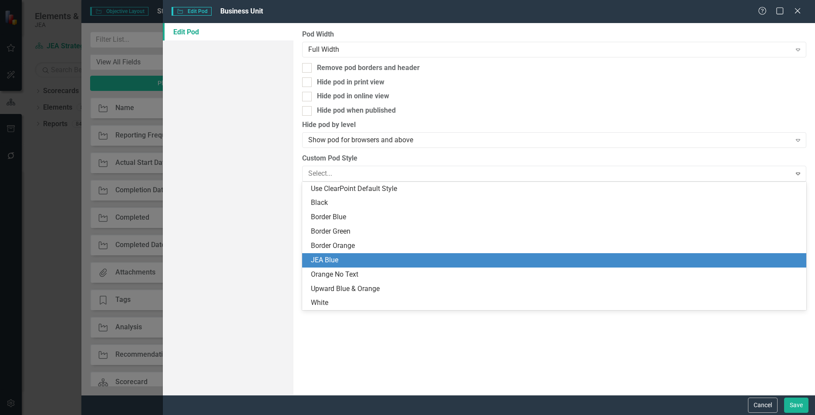
click at [361, 259] on div "JEA Blue" at bounding box center [556, 261] width 490 height 10
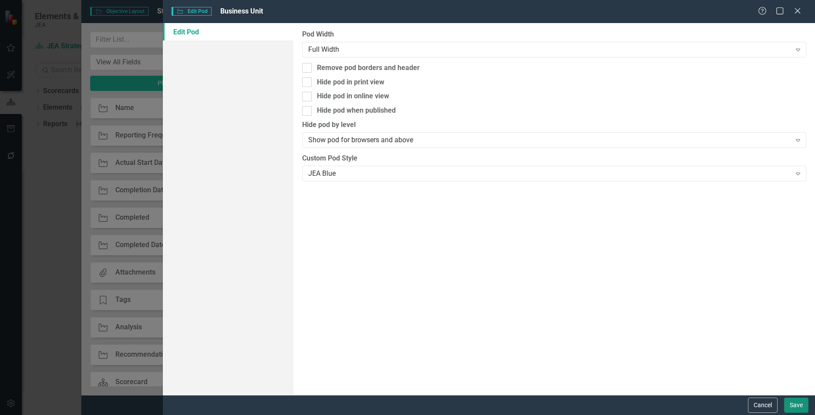
click at [440, 286] on button "Save" at bounding box center [796, 405] width 24 height 15
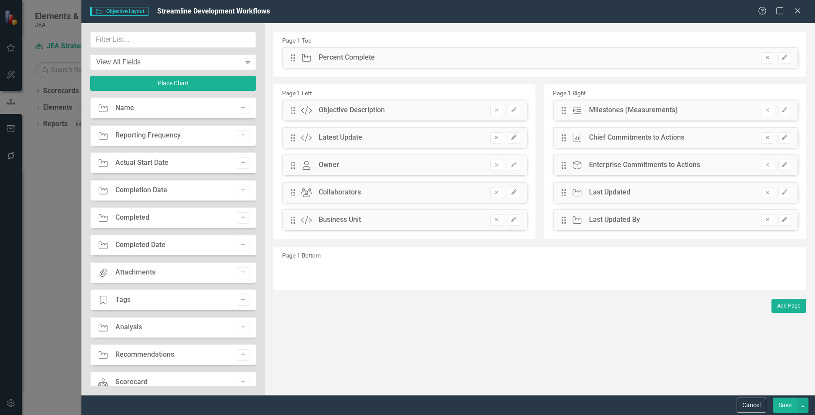
click at [440, 286] on button "Save" at bounding box center [785, 405] width 24 height 15
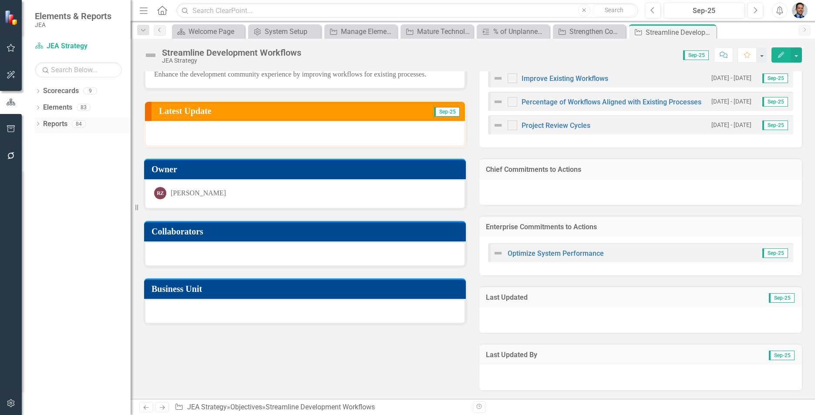
click at [57, 124] on link "Reports" at bounding box center [55, 124] width 24 height 10
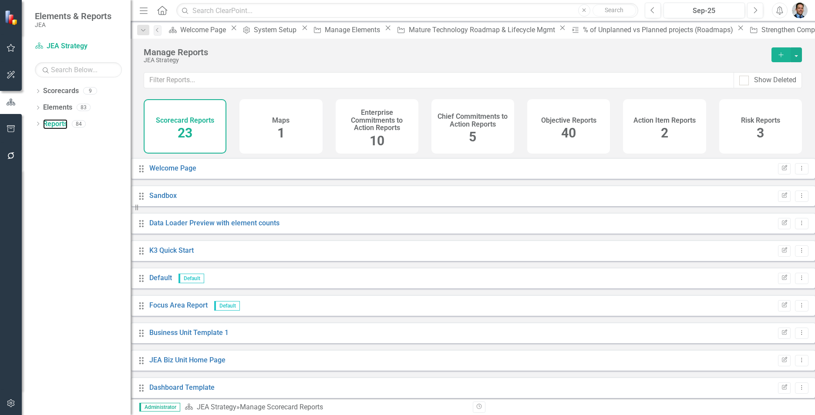
scroll to position [44, 0]
click at [206, 286] on link "Business Unit Template 1" at bounding box center [188, 333] width 79 height 8
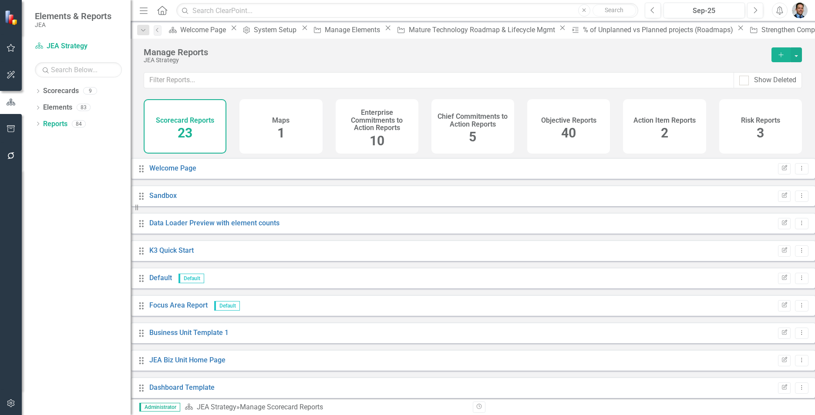
scroll to position [174, 0]
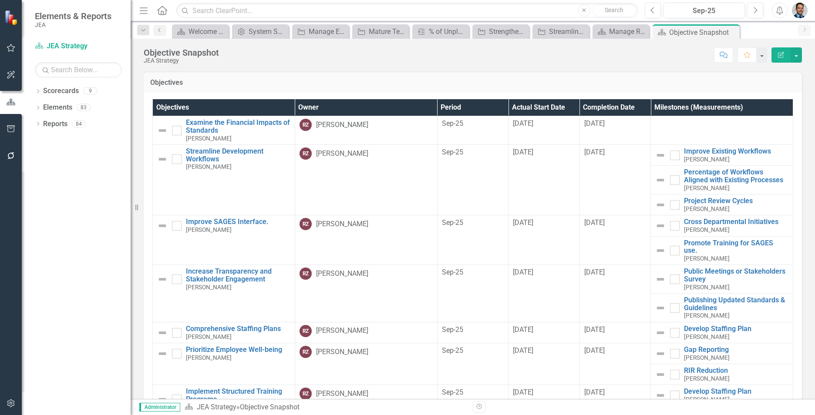
click at [400, 106] on th "Owner" at bounding box center [366, 107] width 142 height 17
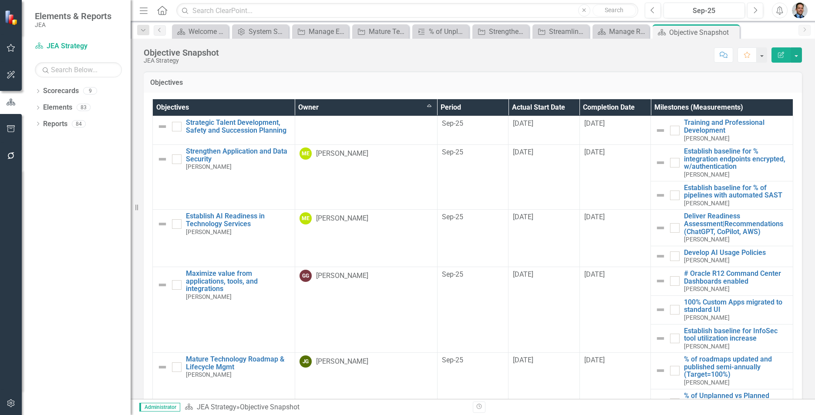
click at [400, 106] on th "Owner Sort Ascending" at bounding box center [366, 107] width 142 height 17
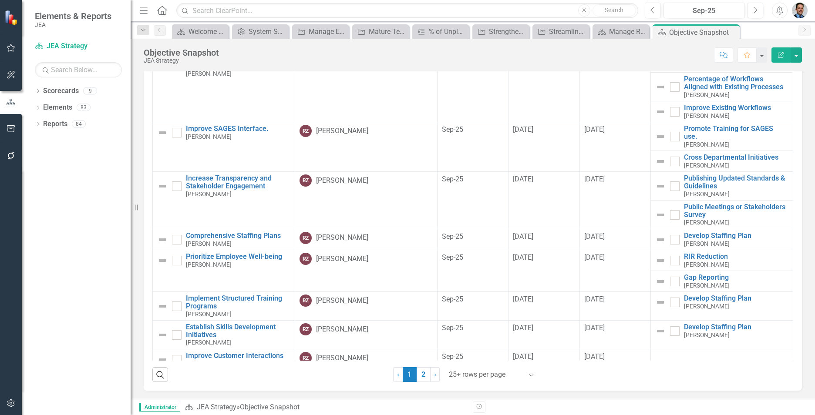
scroll to position [50, 0]
click at [246, 33] on link "Admin Options System Setup" at bounding box center [254, 31] width 41 height 11
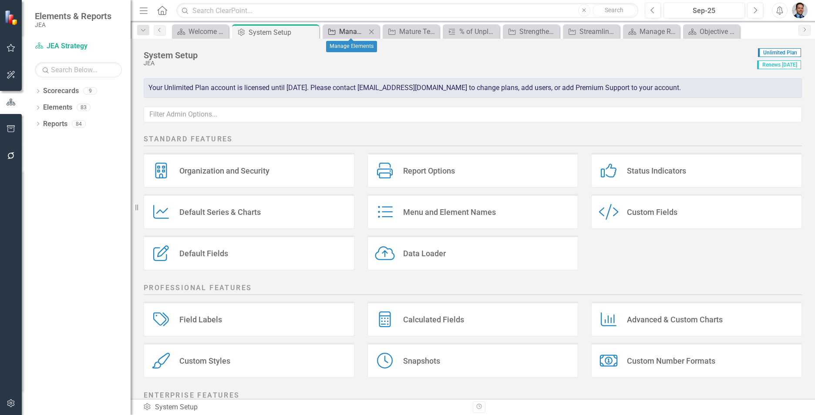
click at [349, 30] on div "Manage Elements" at bounding box center [352, 31] width 27 height 11
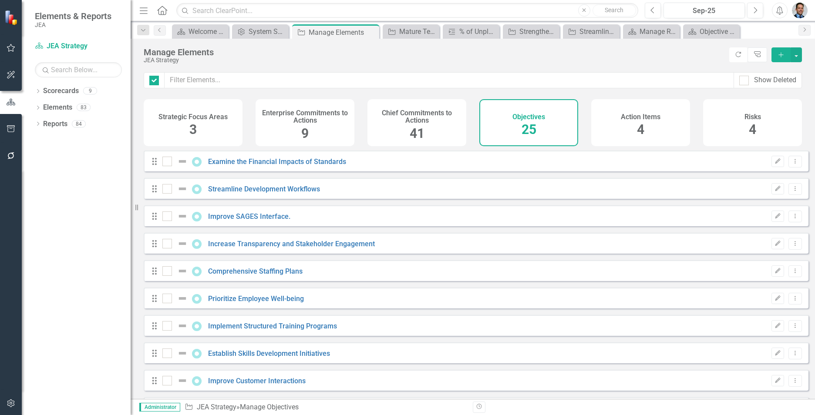
checkbox input "false"
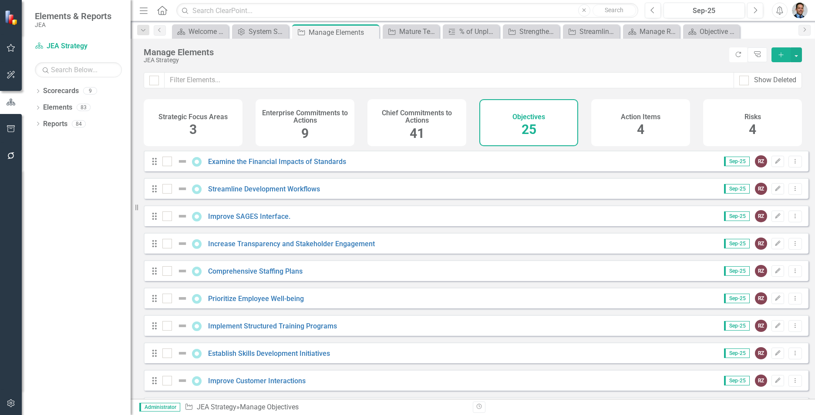
click at [390, 119] on h4 "Chief Commitments to Actions" at bounding box center [417, 116] width 88 height 15
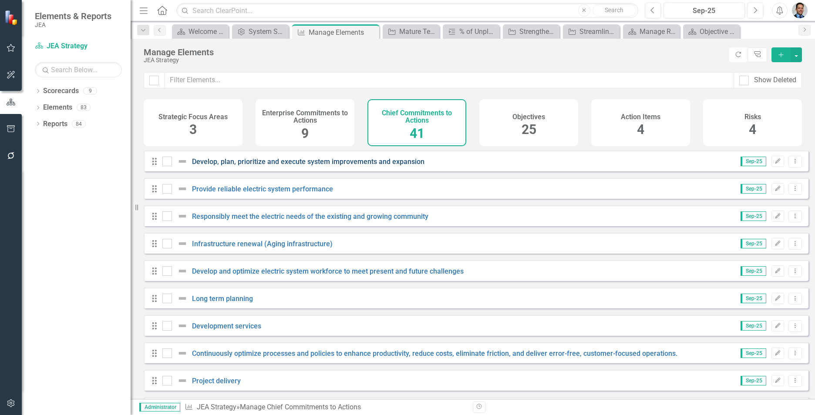
click at [367, 166] on link "Develop, plan, prioritize and execute system improvements and expansion" at bounding box center [308, 162] width 232 height 8
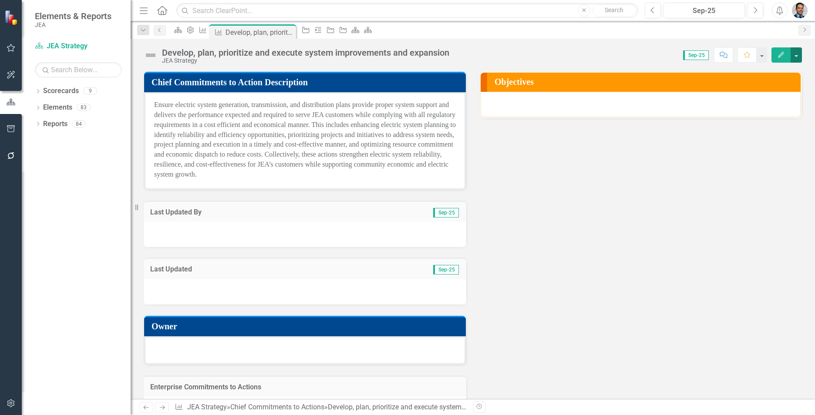
click at [794, 54] on button "button" at bounding box center [796, 54] width 11 height 15
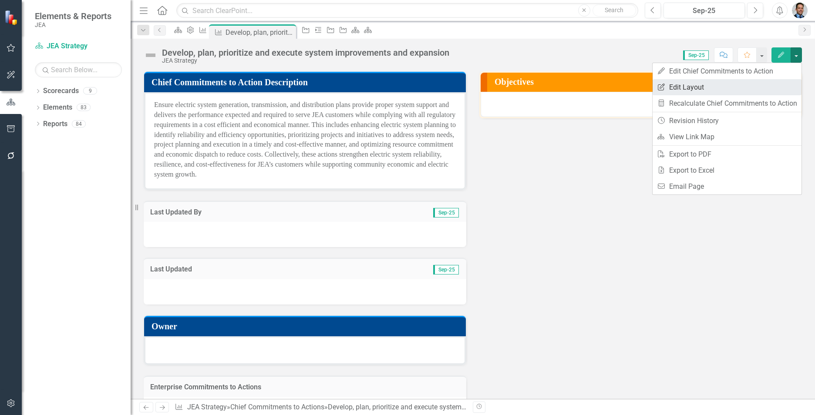
click at [661, 85] on icon "Edit Report" at bounding box center [661, 87] width 9 height 7
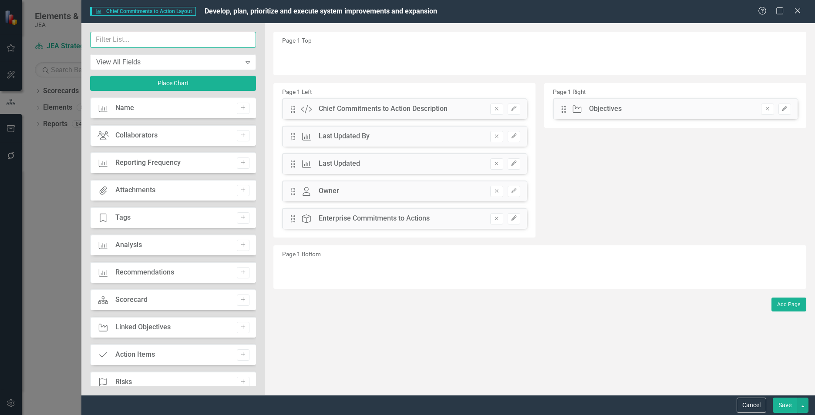
click at [116, 37] on input "text" at bounding box center [173, 40] width 166 height 16
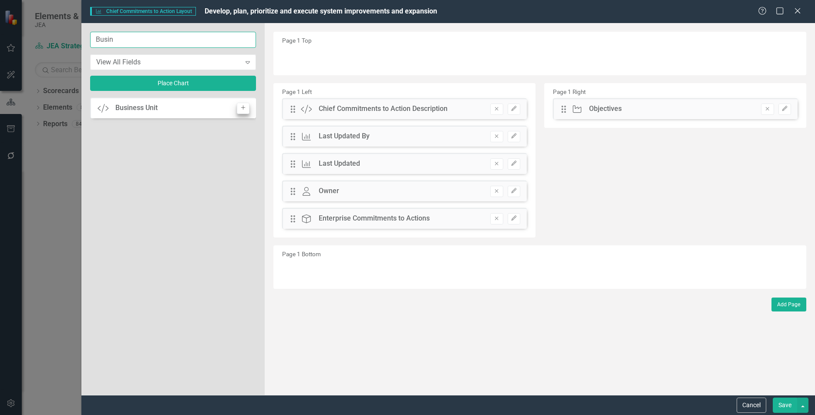
type input "Busin"
click at [245, 108] on icon "Add" at bounding box center [243, 107] width 7 height 5
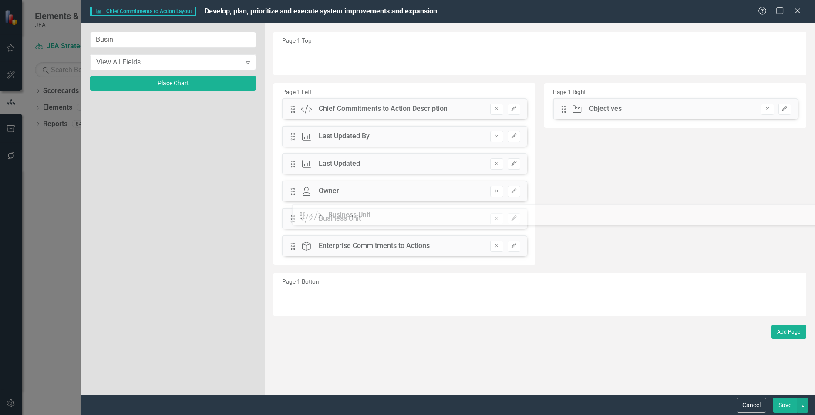
drag, startPoint x: 293, startPoint y: 57, endPoint x: 309, endPoint y: 215, distance: 158.4
drag, startPoint x: 291, startPoint y: 138, endPoint x: 563, endPoint y: 148, distance: 271.9
click at [563, 148] on div "The fields (or pods) that are available for you to include on the detail page a…" at bounding box center [540, 209] width 550 height 372
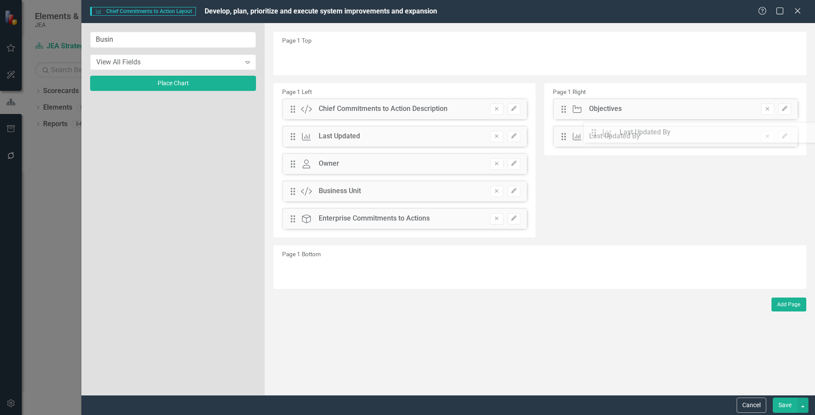
drag, startPoint x: 294, startPoint y: 135, endPoint x: 601, endPoint y: 132, distance: 306.9
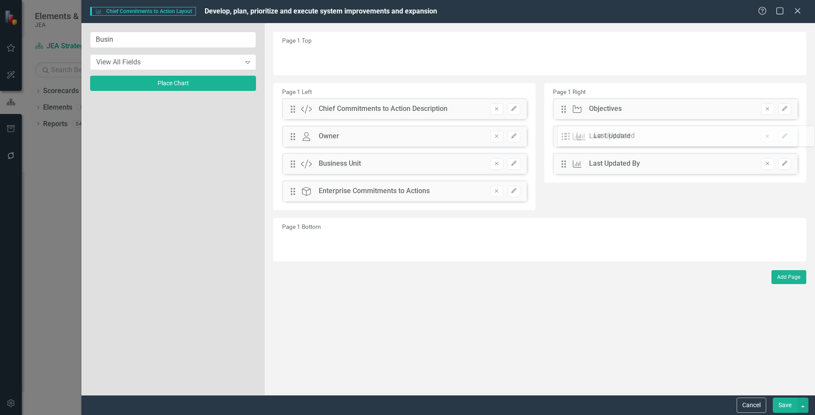
drag, startPoint x: 291, startPoint y: 136, endPoint x: 572, endPoint y: 138, distance: 281.2
drag, startPoint x: 293, startPoint y: 192, endPoint x: 553, endPoint y: 188, distance: 260.8
click at [782, 407] on button "Save" at bounding box center [785, 405] width 24 height 15
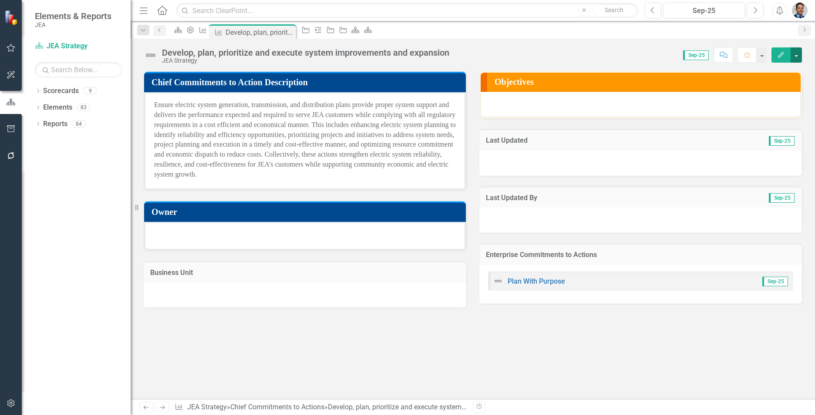
click at [796, 56] on button "button" at bounding box center [796, 54] width 11 height 15
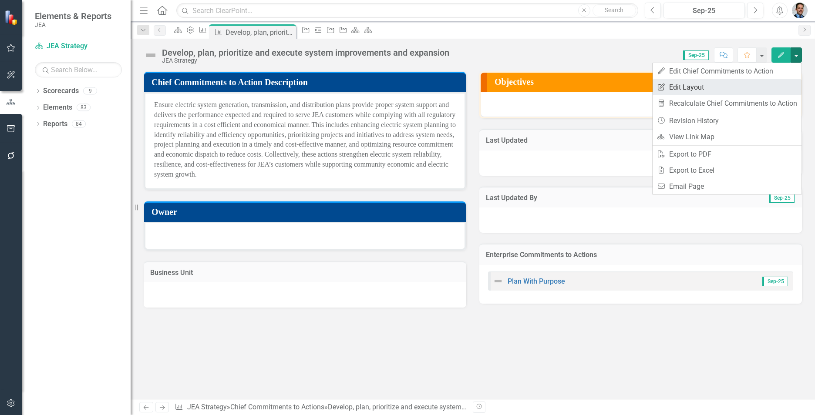
click at [695, 83] on link "Edit Report Edit Layout" at bounding box center [727, 87] width 149 height 16
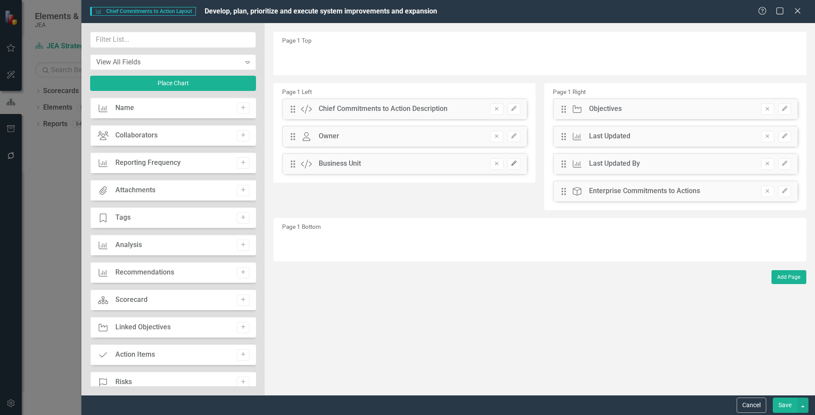
click at [513, 165] on icon "Edit" at bounding box center [514, 163] width 7 height 5
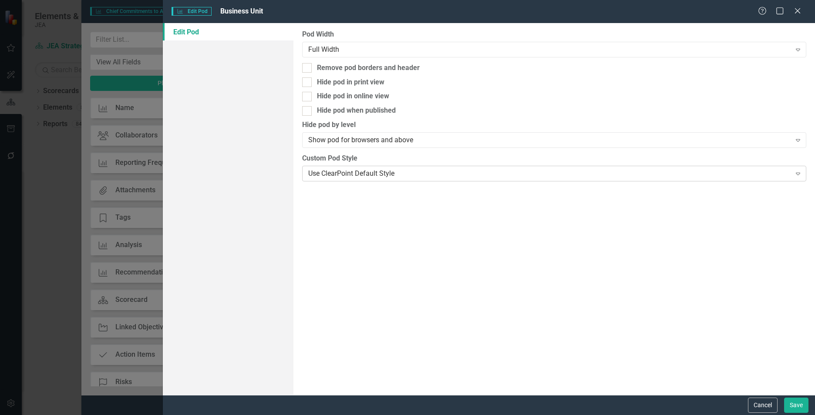
click at [423, 171] on div "Use ClearPoint Default Style" at bounding box center [549, 173] width 483 height 10
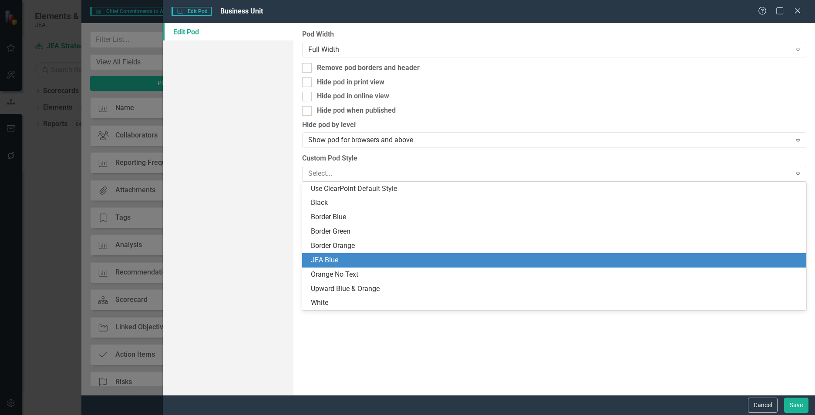
click at [357, 261] on div "JEA Blue" at bounding box center [556, 261] width 490 height 10
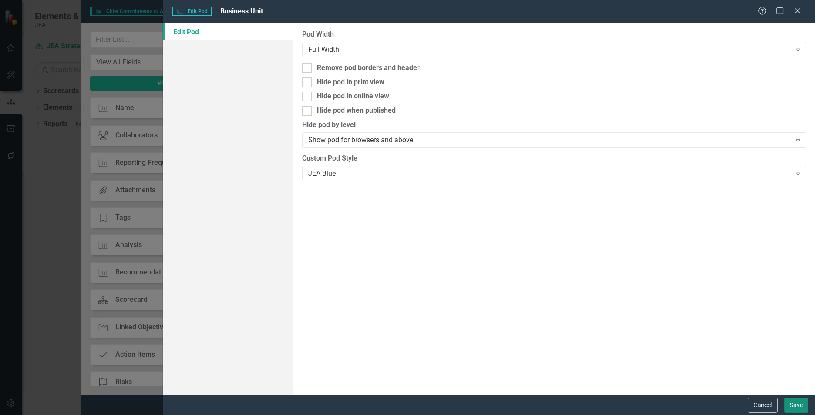
click at [798, 407] on button "Save" at bounding box center [796, 405] width 24 height 15
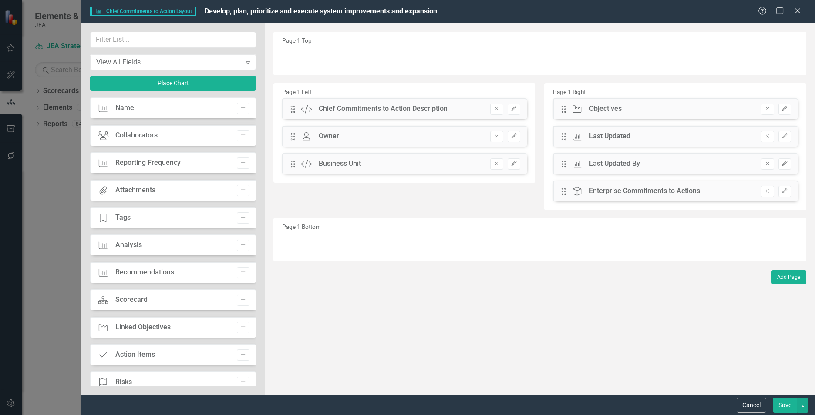
click at [782, 406] on button "Save" at bounding box center [785, 405] width 24 height 15
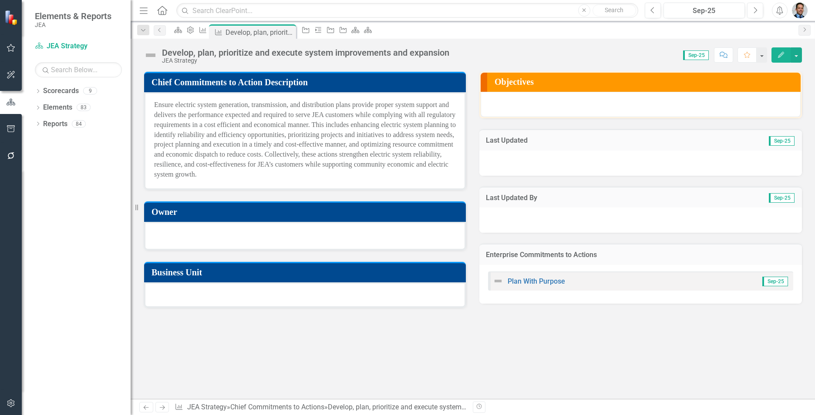
click at [325, 213] on h3 "Owner" at bounding box center [306, 212] width 310 height 10
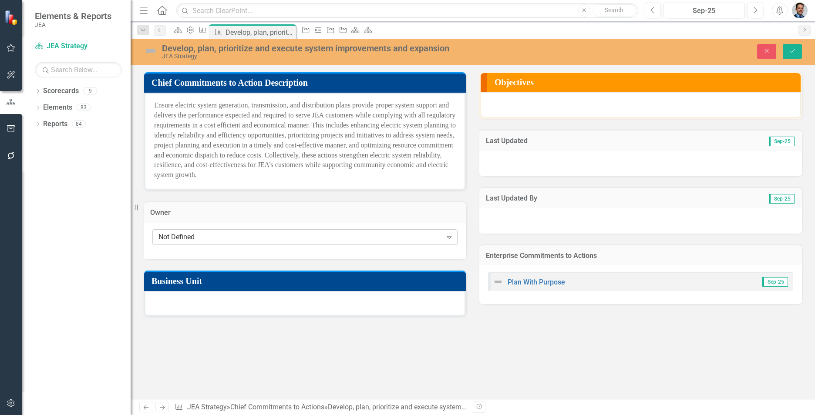
click at [280, 236] on div "Not Defined" at bounding box center [300, 237] width 284 height 10
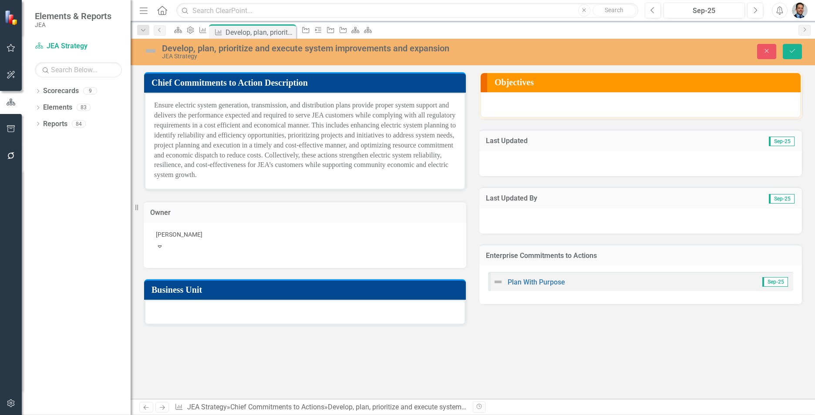
type input "Erix"
click at [281, 415] on div "[PERSON_NAME] ton" at bounding box center [409, 422] width 801 height 10
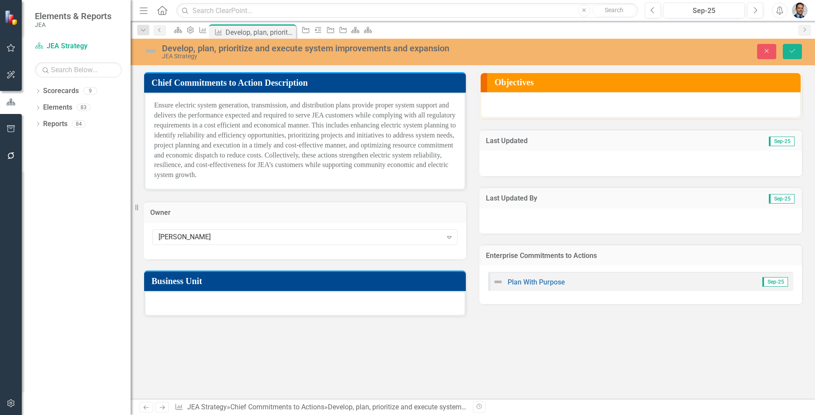
click at [345, 276] on h3 "Business Unit" at bounding box center [306, 281] width 310 height 10
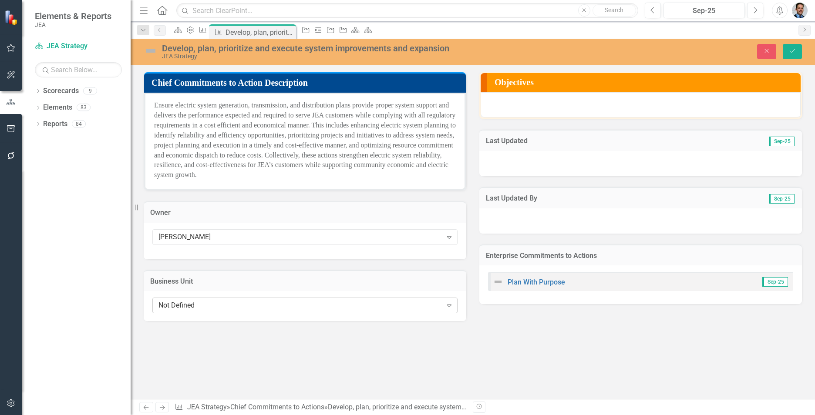
click at [325, 301] on div "Not Defined" at bounding box center [300, 306] width 284 height 10
click at [797, 51] on button "Save" at bounding box center [792, 51] width 19 height 15
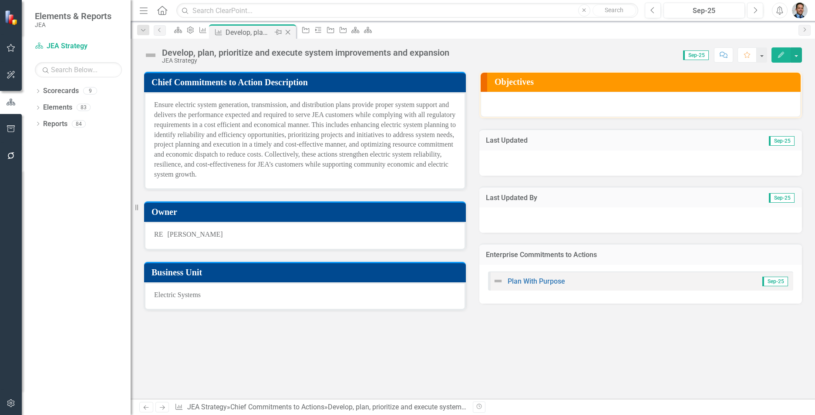
click at [290, 33] on icon at bounding box center [288, 32] width 5 height 5
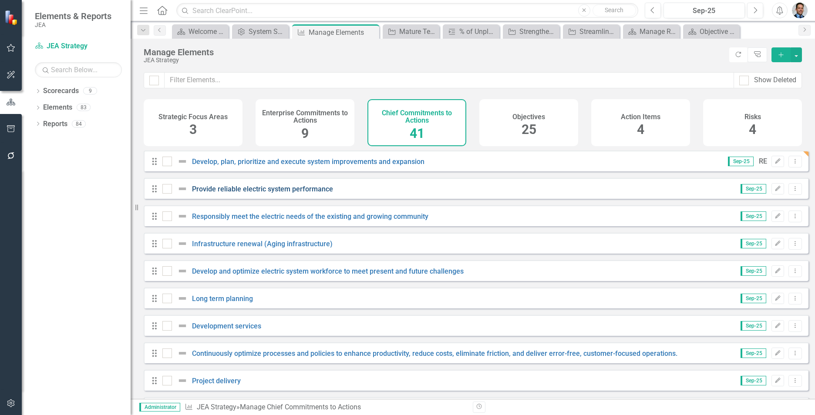
click at [308, 193] on link "Provide reliable electric system performance" at bounding box center [262, 189] width 141 height 8
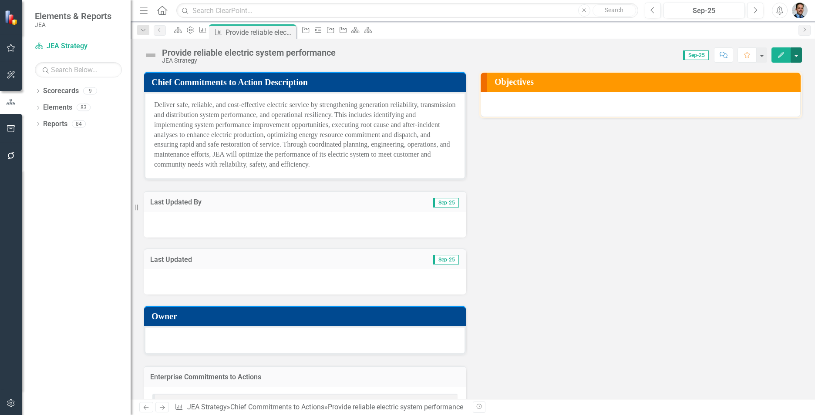
click at [797, 51] on button "button" at bounding box center [796, 54] width 11 height 15
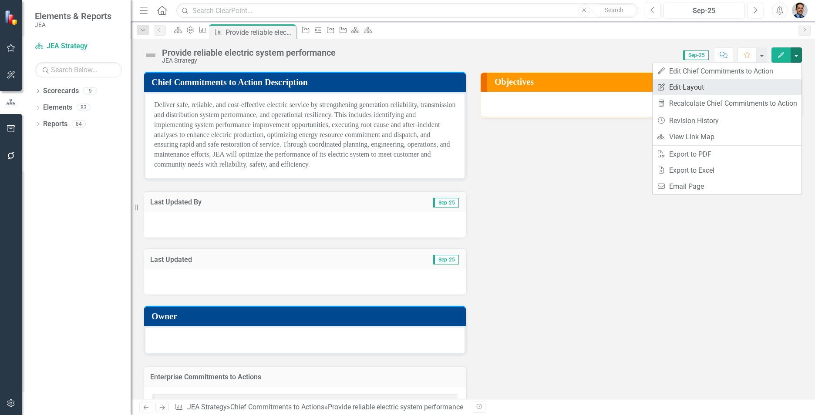
click at [726, 89] on link "Edit Report Edit Layout" at bounding box center [727, 87] width 149 height 16
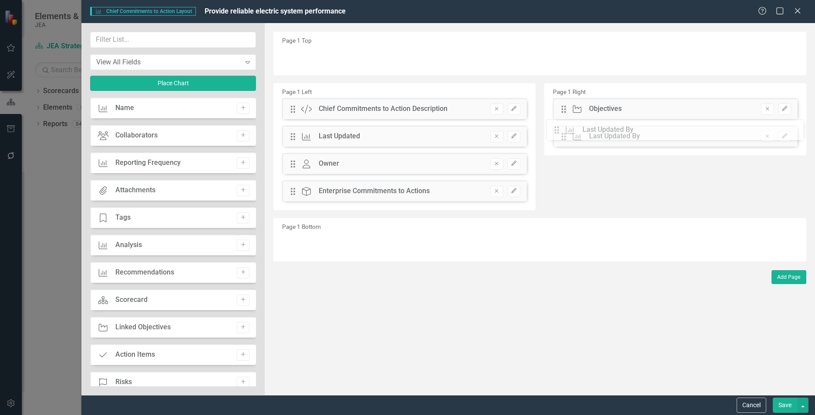
drag, startPoint x: 294, startPoint y: 137, endPoint x: 563, endPoint y: 131, distance: 269.1
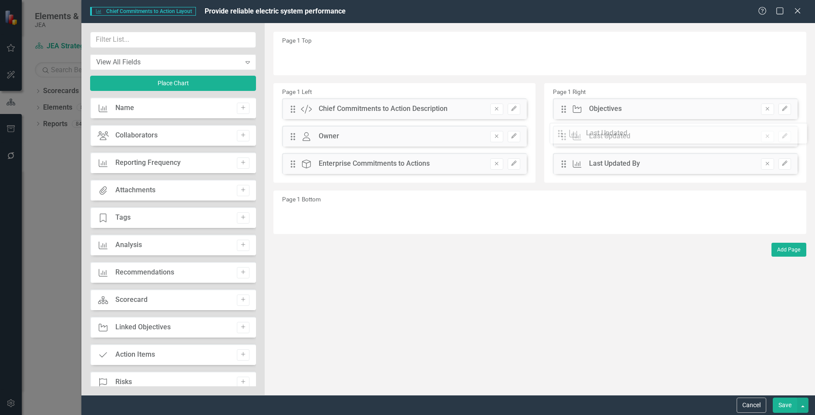
drag, startPoint x: 292, startPoint y: 137, endPoint x: 565, endPoint y: 134, distance: 273.8
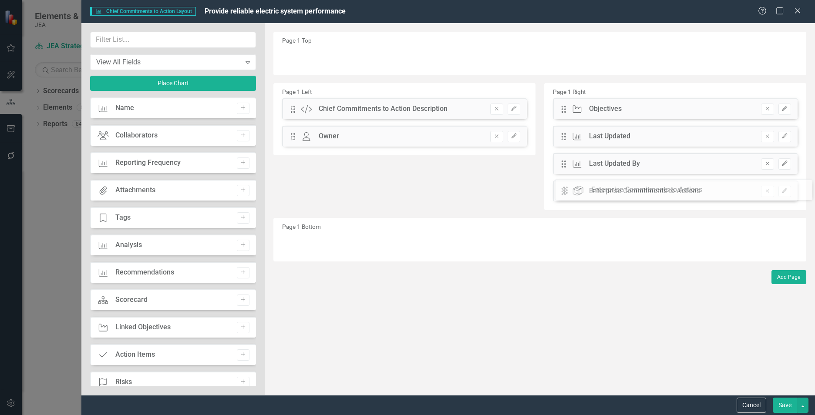
drag, startPoint x: 290, startPoint y: 162, endPoint x: 572, endPoint y: 188, distance: 282.4
click at [191, 43] on input "text" at bounding box center [173, 40] width 166 height 16
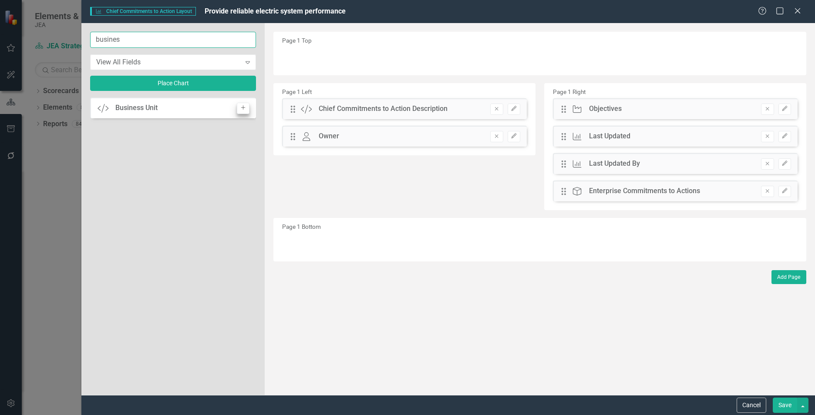
type input "busines"
click at [242, 105] on button "Add" at bounding box center [243, 108] width 13 height 11
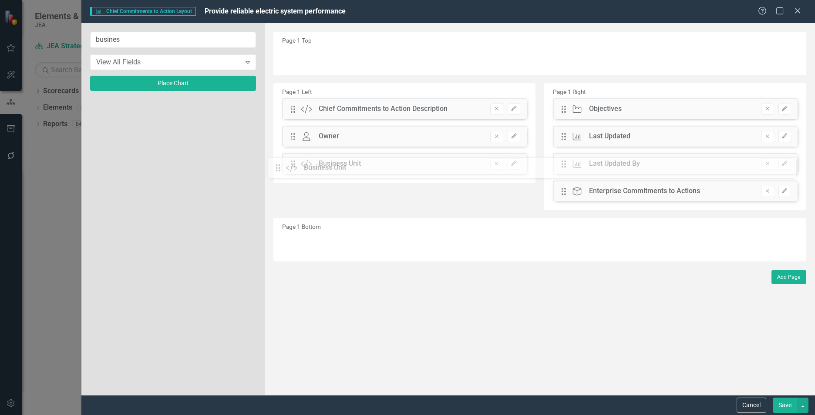
drag, startPoint x: 291, startPoint y: 60, endPoint x: 283, endPoint y: 170, distance: 110.4
click at [782, 408] on button "Save" at bounding box center [785, 405] width 24 height 15
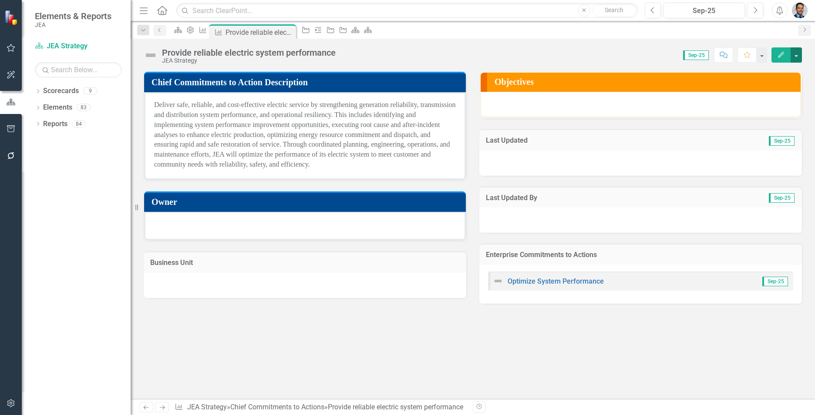
click at [797, 56] on button "button" at bounding box center [796, 54] width 11 height 15
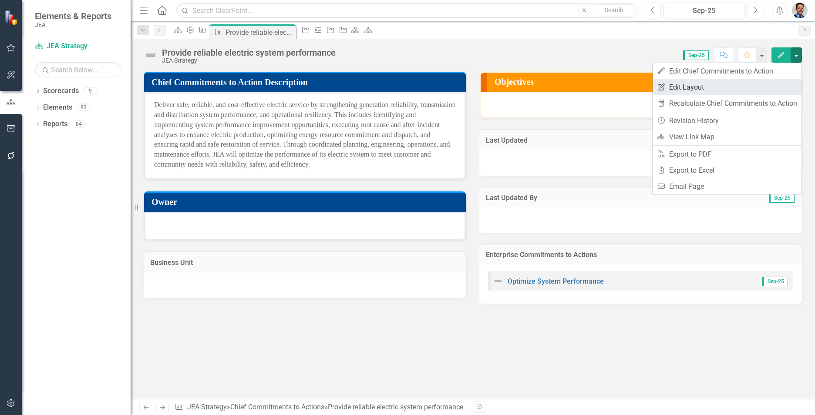
click at [699, 87] on link "Edit Report Edit Layout" at bounding box center [727, 87] width 149 height 16
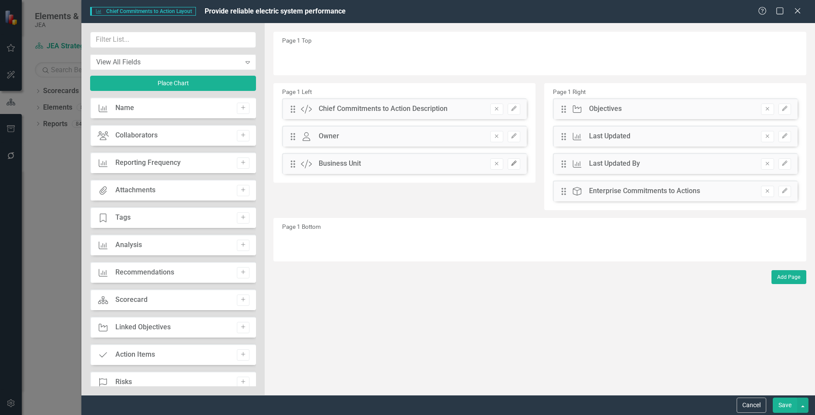
click at [511, 165] on icon "Edit" at bounding box center [514, 163] width 7 height 5
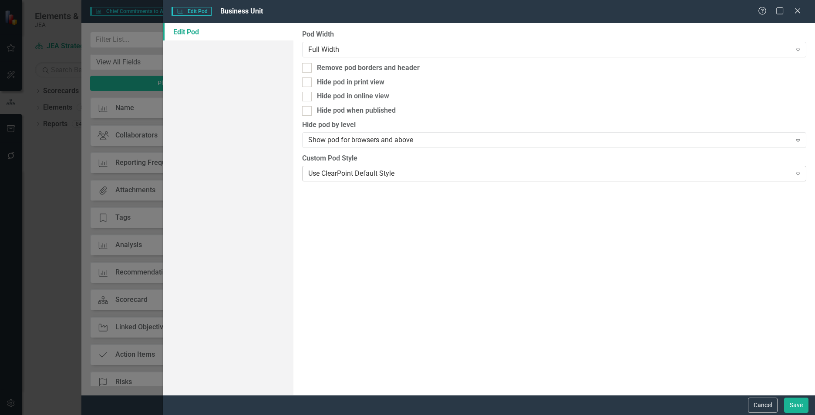
click at [383, 179] on div "Use ClearPoint Default Style Expand" at bounding box center [554, 174] width 504 height 16
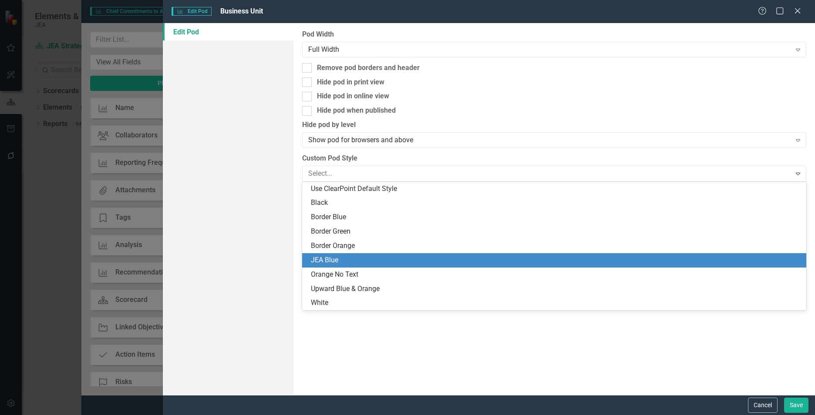
click at [353, 259] on div "JEA Blue" at bounding box center [556, 261] width 490 height 10
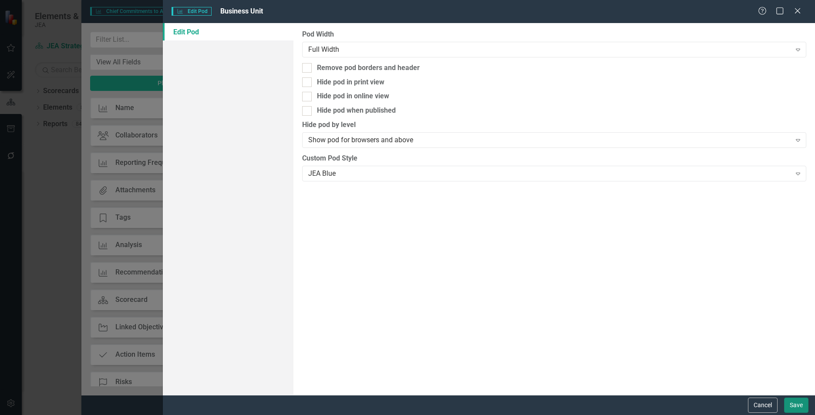
click at [798, 408] on button "Save" at bounding box center [796, 405] width 24 height 15
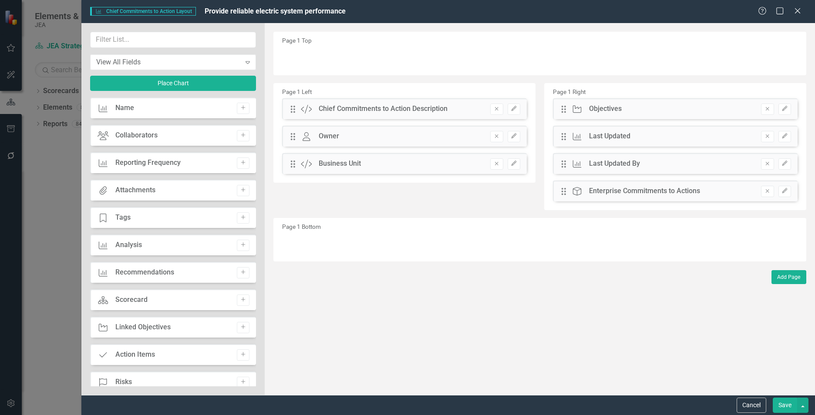
click at [782, 404] on button "Save" at bounding box center [785, 405] width 24 height 15
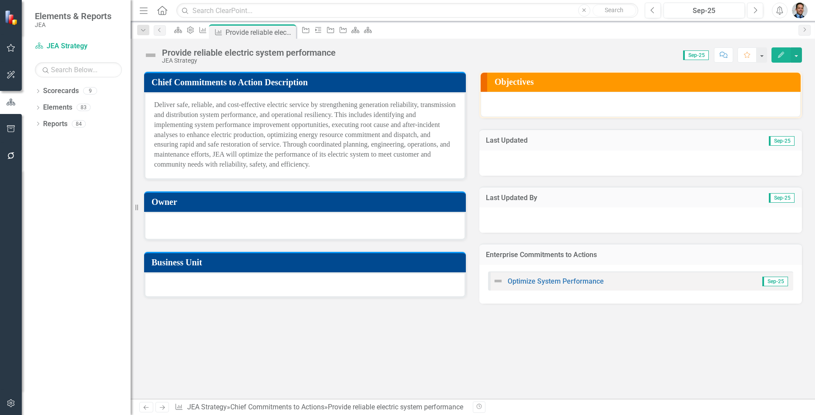
click at [274, 206] on h3 "Owner" at bounding box center [306, 202] width 310 height 10
click at [292, 33] on icon "Close" at bounding box center [287, 32] width 9 height 7
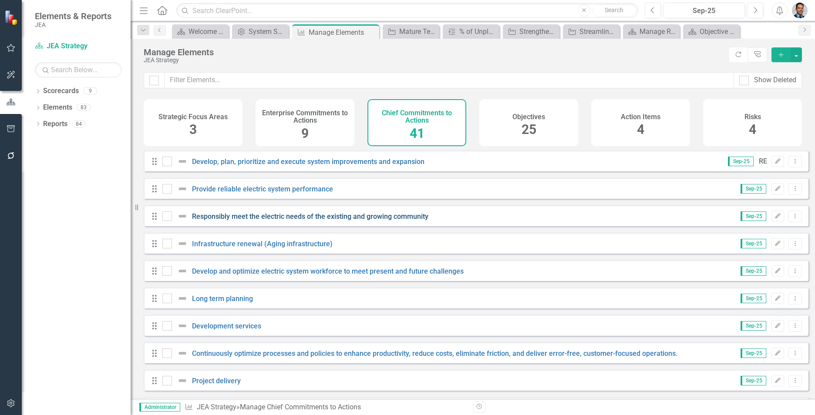
click at [301, 221] on link "Responsibly meet the electric needs of the existing and growing community" at bounding box center [310, 216] width 236 height 8
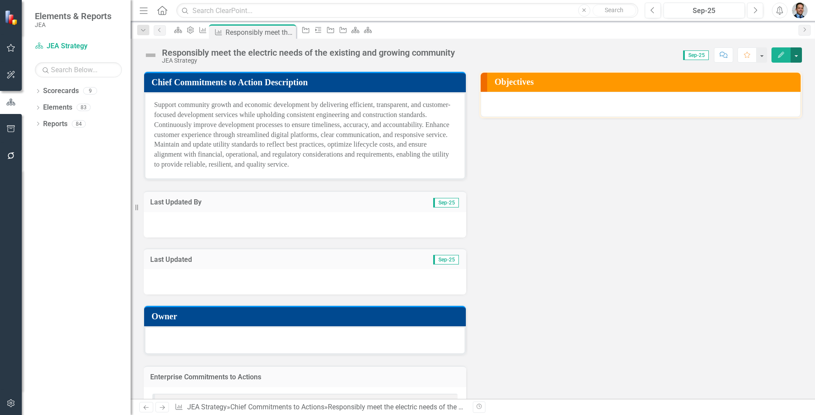
click at [799, 60] on button "button" at bounding box center [796, 54] width 11 height 15
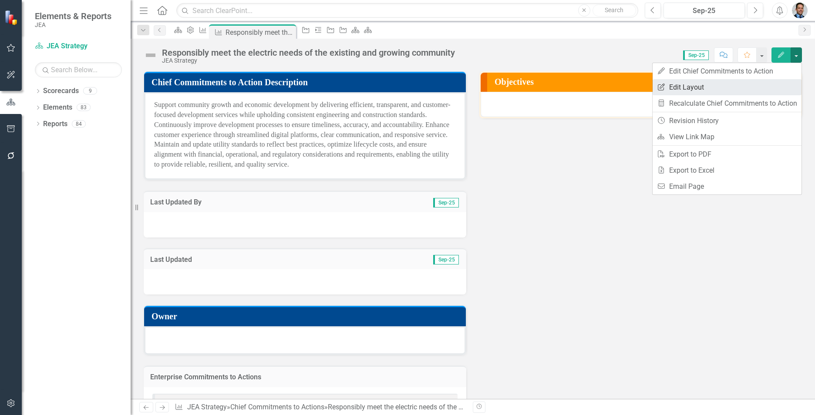
click at [707, 85] on link "Edit Report Edit Layout" at bounding box center [727, 87] width 149 height 16
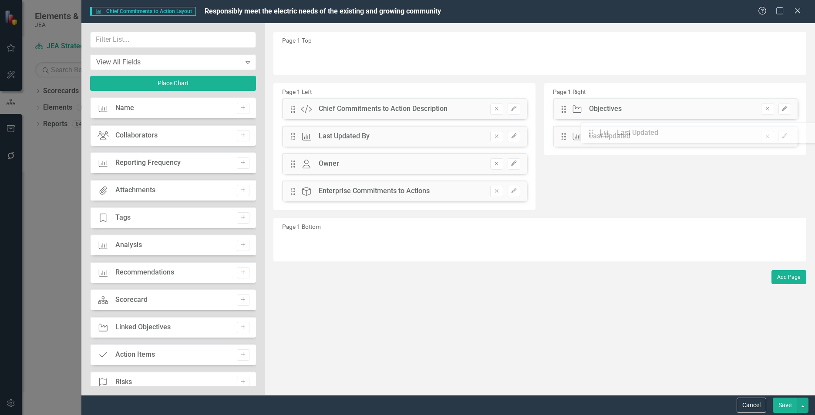
drag, startPoint x: 292, startPoint y: 164, endPoint x: 596, endPoint y: 133, distance: 306.3
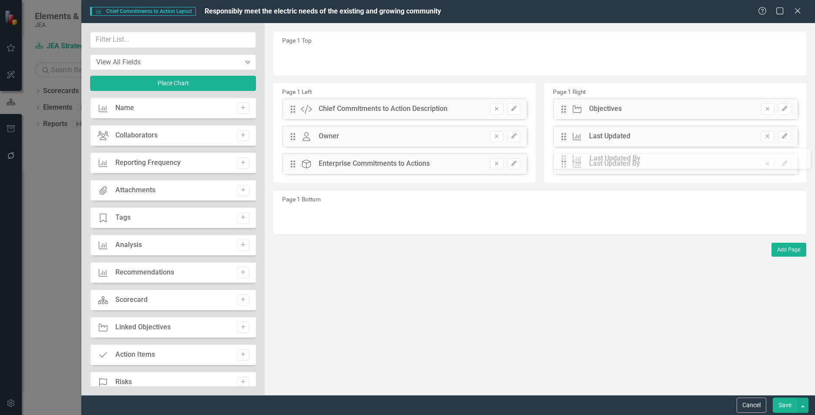
drag, startPoint x: 293, startPoint y: 137, endPoint x: 570, endPoint y: 159, distance: 278.2
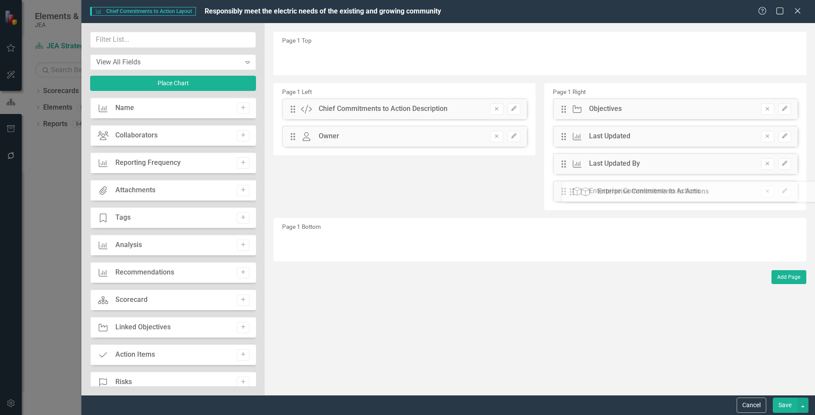
drag, startPoint x: 295, startPoint y: 164, endPoint x: 581, endPoint y: 192, distance: 287.8
click at [196, 38] on input "text" at bounding box center [173, 40] width 166 height 16
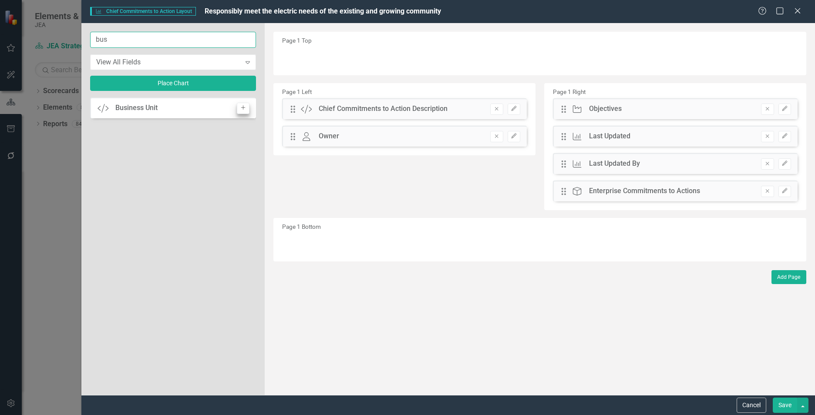
type input "bus"
click at [246, 107] on icon "Add" at bounding box center [243, 107] width 7 height 5
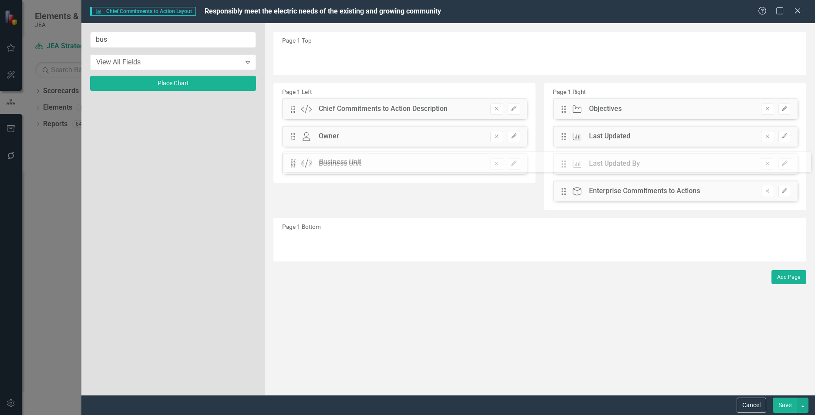
drag, startPoint x: 293, startPoint y: 59, endPoint x: 300, endPoint y: 163, distance: 104.3
click at [517, 164] on icon "Edit" at bounding box center [514, 163] width 7 height 5
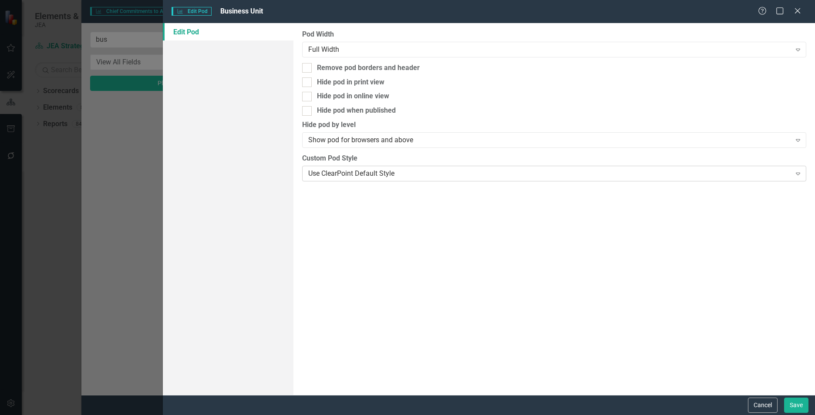
click at [451, 171] on div "Use ClearPoint Default Style" at bounding box center [549, 173] width 483 height 10
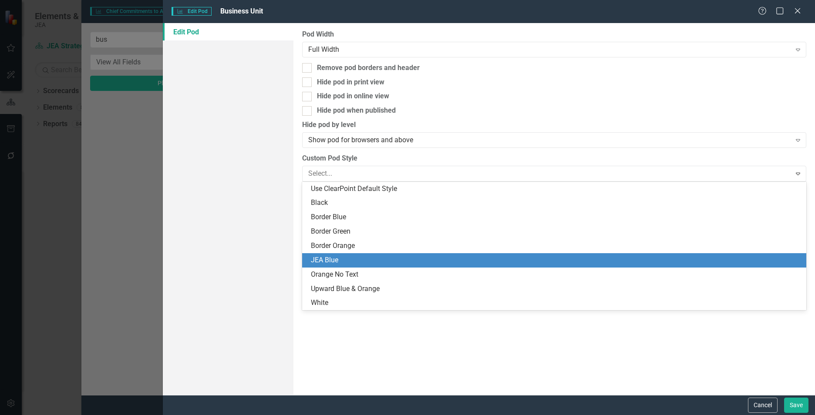
click at [402, 262] on div "JEA Blue" at bounding box center [556, 261] width 490 height 10
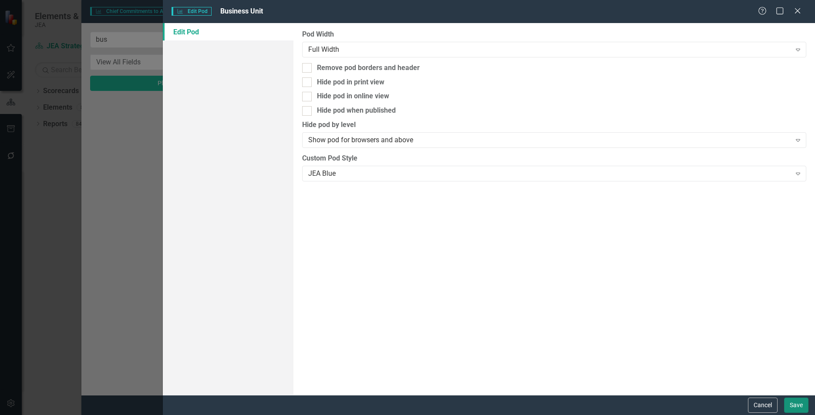
click at [794, 407] on button "Save" at bounding box center [796, 405] width 24 height 15
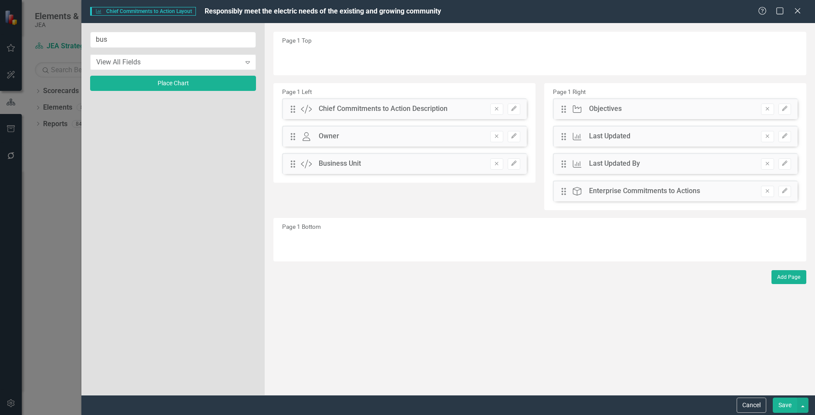
click at [783, 407] on button "Save" at bounding box center [785, 405] width 24 height 15
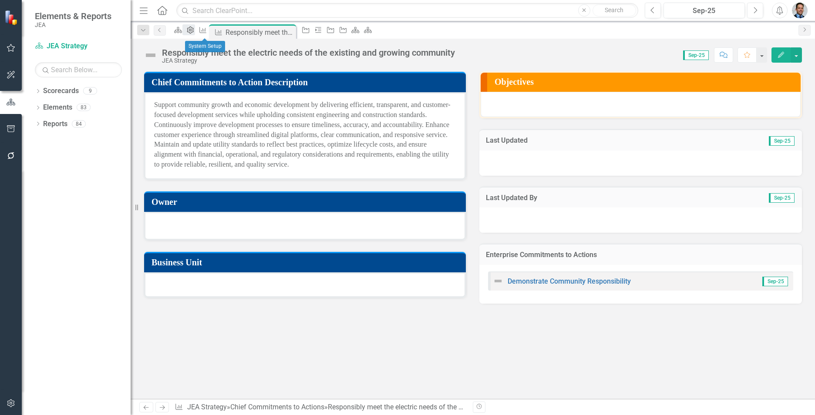
click at [194, 31] on icon at bounding box center [190, 30] width 7 height 7
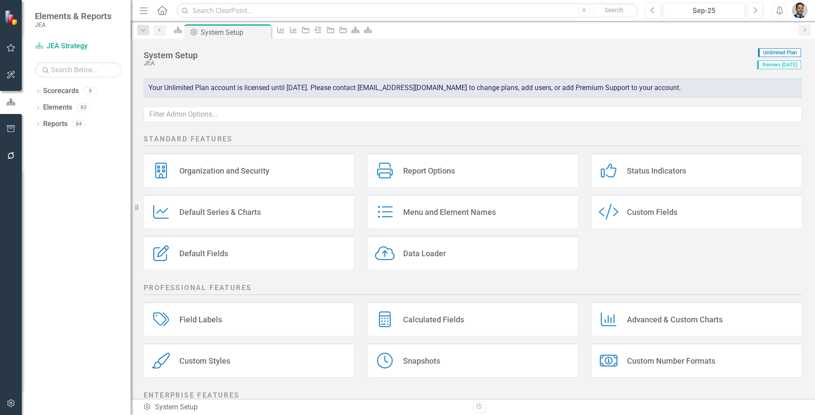
click at [659, 213] on div "Custom Fields" at bounding box center [652, 212] width 50 height 10
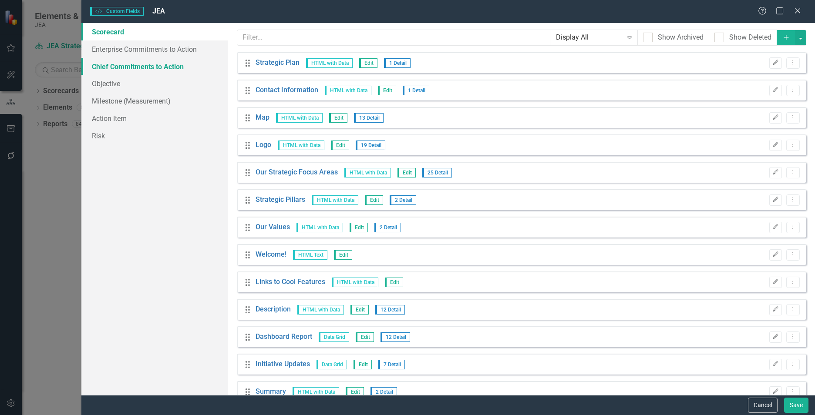
click at [122, 63] on link "Chief Commitments to Action" at bounding box center [154, 66] width 147 height 17
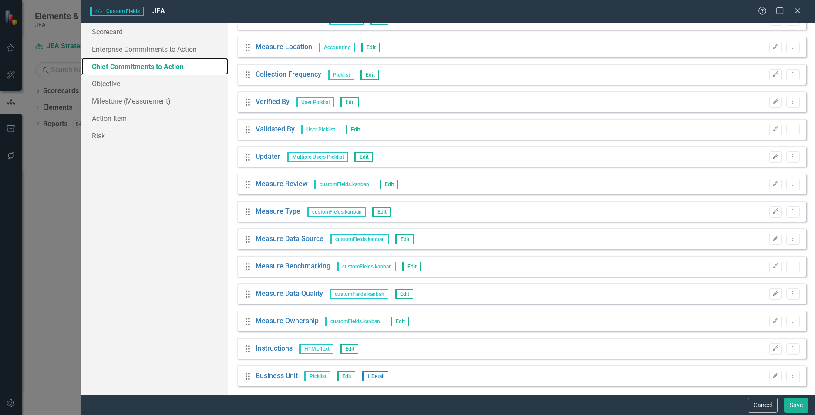
scroll to position [788, 0]
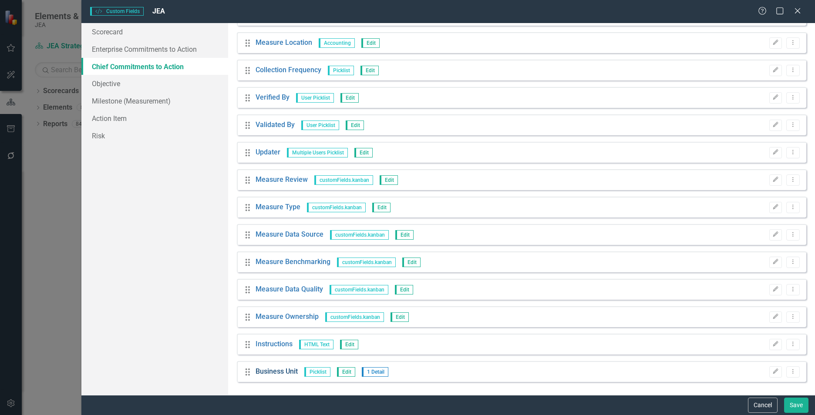
click at [277, 371] on link "Business Unit" at bounding box center [277, 372] width 42 height 10
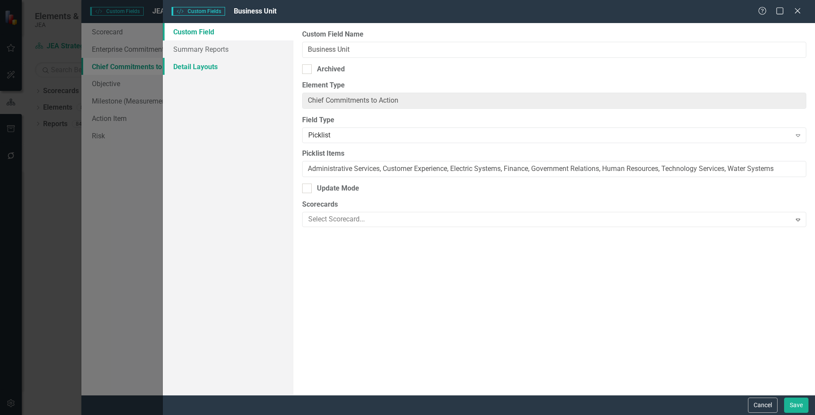
click at [212, 65] on link "Detail Layouts" at bounding box center [228, 66] width 131 height 17
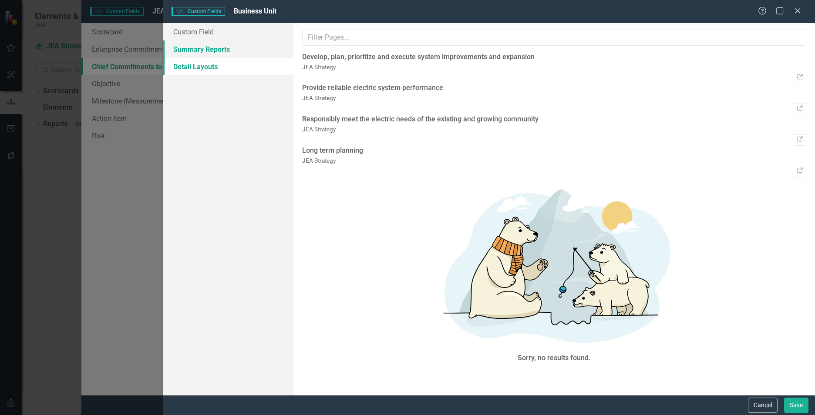
click at [210, 47] on link "Summary Reports" at bounding box center [228, 48] width 131 height 17
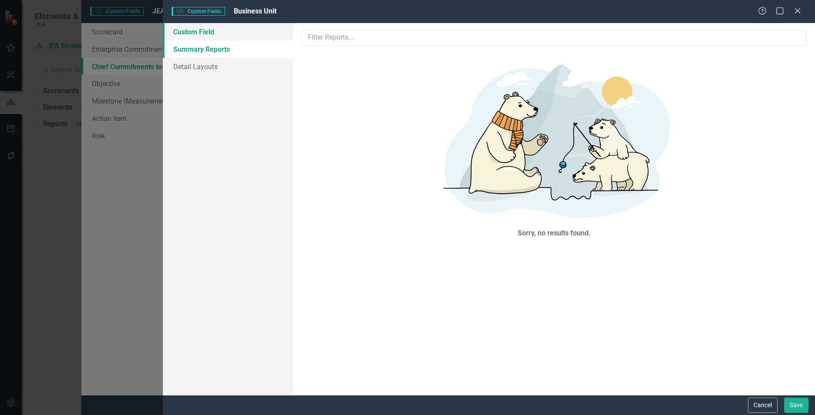
click at [209, 35] on link "Custom Field" at bounding box center [228, 31] width 131 height 17
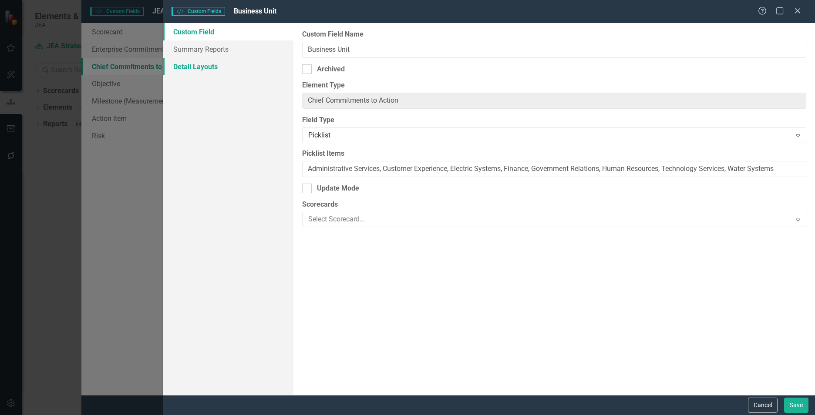
click at [205, 64] on link "Detail Layouts" at bounding box center [228, 66] width 131 height 17
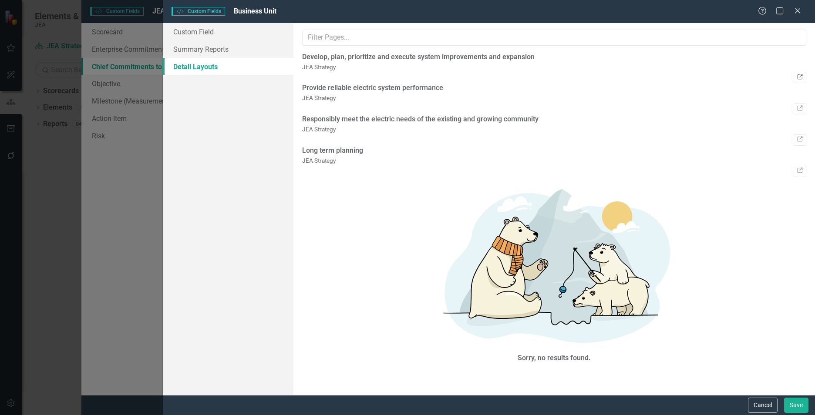
click at [797, 75] on icon "Link" at bounding box center [800, 77] width 7 height 5
click at [762, 406] on button "Cancel" at bounding box center [763, 405] width 30 height 15
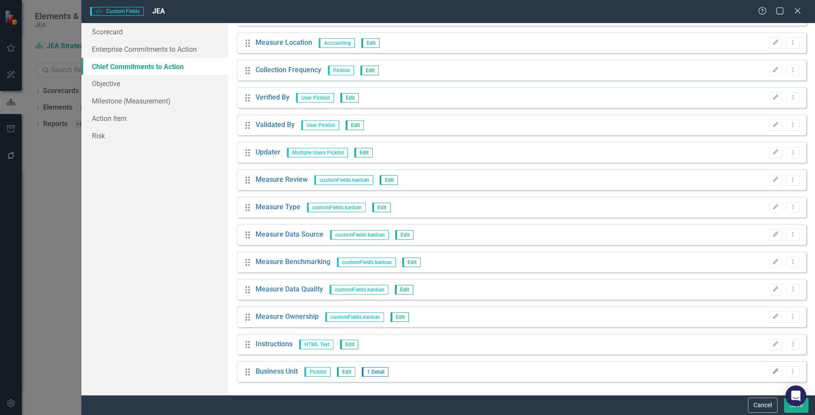
click at [772, 374] on icon "Edit" at bounding box center [775, 371] width 7 height 5
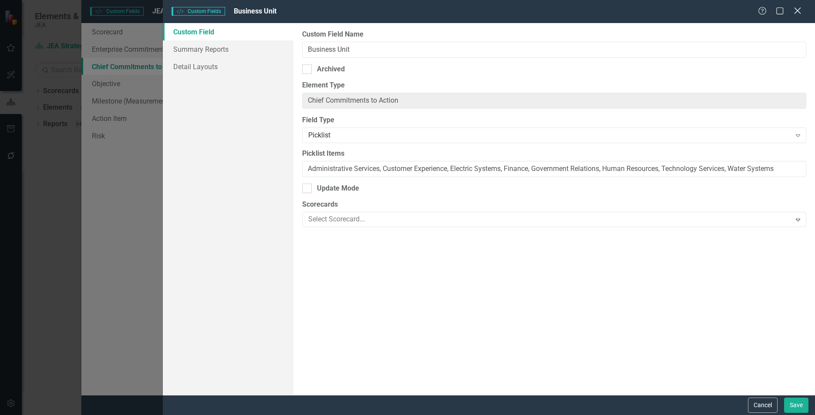
click at [795, 11] on icon "Close" at bounding box center [797, 11] width 11 height 8
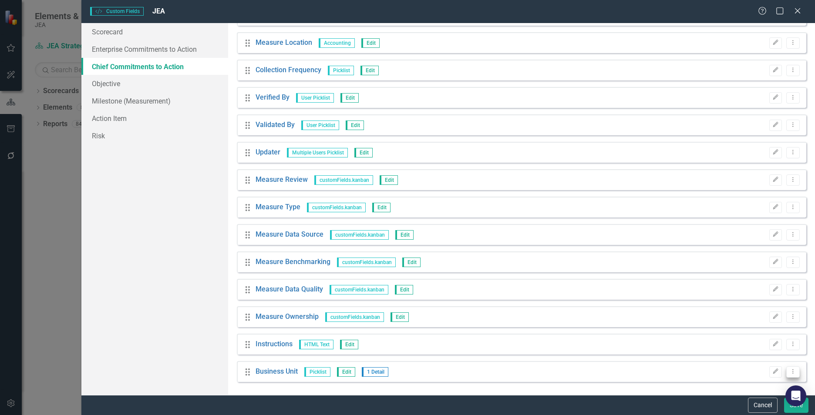
click at [793, 370] on icon at bounding box center [793, 372] width 1 height 4
click at [755, 326] on link "Edit Edit Custom Field" at bounding box center [746, 326] width 92 height 16
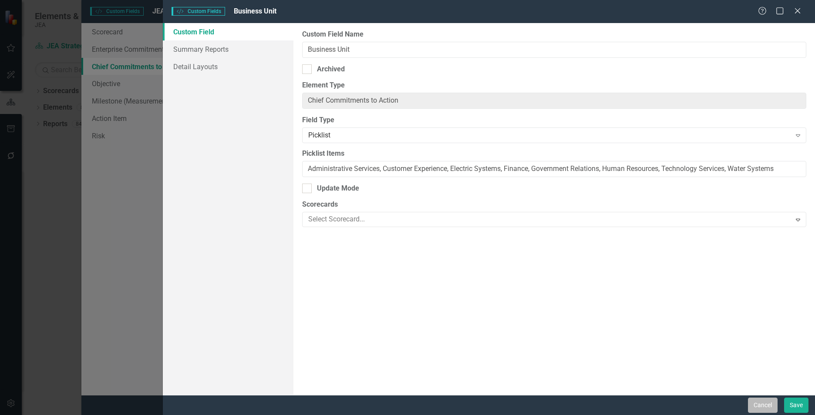
click at [763, 406] on button "Cancel" at bounding box center [763, 405] width 30 height 15
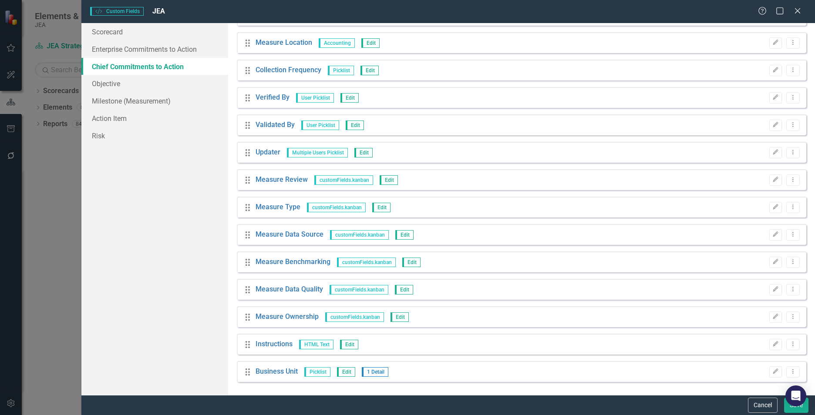
click at [763, 406] on button "Cancel" at bounding box center [763, 405] width 30 height 15
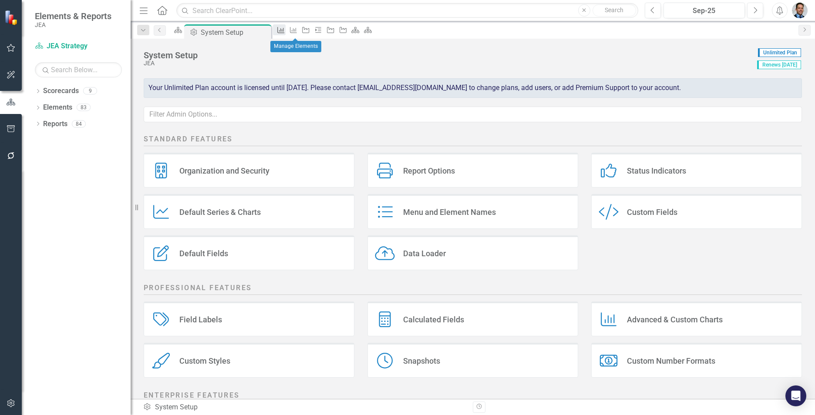
click at [285, 32] on icon "Chief Commitments to Action" at bounding box center [280, 30] width 9 height 7
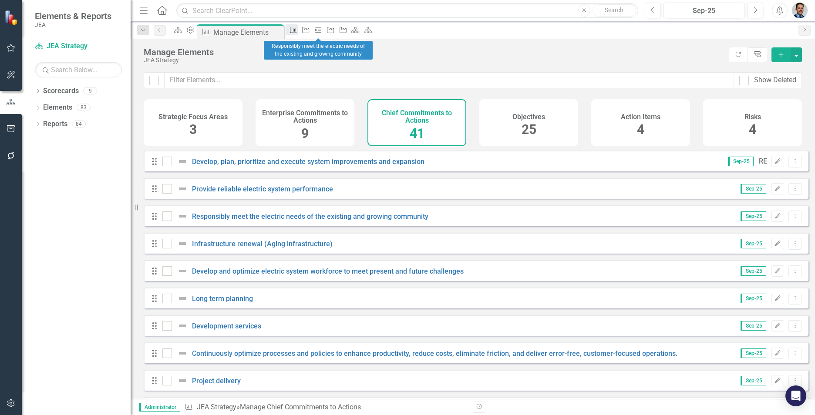
click at [298, 30] on icon "Chief Commitments to Action" at bounding box center [293, 30] width 9 height 7
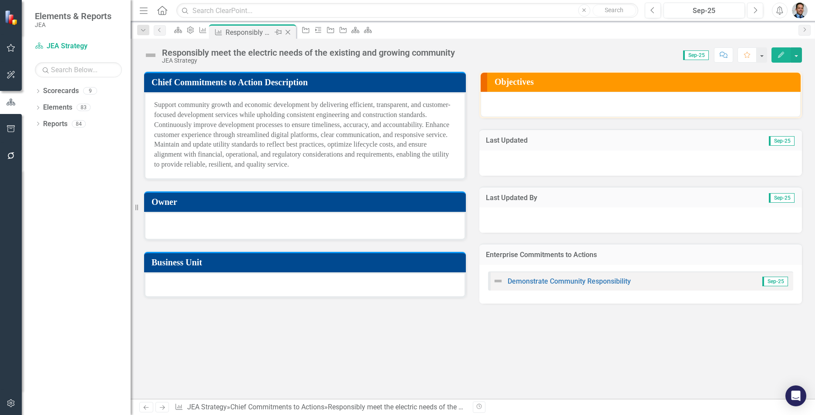
click at [292, 31] on icon "Close" at bounding box center [287, 32] width 9 height 7
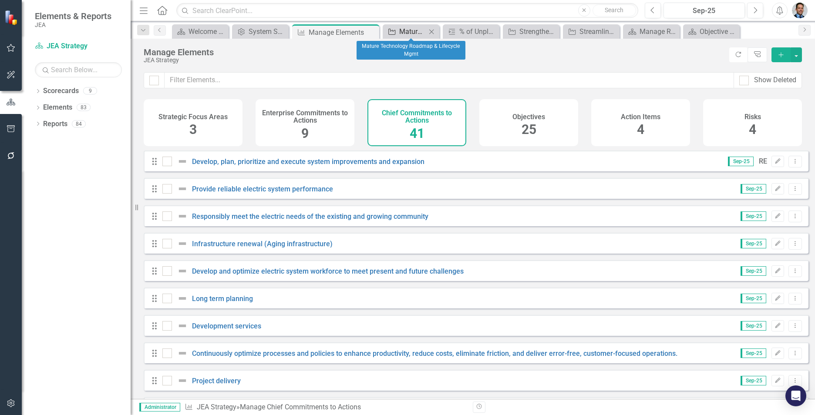
click at [422, 31] on div "Mature Technology Roadmap & Lifecycle Mgmt" at bounding box center [412, 31] width 27 height 11
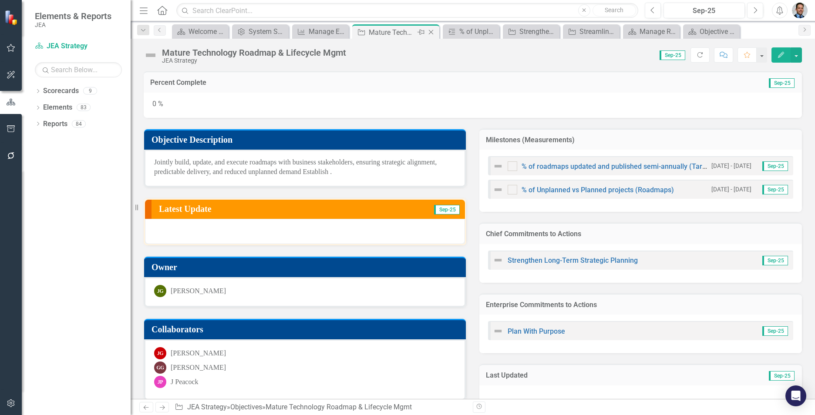
click at [433, 33] on icon "Close" at bounding box center [431, 32] width 9 height 7
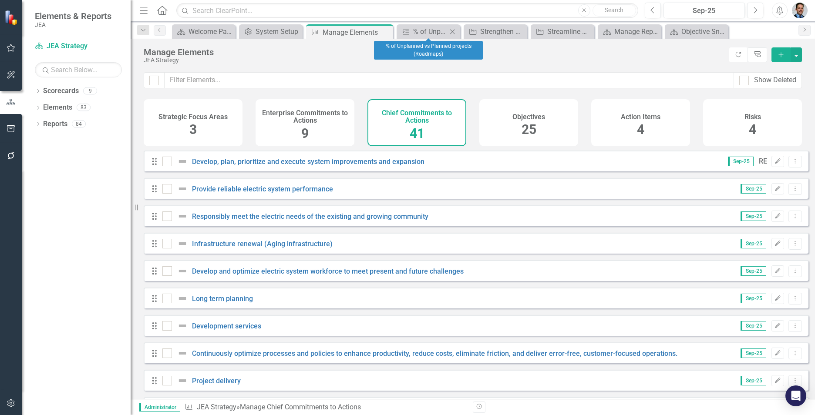
click at [451, 31] on icon "Close" at bounding box center [452, 31] width 9 height 7
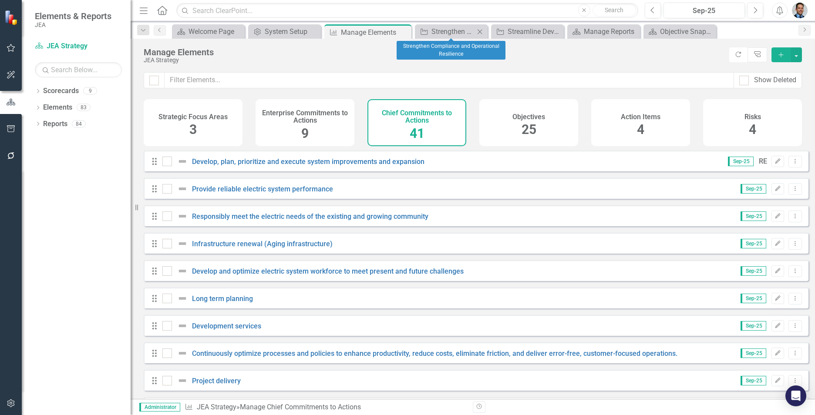
click at [480, 32] on icon at bounding box center [480, 31] width 5 height 5
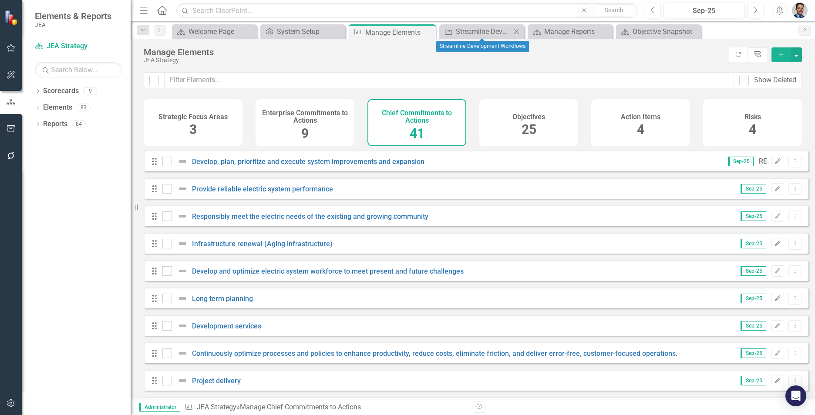
click at [514, 30] on icon "Close" at bounding box center [516, 31] width 9 height 7
click at [523, 30] on icon "Close" at bounding box center [522, 31] width 9 height 7
click at [525, 32] on icon "Close" at bounding box center [522, 31] width 9 height 7
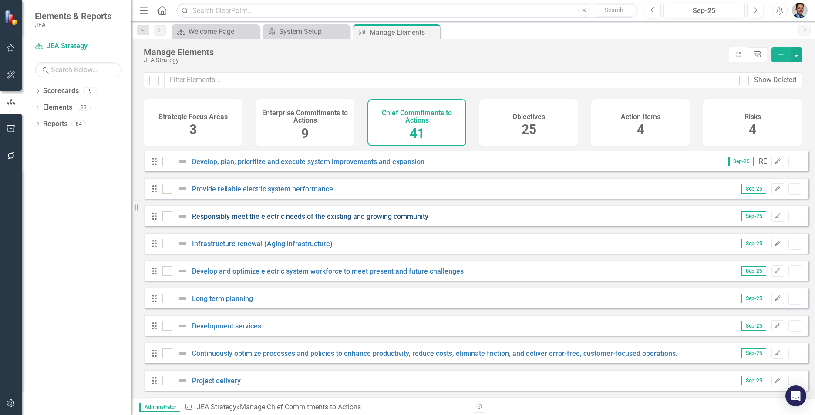
click at [302, 221] on link "Responsibly meet the electric needs of the existing and growing community" at bounding box center [310, 216] width 236 height 8
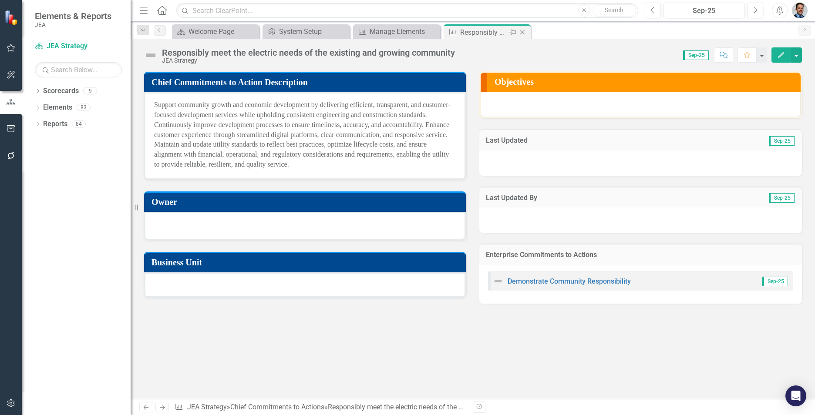
click at [522, 32] on icon at bounding box center [522, 32] width 5 height 5
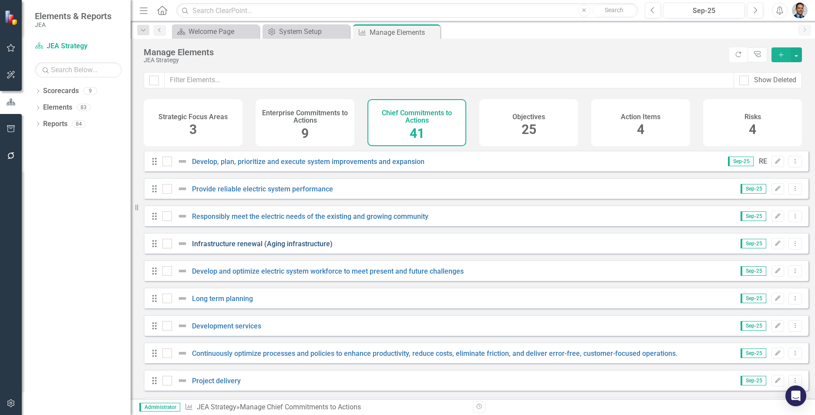
click at [296, 248] on link "Infrastructure renewal (Aging infrastructure)" at bounding box center [262, 244] width 141 height 8
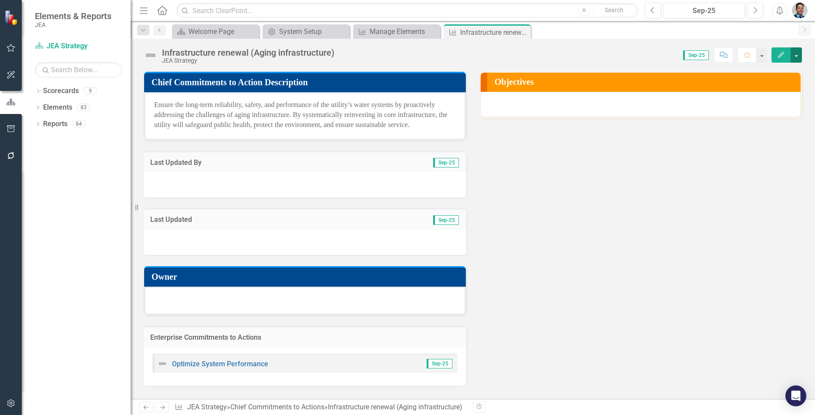
click at [797, 58] on button "button" at bounding box center [796, 54] width 11 height 15
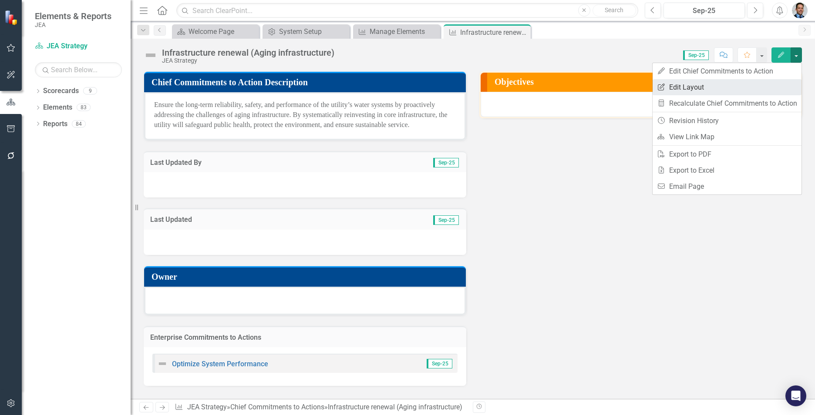
click at [693, 87] on link "Edit Report Edit Layout" at bounding box center [727, 87] width 149 height 16
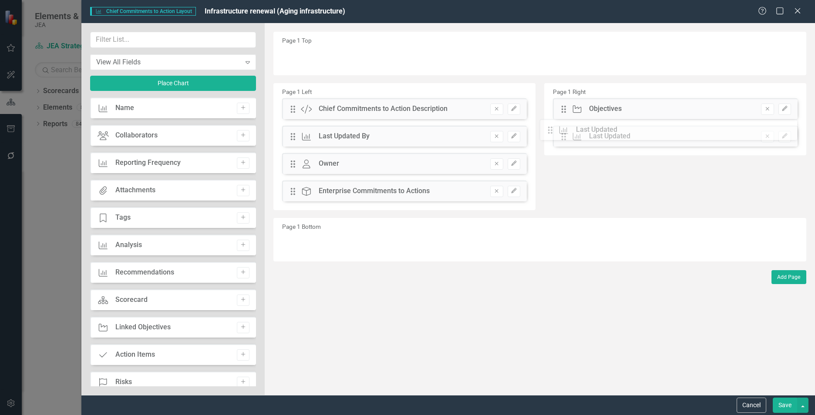
drag, startPoint x: 293, startPoint y: 165, endPoint x: 566, endPoint y: 135, distance: 275.1
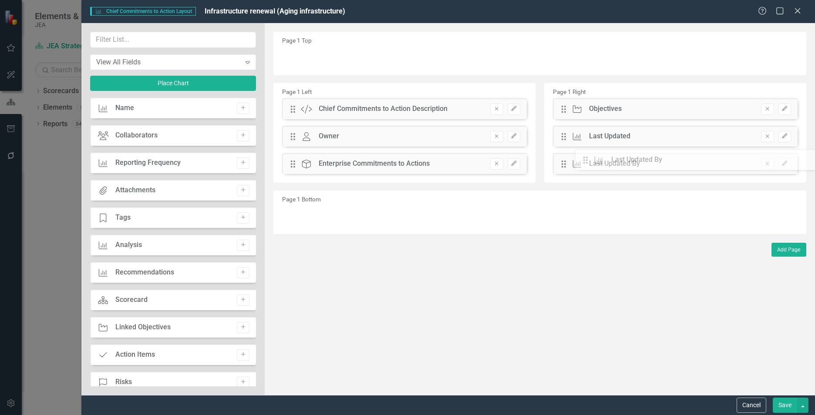
drag, startPoint x: 292, startPoint y: 136, endPoint x: 591, endPoint y: 160, distance: 299.6
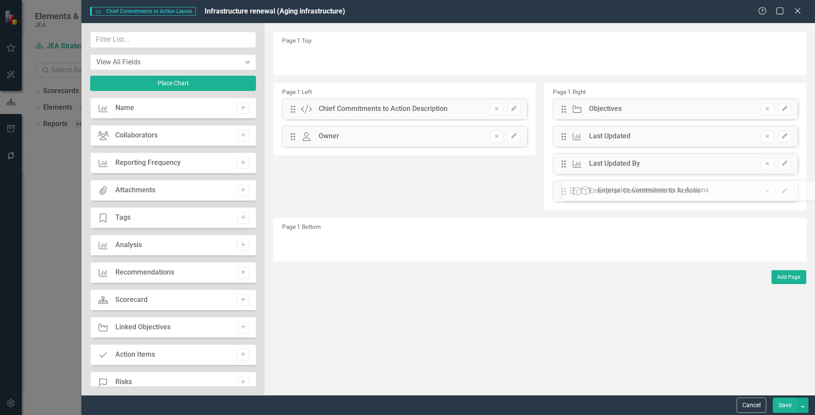
drag, startPoint x: 294, startPoint y: 163, endPoint x: 579, endPoint y: 190, distance: 286.0
click at [141, 38] on input "text" at bounding box center [173, 40] width 166 height 16
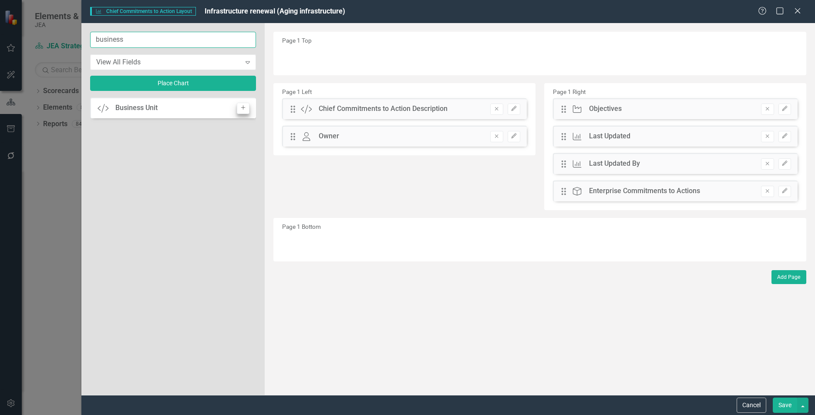
type input "business"
click at [247, 109] on button "Add" at bounding box center [243, 108] width 13 height 11
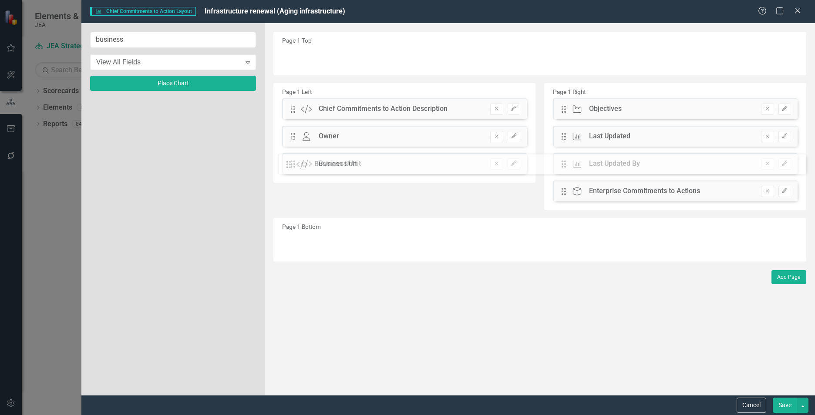
drag, startPoint x: 290, startPoint y: 59, endPoint x: 293, endPoint y: 165, distance: 106.7
click at [511, 167] on button "Edit" at bounding box center [514, 163] width 13 height 11
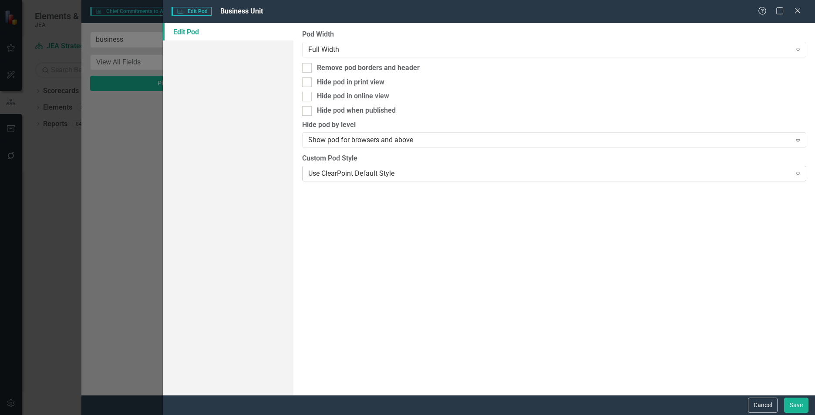
click at [399, 173] on div "Use ClearPoint Default Style" at bounding box center [549, 173] width 483 height 10
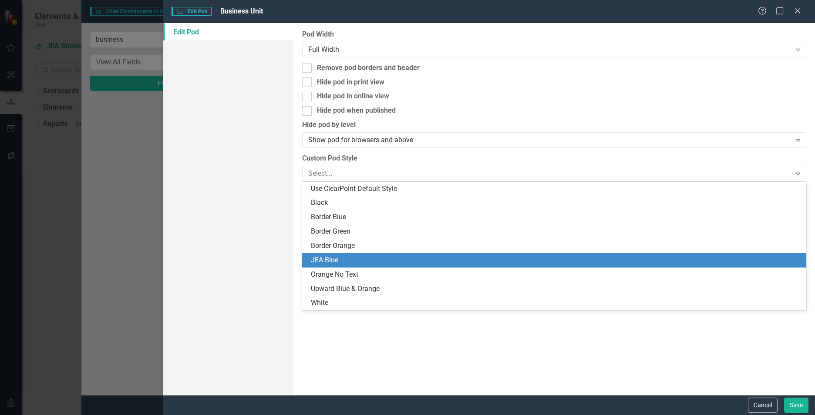
click at [338, 265] on div "JEA Blue" at bounding box center [556, 261] width 490 height 10
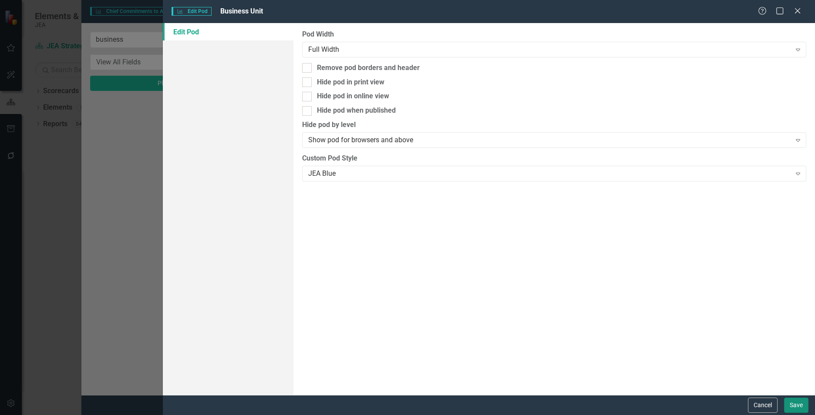
click at [795, 406] on button "Save" at bounding box center [796, 405] width 24 height 15
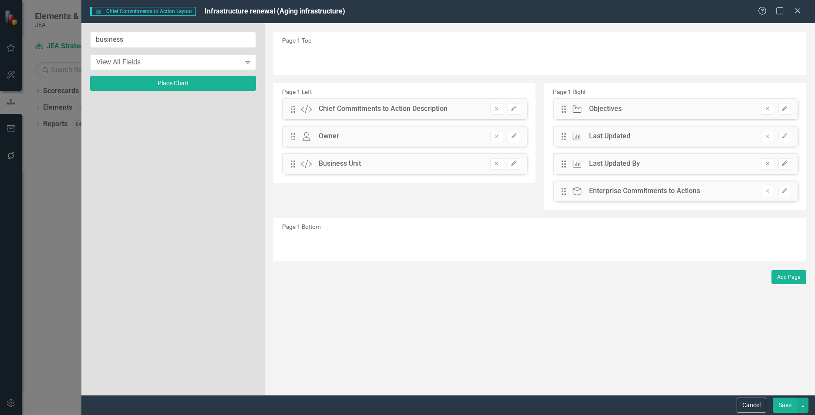
click at [783, 404] on button "Save" at bounding box center [785, 405] width 24 height 15
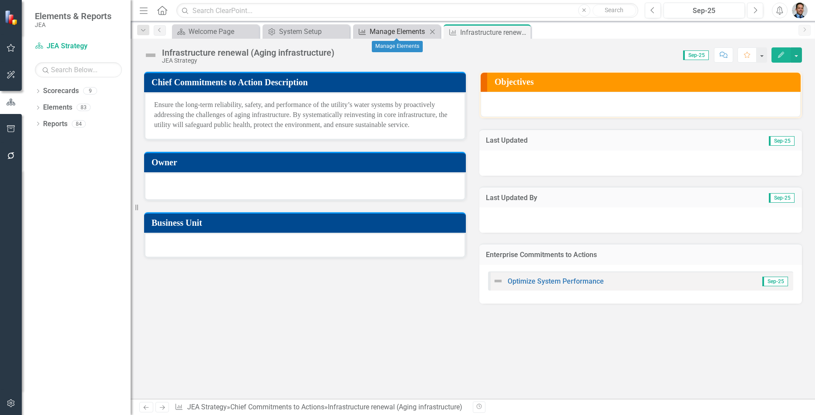
click at [388, 31] on div "Manage Elements" at bounding box center [398, 31] width 57 height 11
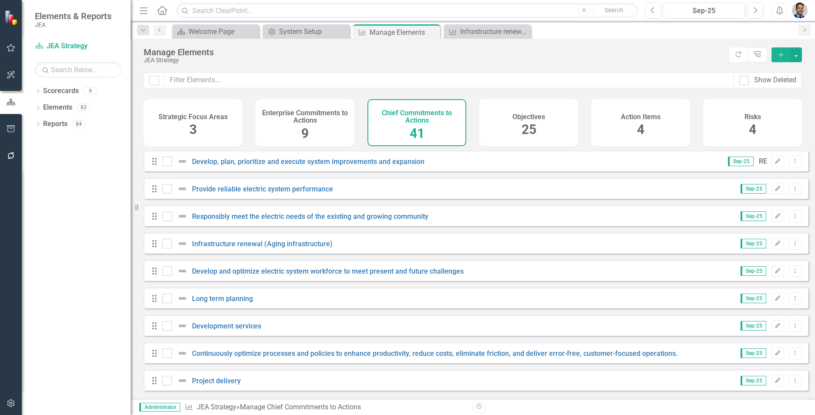
click at [516, 118] on h4 "Objectives" at bounding box center [528, 117] width 33 height 8
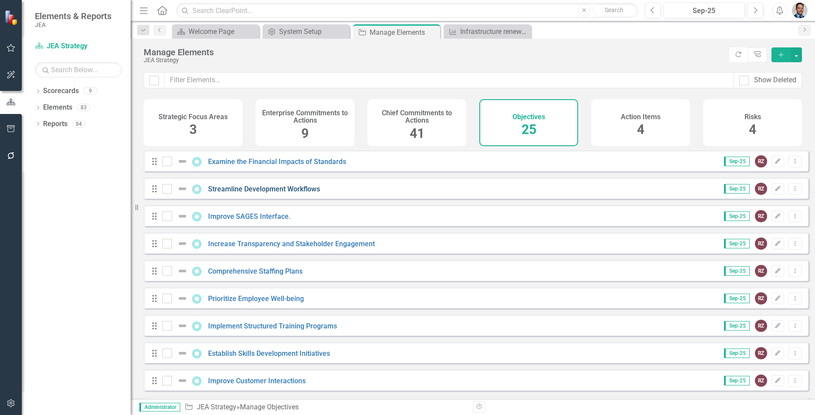
click at [290, 193] on link "Streamline Development Workflows" at bounding box center [264, 189] width 112 height 8
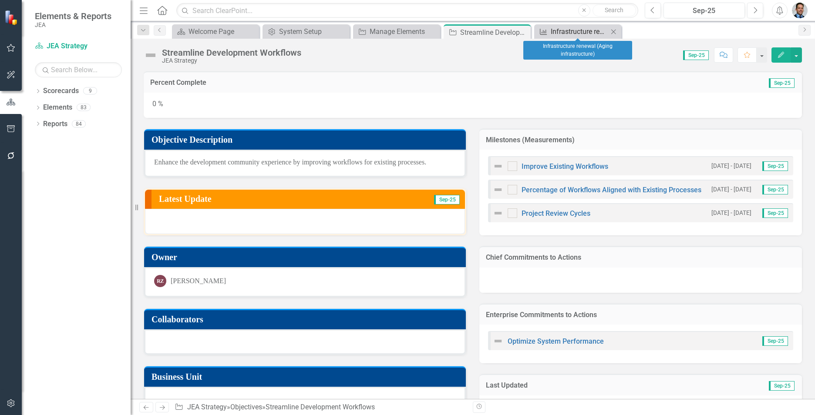
click at [594, 29] on div "Infrastructure renewal (Aging infrastructure)" at bounding box center [579, 31] width 57 height 11
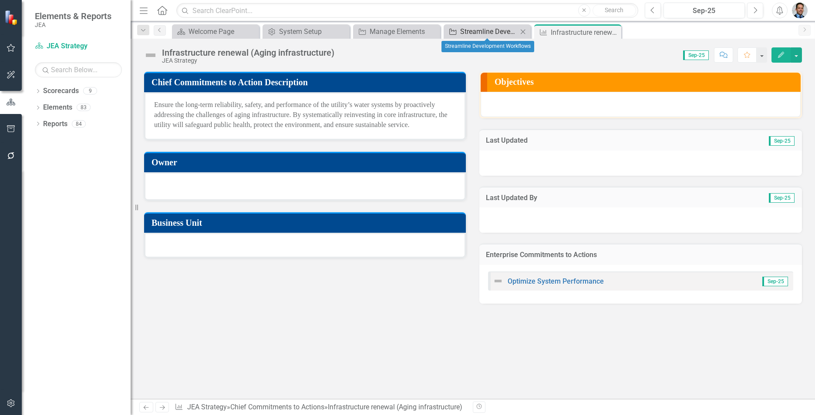
click at [480, 29] on div "Streamline Development Workflows" at bounding box center [488, 31] width 57 height 11
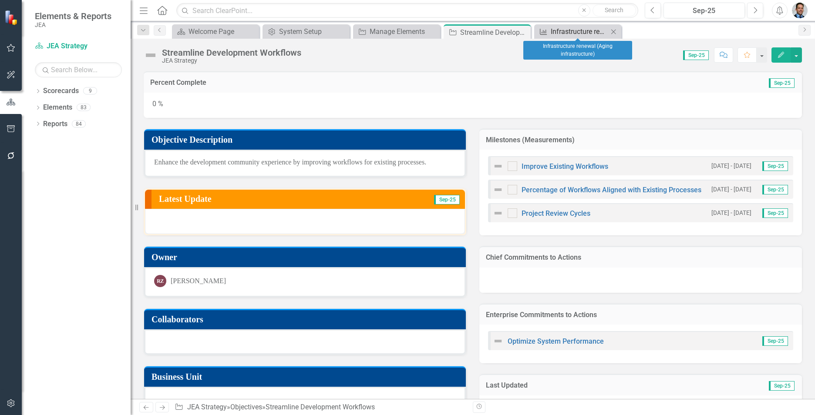
click at [569, 30] on div "Infrastructure renewal (Aging infrastructure)" at bounding box center [579, 31] width 57 height 11
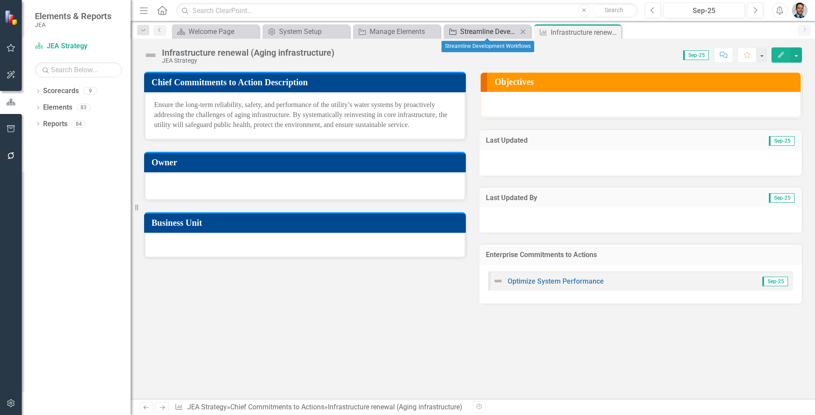
click at [487, 36] on div "Streamline Development Workflows" at bounding box center [488, 31] width 57 height 11
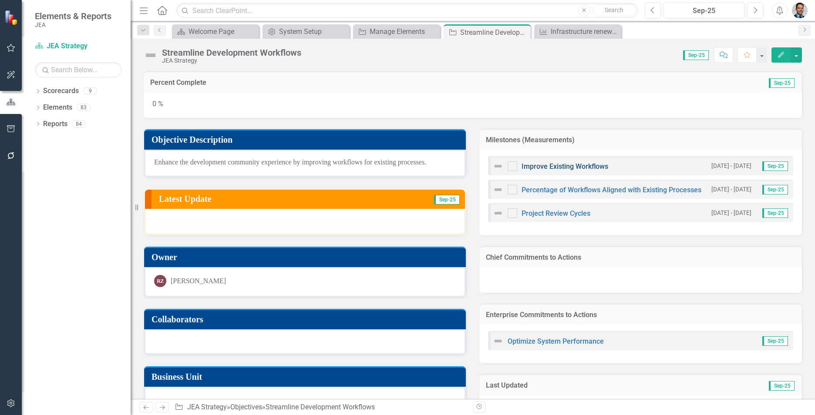
click at [543, 166] on link "Improve Existing Workflows" at bounding box center [565, 166] width 87 height 8
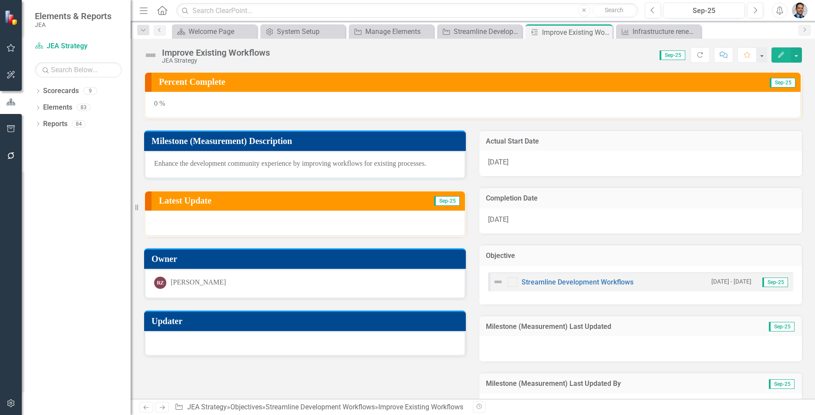
scroll to position [29, 0]
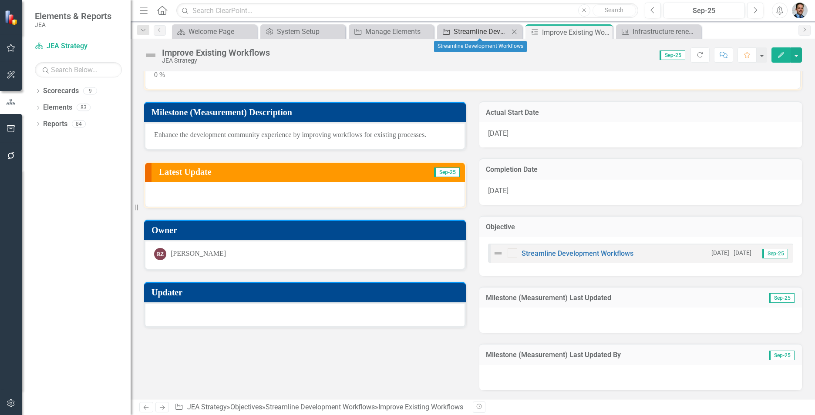
click at [480, 34] on div "Streamline Development Workflows" at bounding box center [481, 31] width 55 height 11
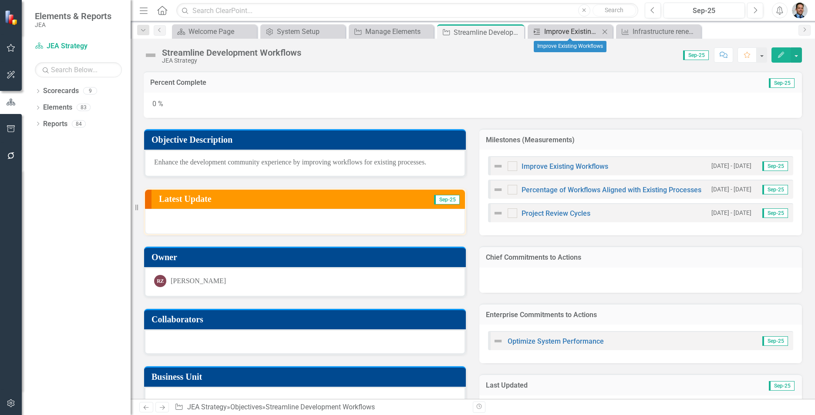
click at [562, 28] on div "Improve Existing Workflows" at bounding box center [571, 31] width 55 height 11
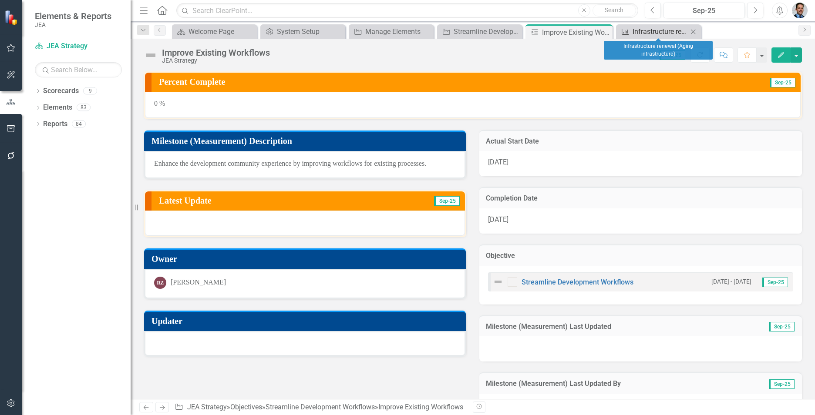
click at [639, 30] on div "Infrastructure renewal (Aging infrastructure)" at bounding box center [660, 31] width 55 height 11
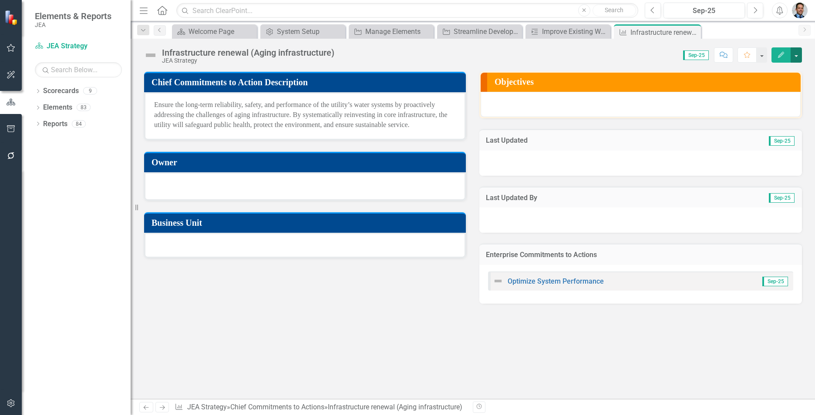
click at [800, 54] on button "button" at bounding box center [796, 54] width 11 height 15
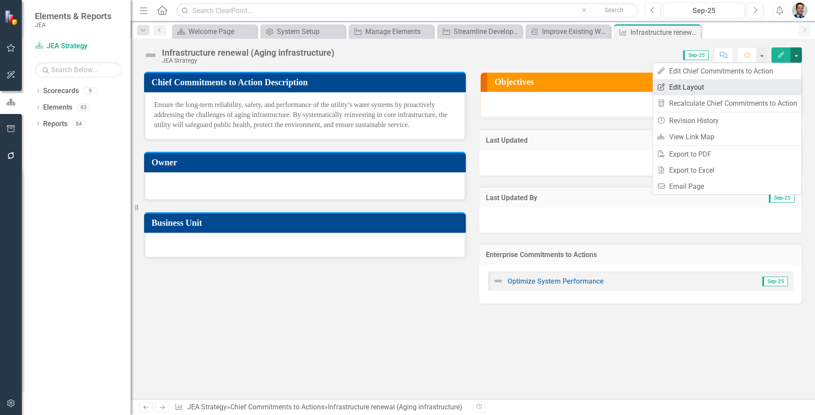
click at [714, 87] on link "Edit Report Edit Layout" at bounding box center [727, 87] width 149 height 16
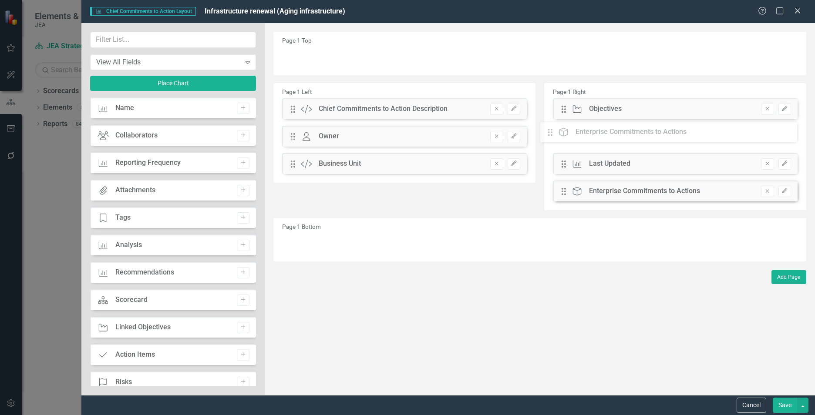
drag, startPoint x: 563, startPoint y: 194, endPoint x: 556, endPoint y: 135, distance: 59.6
click at [556, 135] on div "The fields (or pods) that are available for you to include on the detail page a…" at bounding box center [540, 209] width 550 height 372
click at [784, 408] on button "Save" at bounding box center [785, 405] width 24 height 15
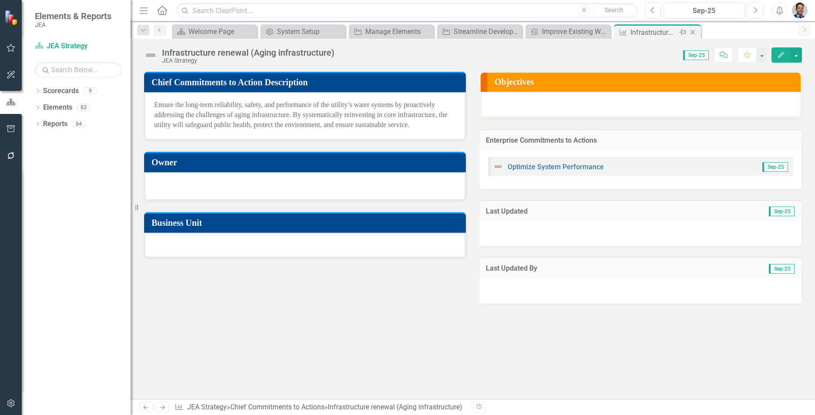
click at [693, 32] on icon "Close" at bounding box center [692, 32] width 9 height 7
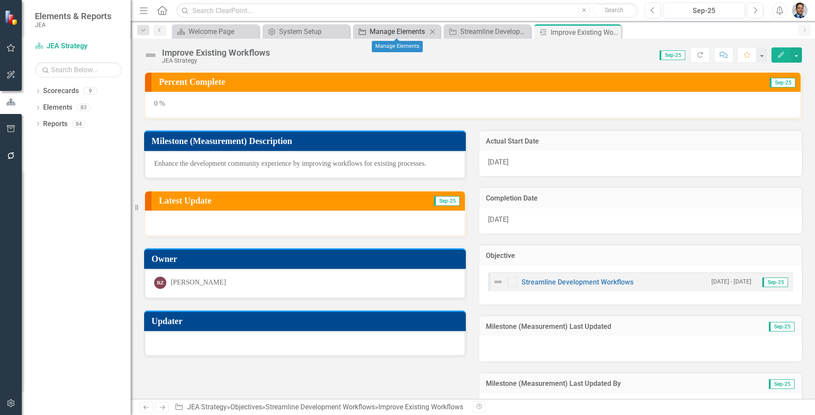
click at [370, 30] on div "Manage Elements" at bounding box center [398, 31] width 57 height 11
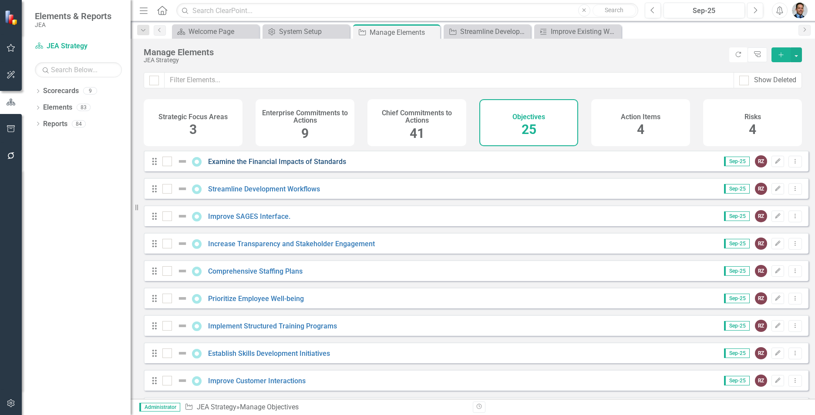
click at [257, 166] on link "Examine the Financial Impacts of Standards" at bounding box center [277, 162] width 138 height 8
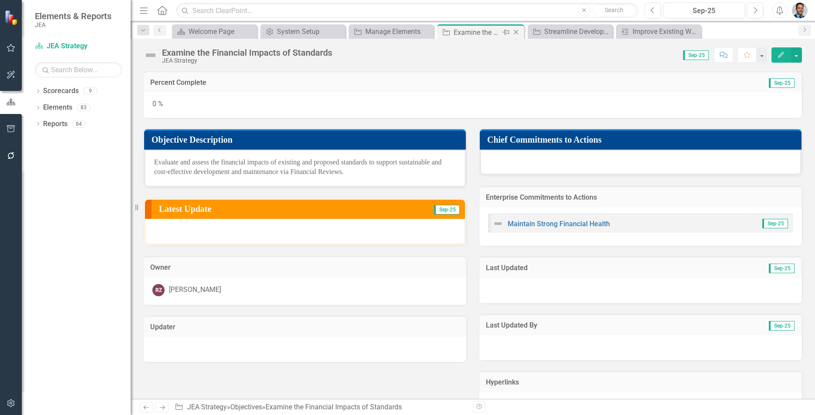
click at [515, 32] on icon "Close" at bounding box center [515, 32] width 9 height 7
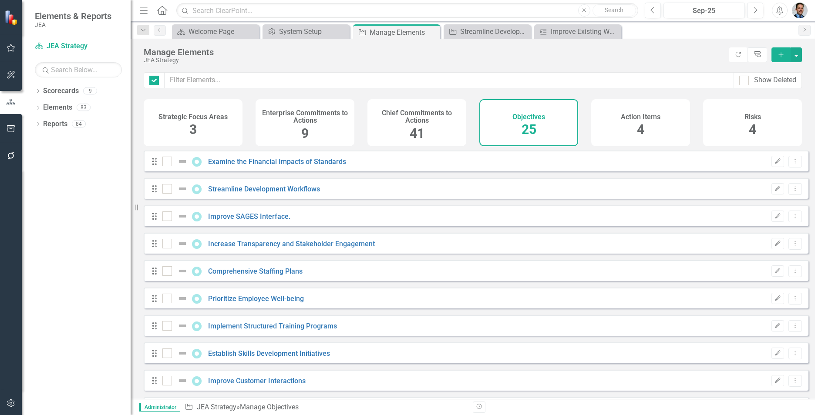
checkbox input "false"
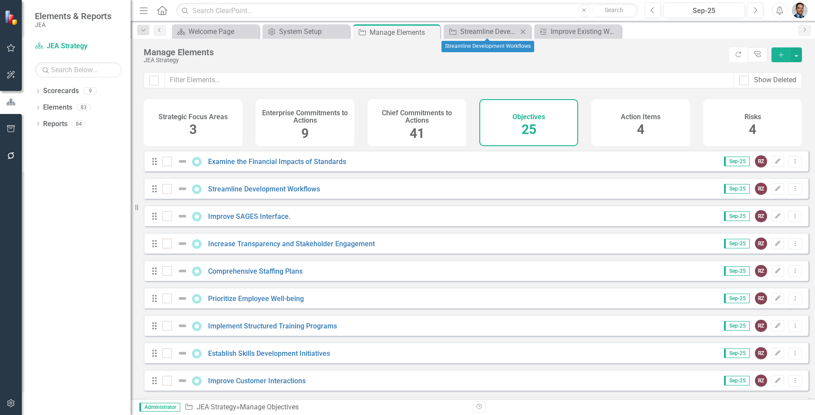
click at [521, 30] on icon "Close" at bounding box center [522, 31] width 9 height 7
click at [0, 0] on icon "Close" at bounding box center [0, 0] width 0 height 0
click at [406, 131] on div "Chief Commitments to Actions 41" at bounding box center [416, 122] width 99 height 47
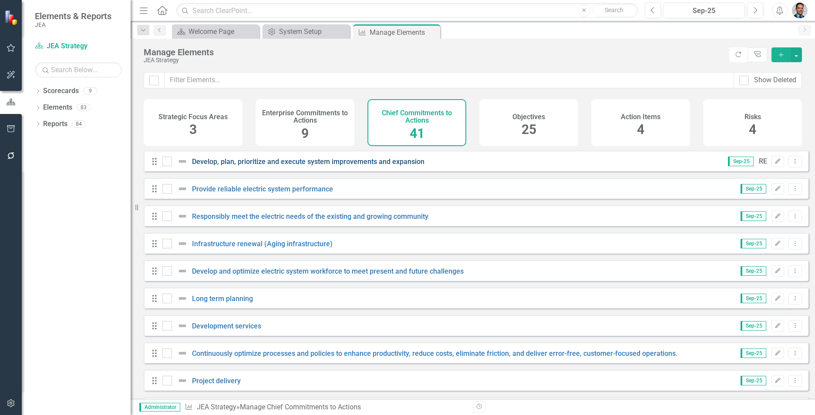
click at [293, 166] on link "Develop, plan, prioritize and execute system improvements and expansion" at bounding box center [308, 162] width 232 height 8
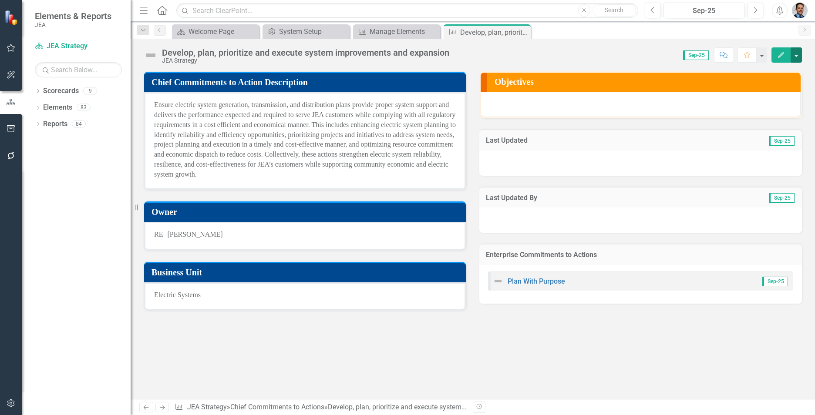
click at [797, 51] on button "button" at bounding box center [796, 54] width 11 height 15
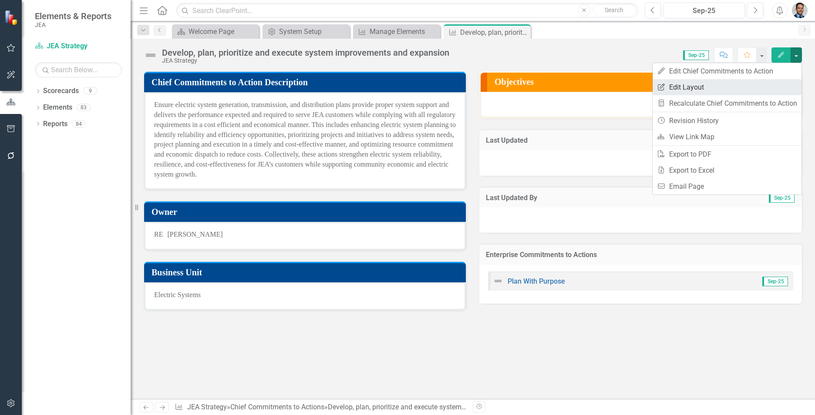
click at [706, 86] on link "Edit Report Edit Layout" at bounding box center [727, 87] width 149 height 16
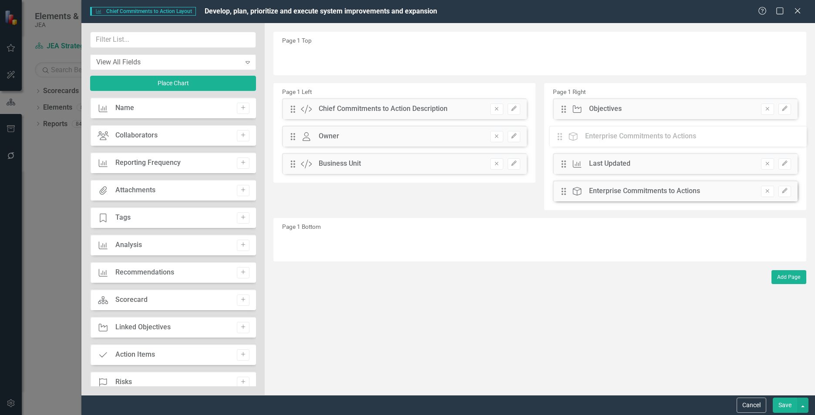
drag, startPoint x: 563, startPoint y: 192, endPoint x: 565, endPoint y: 138, distance: 54.9
click at [565, 138] on div "The fields (or pods) that are available for you to include on the detail page a…" at bounding box center [540, 209] width 550 height 372
click at [782, 404] on button "Save" at bounding box center [785, 405] width 24 height 15
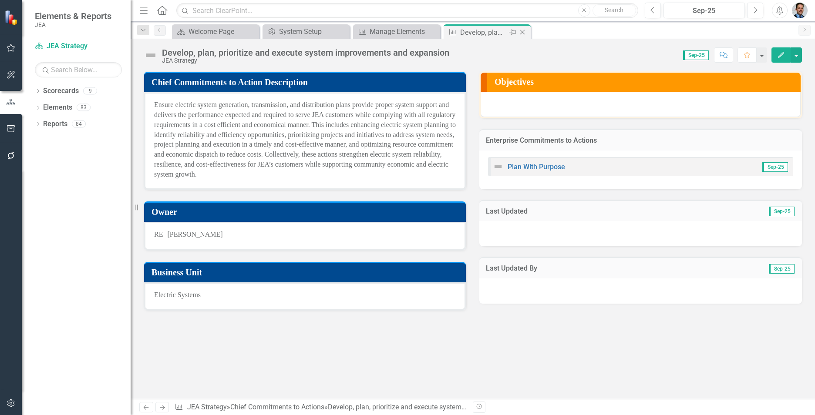
click at [523, 32] on icon "Close" at bounding box center [522, 32] width 9 height 7
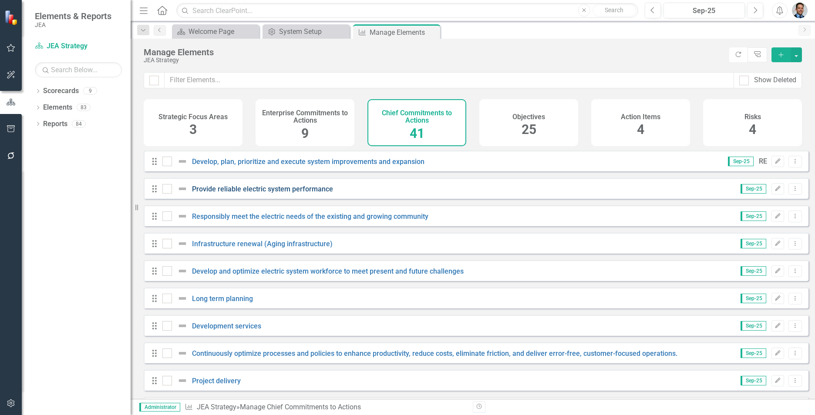
click at [316, 193] on link "Provide reliable electric system performance" at bounding box center [262, 189] width 141 height 8
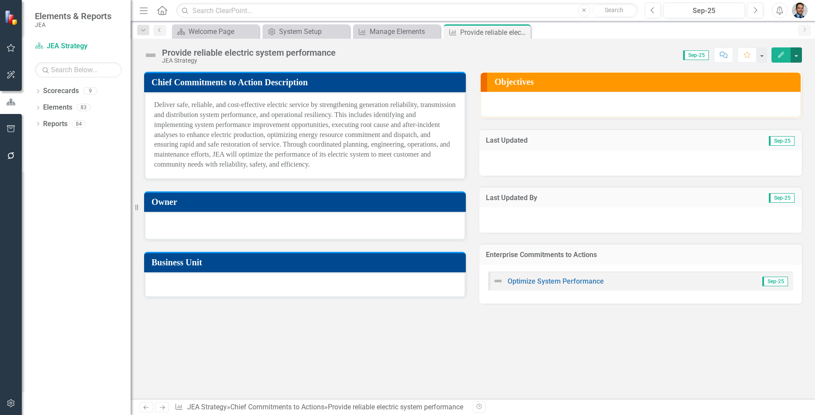
click at [797, 52] on button "button" at bounding box center [796, 54] width 11 height 15
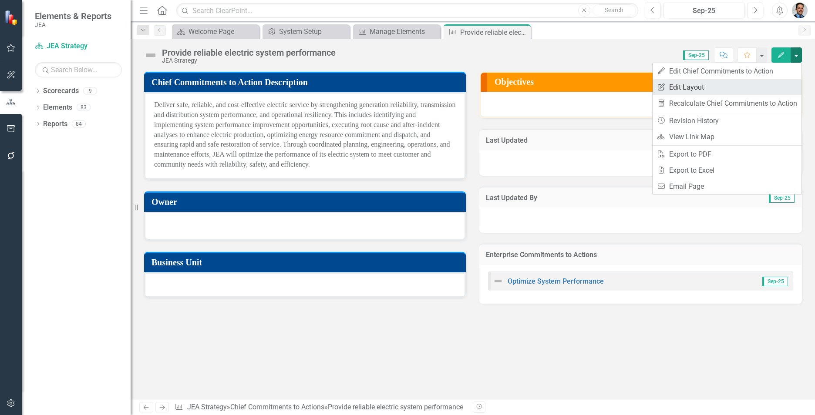
click at [694, 85] on link "Edit Report Edit Layout" at bounding box center [727, 87] width 149 height 16
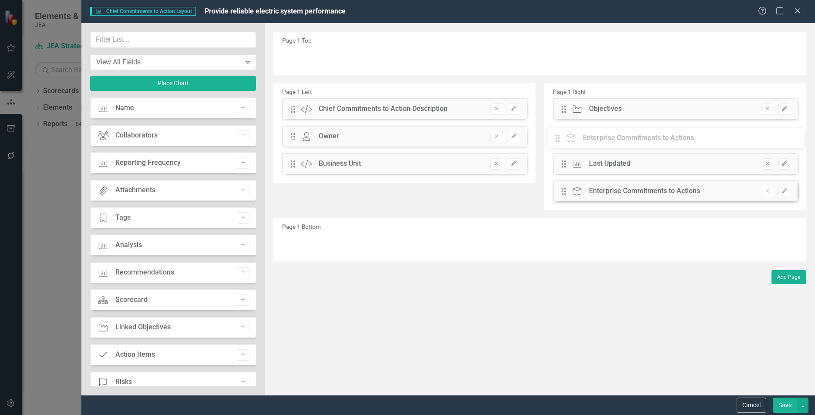
drag, startPoint x: 563, startPoint y: 194, endPoint x: 563, endPoint y: 141, distance: 53.1
click at [563, 141] on div "The fields (or pods) that are available for you to include on the detail page a…" at bounding box center [540, 209] width 550 height 372
click at [784, 407] on button "Save" at bounding box center [785, 405] width 24 height 15
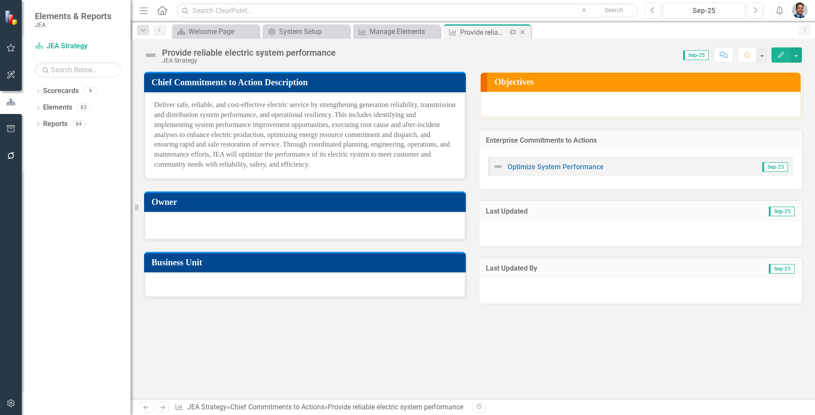
click at [522, 31] on icon "Close" at bounding box center [522, 32] width 9 height 7
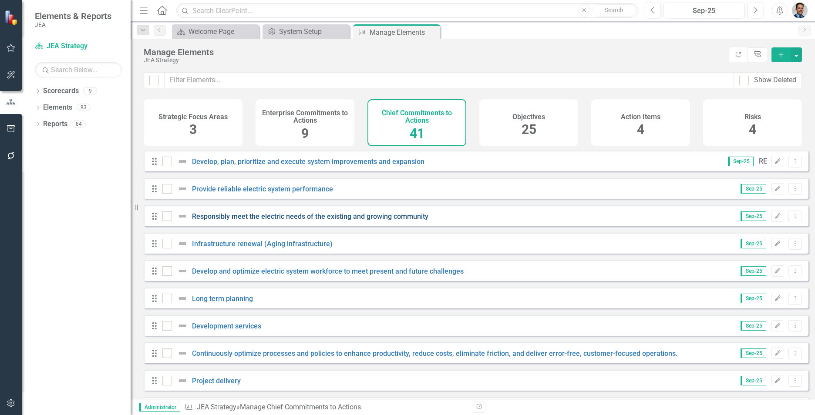
click at [313, 219] on link "Responsibly meet the electric needs of the existing and growing community" at bounding box center [310, 216] width 236 height 8
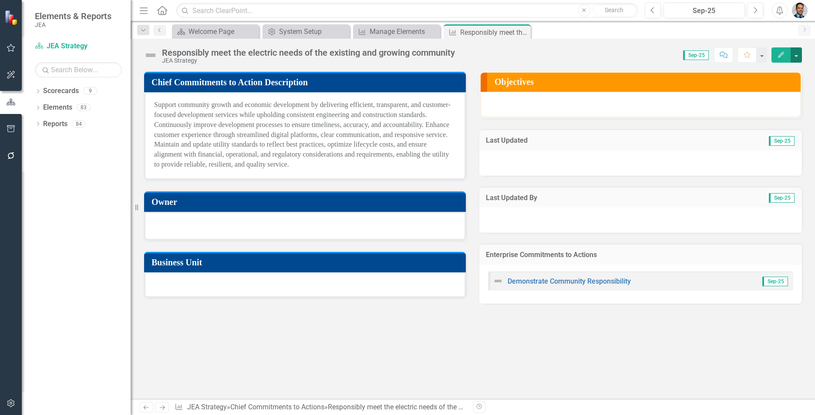
click at [801, 56] on button "button" at bounding box center [796, 54] width 11 height 15
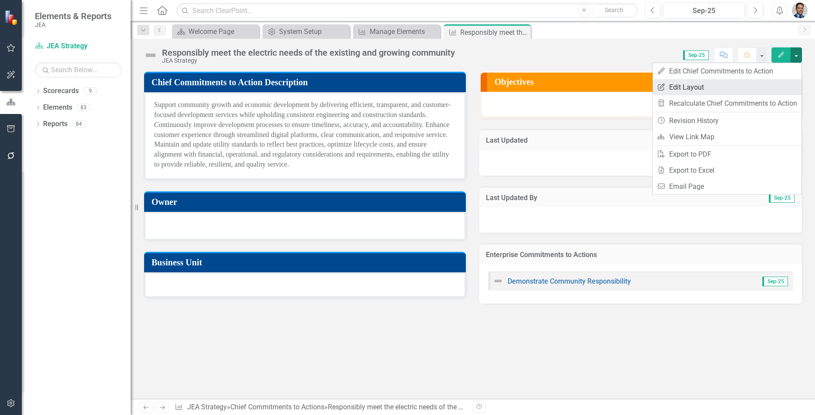
click at [710, 89] on link "Edit Report Edit Layout" at bounding box center [727, 87] width 149 height 16
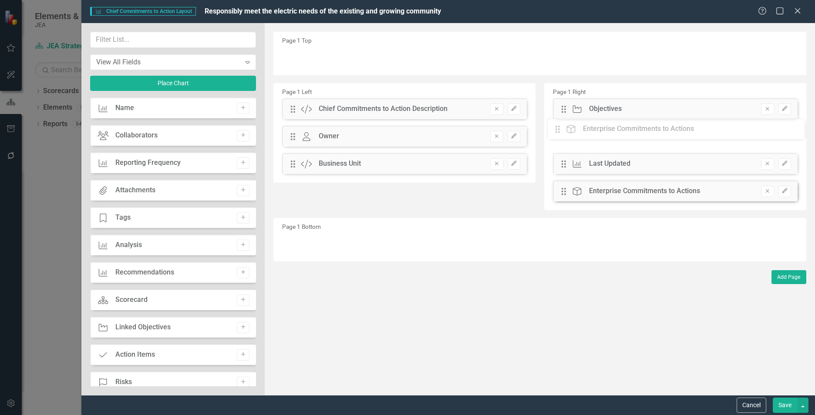
drag, startPoint x: 562, startPoint y: 192, endPoint x: 562, endPoint y: 129, distance: 62.3
click at [562, 129] on div "The fields (or pods) that are available for you to include on the detail page a…" at bounding box center [540, 209] width 550 height 372
click at [781, 406] on button "Save" at bounding box center [785, 405] width 24 height 15
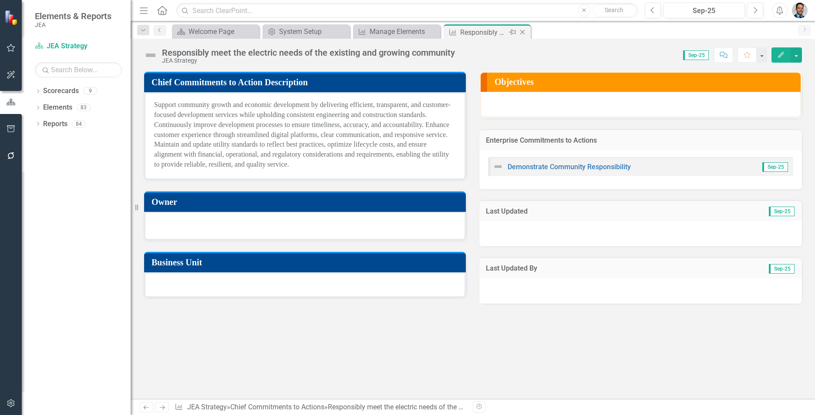
click at [522, 30] on icon "Close" at bounding box center [522, 32] width 9 height 7
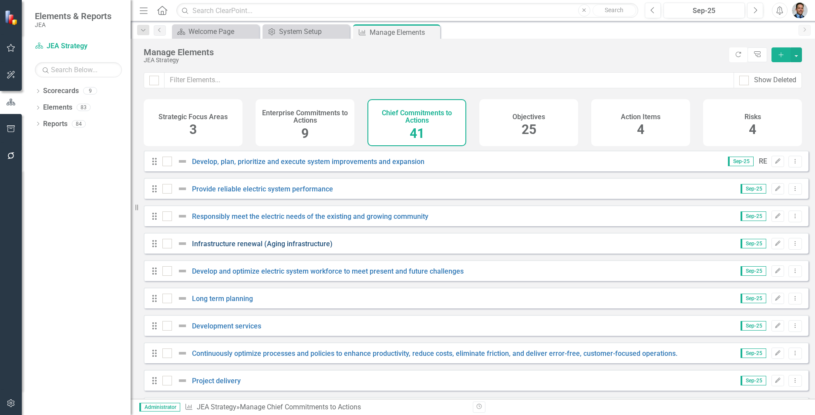
click at [293, 248] on link "Infrastructure renewal (Aging infrastructure)" at bounding box center [262, 244] width 141 height 8
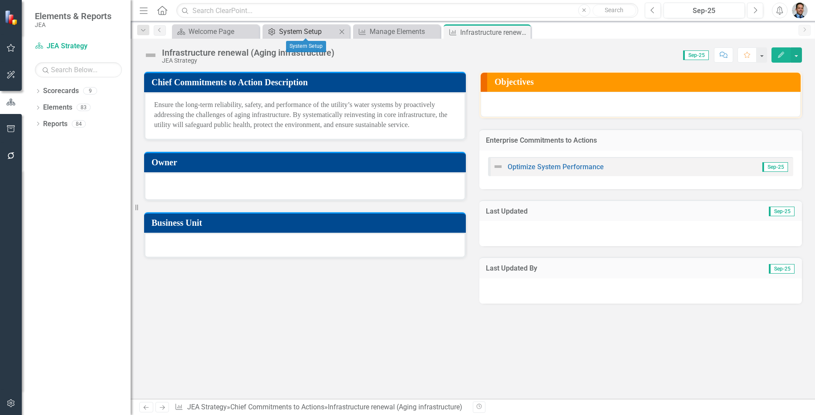
click at [302, 31] on div "System Setup" at bounding box center [307, 31] width 57 height 11
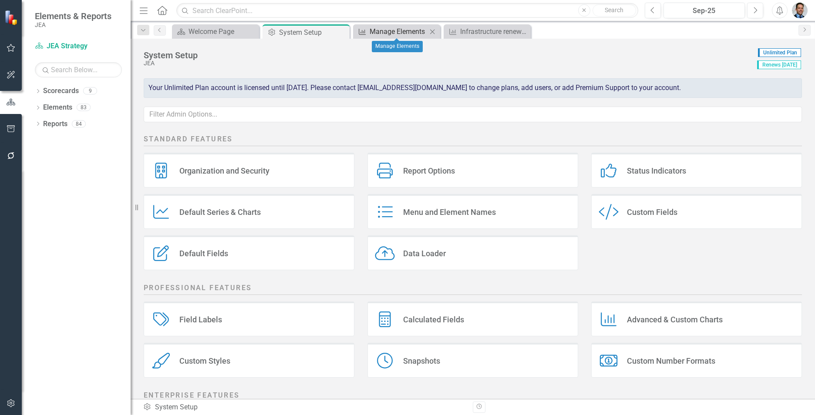
click at [393, 31] on div "Manage Elements" at bounding box center [398, 31] width 57 height 11
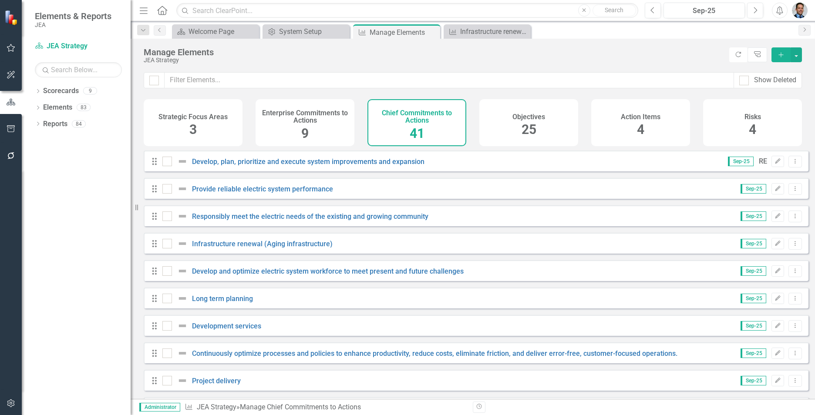
click at [533, 122] on span "25" at bounding box center [529, 129] width 15 height 15
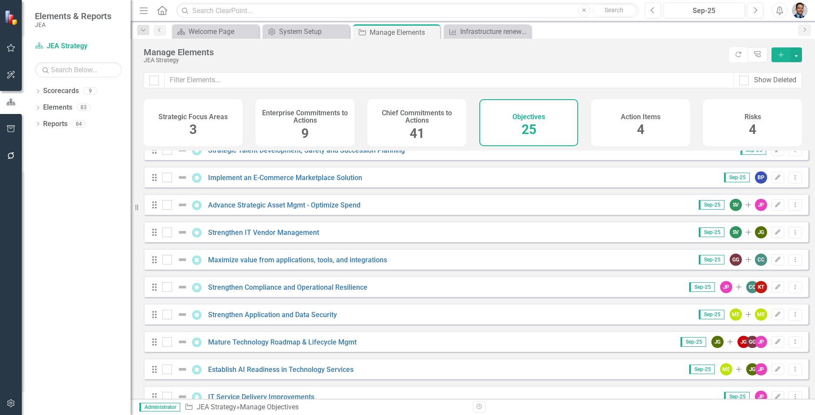
scroll to position [348, 0]
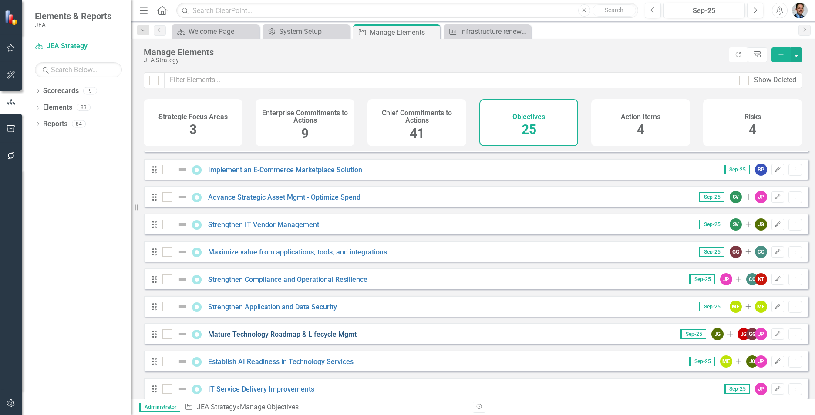
click at [257, 339] on link "Mature Technology Roadmap & Lifecycle Mgmt" at bounding box center [282, 334] width 148 height 8
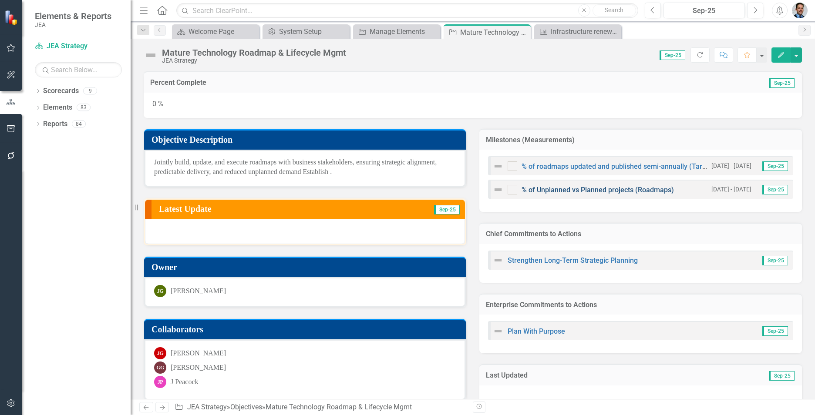
click at [577, 188] on link "% of Unplanned vs Planned projects (Roadmaps)" at bounding box center [598, 190] width 152 height 8
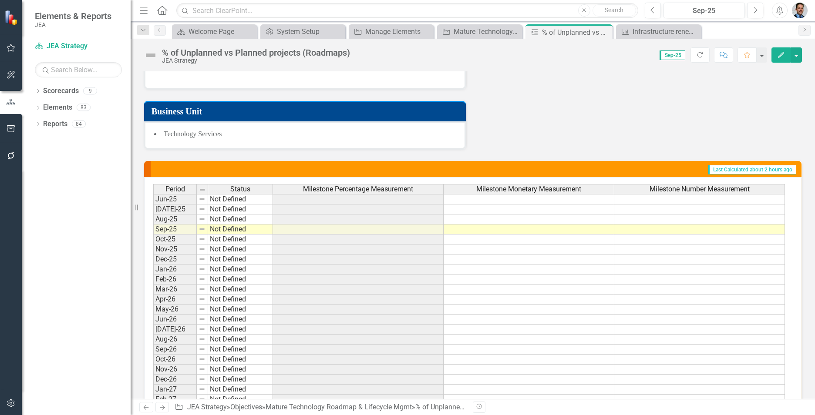
scroll to position [305, 0]
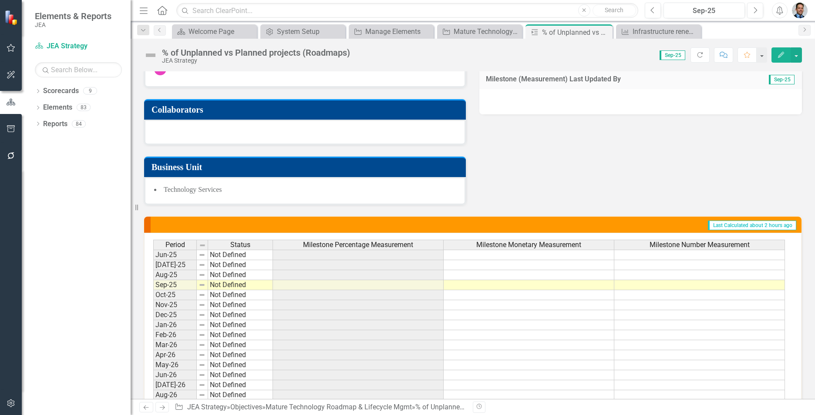
click at [381, 225] on h3 "Chief Commitments to Action Data" at bounding box center [323, 224] width 331 height 7
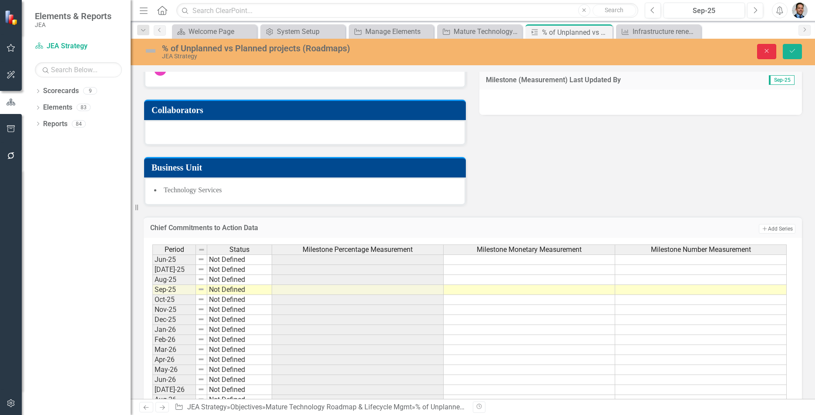
click at [765, 49] on icon "Close" at bounding box center [767, 51] width 8 height 6
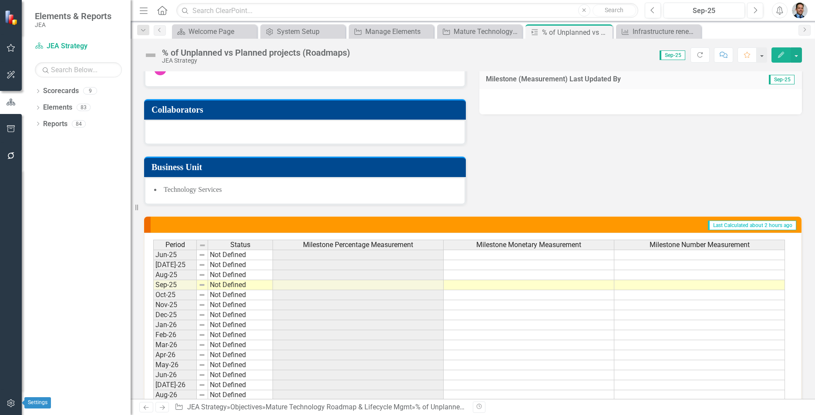
click at [12, 406] on icon "button" at bounding box center [11, 403] width 9 height 7
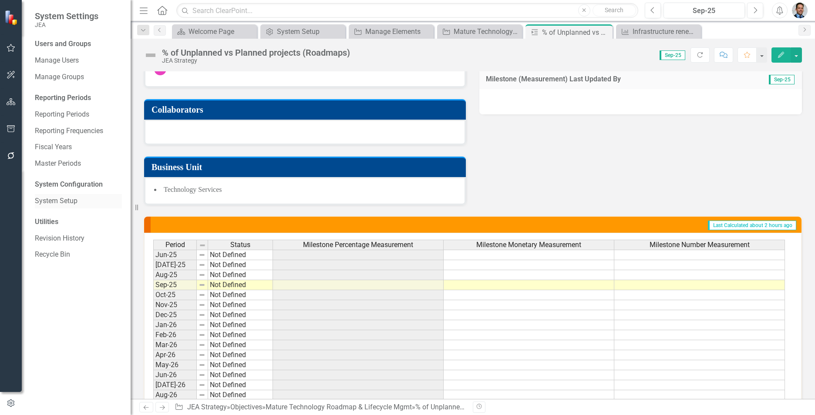
click at [58, 200] on link "System Setup" at bounding box center [78, 201] width 87 height 10
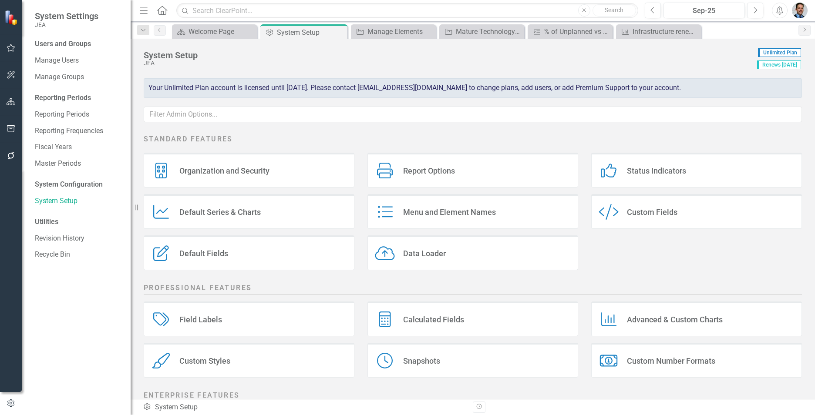
click at [440, 211] on div "Menu and Element Names" at bounding box center [449, 212] width 93 height 10
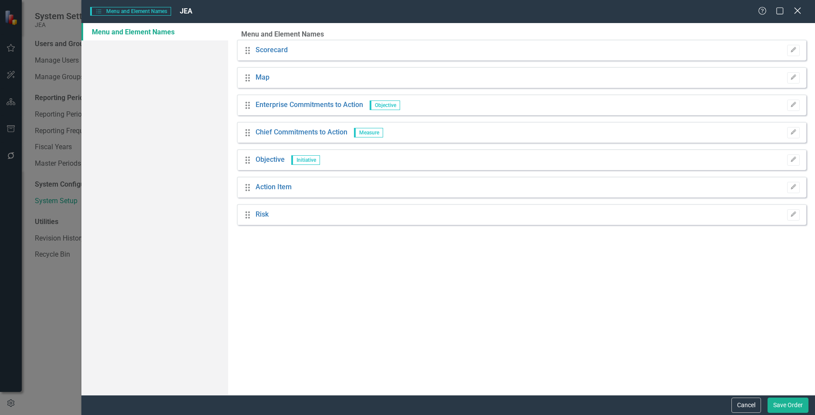
click at [800, 9] on icon "Close" at bounding box center [797, 11] width 11 height 8
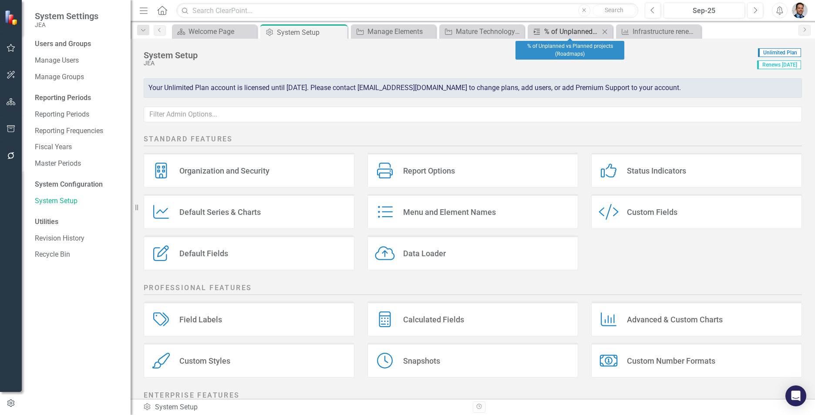
click at [569, 35] on div "% of Unplanned vs Planned projects (Roadmaps)" at bounding box center [571, 31] width 55 height 11
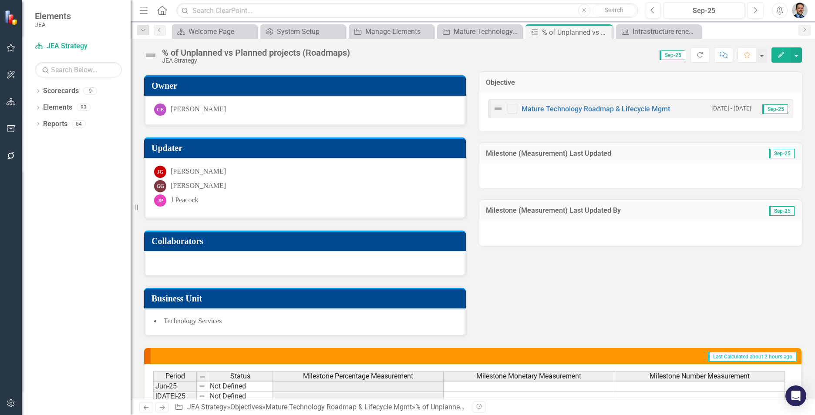
scroll to position [174, 0]
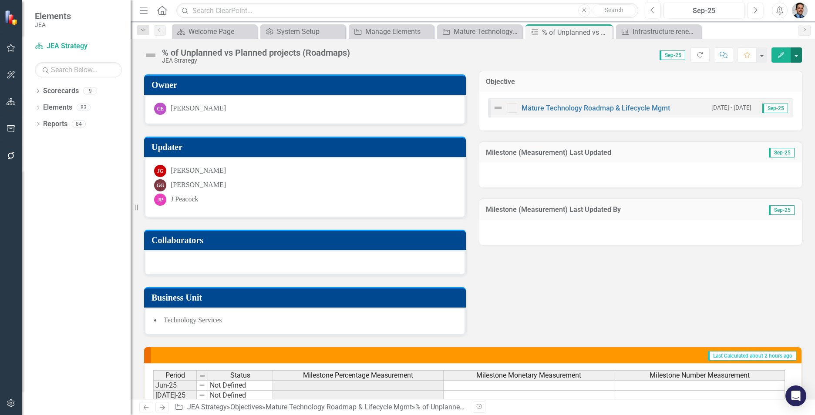
click at [794, 54] on button "button" at bounding box center [796, 54] width 11 height 15
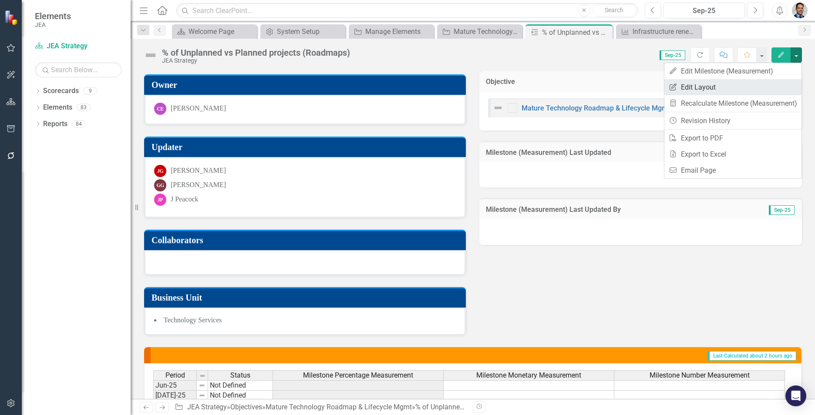
click at [703, 88] on link "Edit Report Edit Layout" at bounding box center [732, 87] width 137 height 16
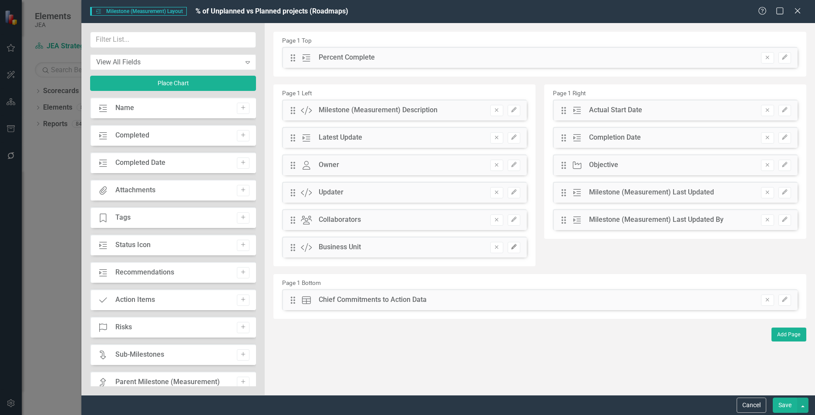
click at [511, 245] on icon "Edit" at bounding box center [514, 247] width 7 height 5
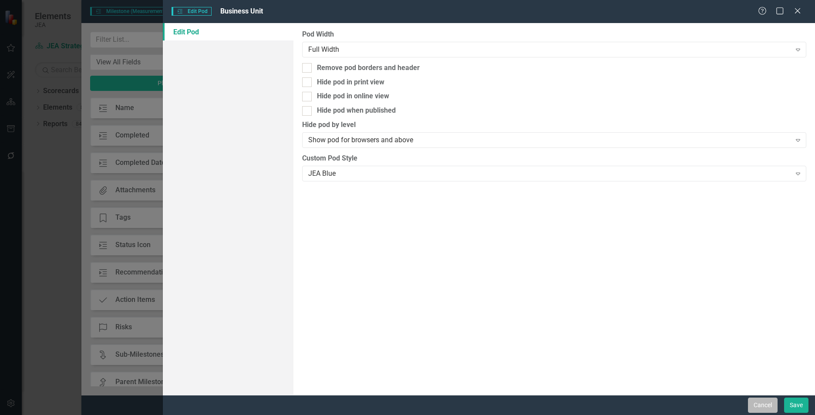
click at [764, 408] on button "Cancel" at bounding box center [763, 405] width 30 height 15
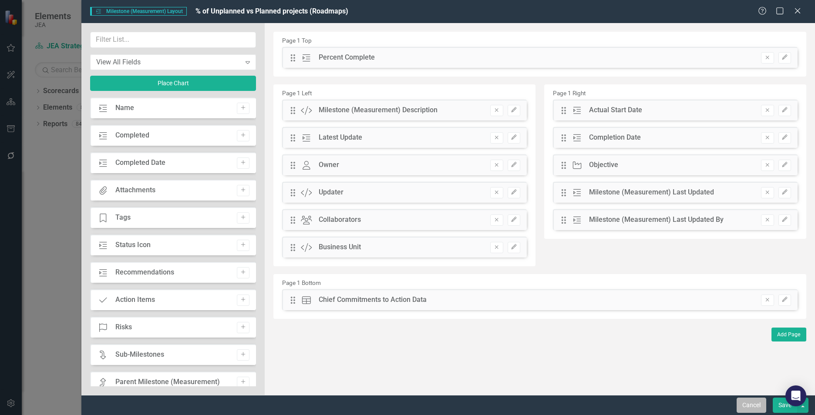
click at [749, 407] on button "Cancel" at bounding box center [752, 405] width 30 height 15
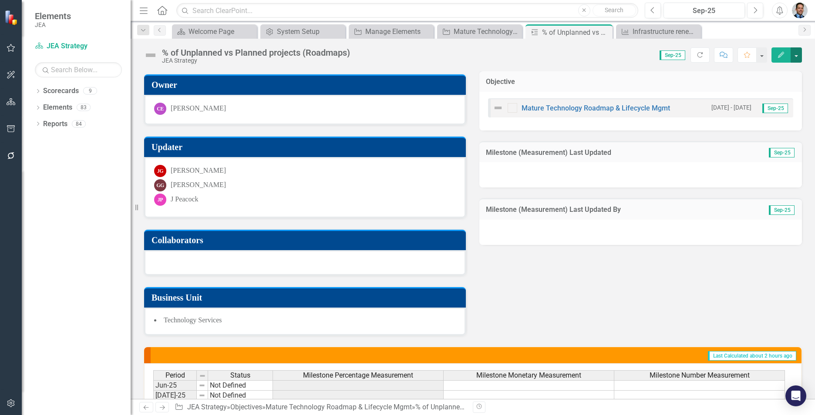
click at [796, 57] on button "button" at bounding box center [796, 54] width 11 height 15
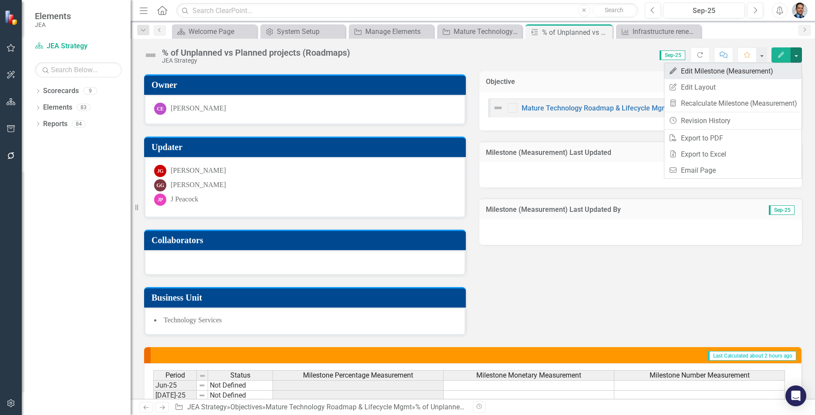
click at [713, 70] on link "Edit Edit Milestone (Measurement)" at bounding box center [732, 71] width 137 height 16
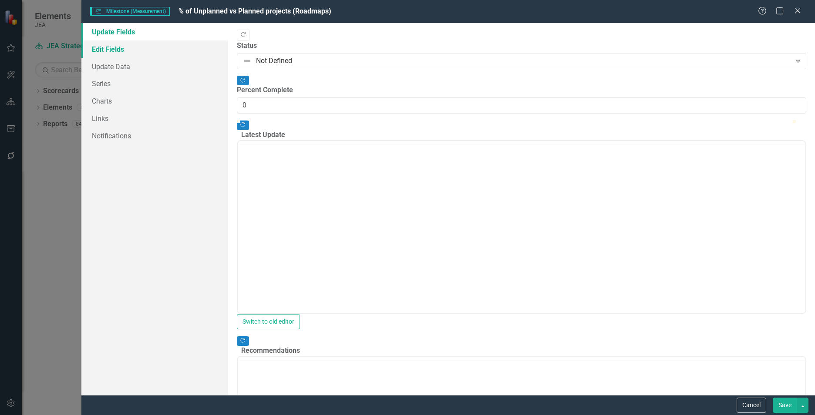
click at [112, 49] on link "Edit Fields" at bounding box center [154, 48] width 147 height 17
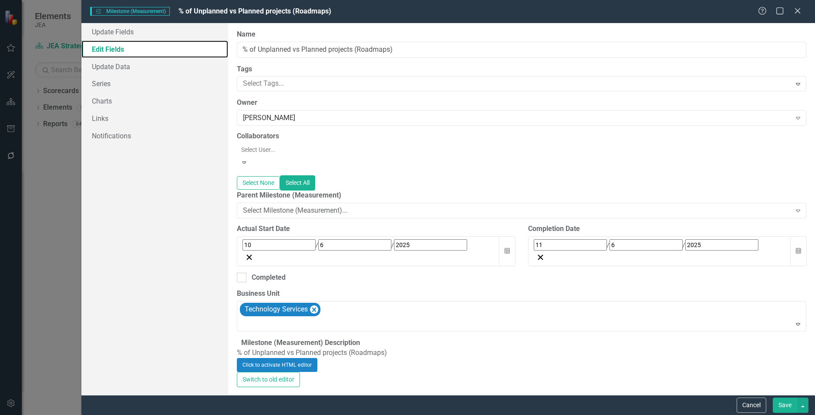
scroll to position [0, 0]
click at [794, 321] on icon "Expand" at bounding box center [798, 324] width 9 height 7
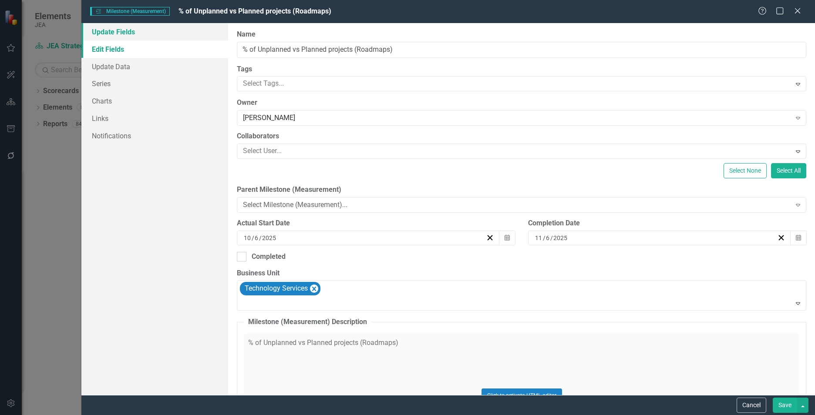
click at [139, 34] on link "Update Fields" at bounding box center [154, 31] width 147 height 17
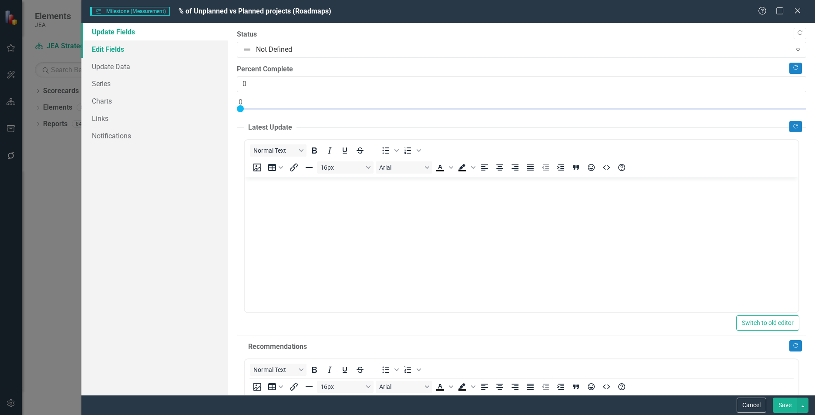
click at [110, 49] on link "Edit Fields" at bounding box center [154, 48] width 147 height 17
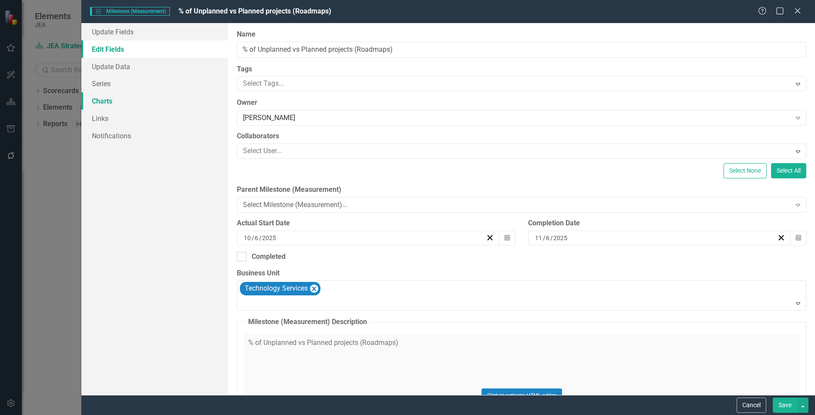
click at [103, 99] on link "Charts" at bounding box center [154, 100] width 147 height 17
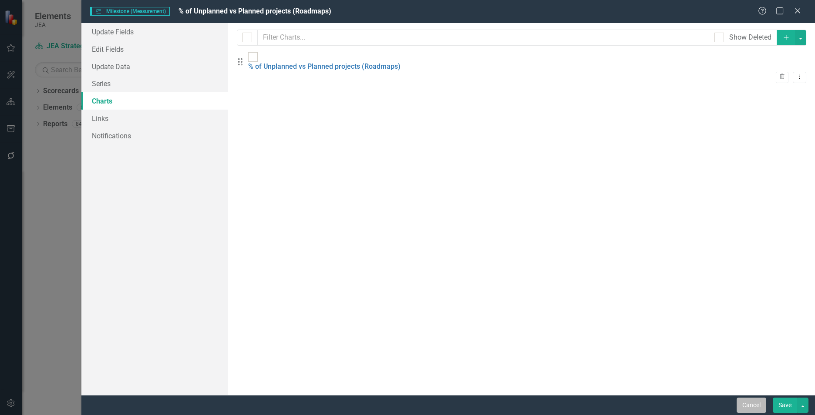
click at [754, 404] on button "Cancel" at bounding box center [752, 405] width 30 height 15
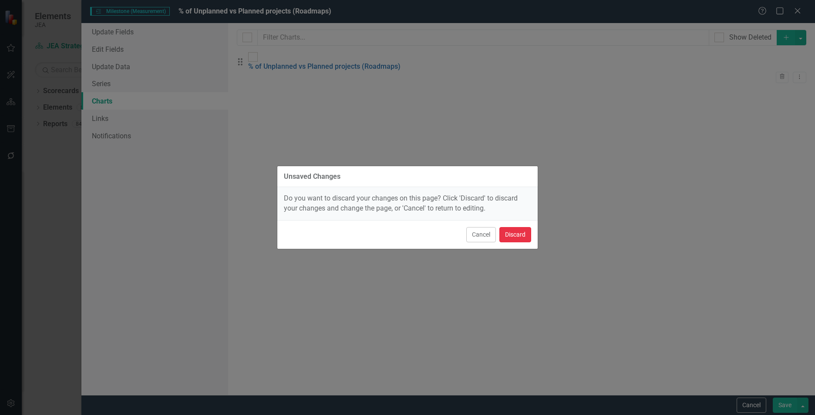
click at [514, 232] on button "Discard" at bounding box center [515, 234] width 32 height 15
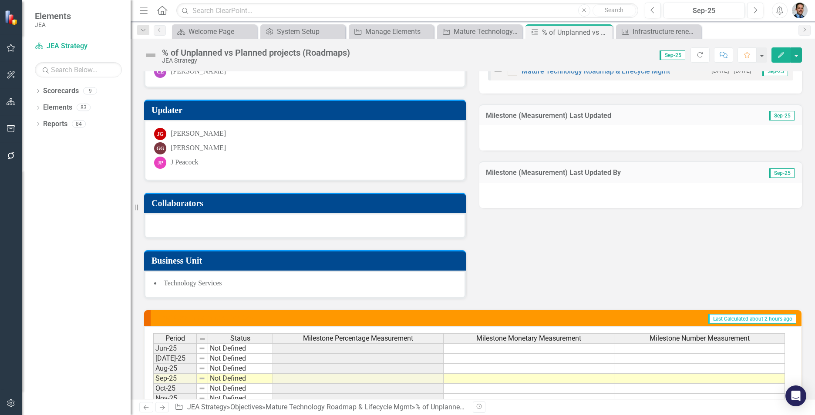
scroll to position [218, 0]
